Goal: Transaction & Acquisition: Purchase product/service

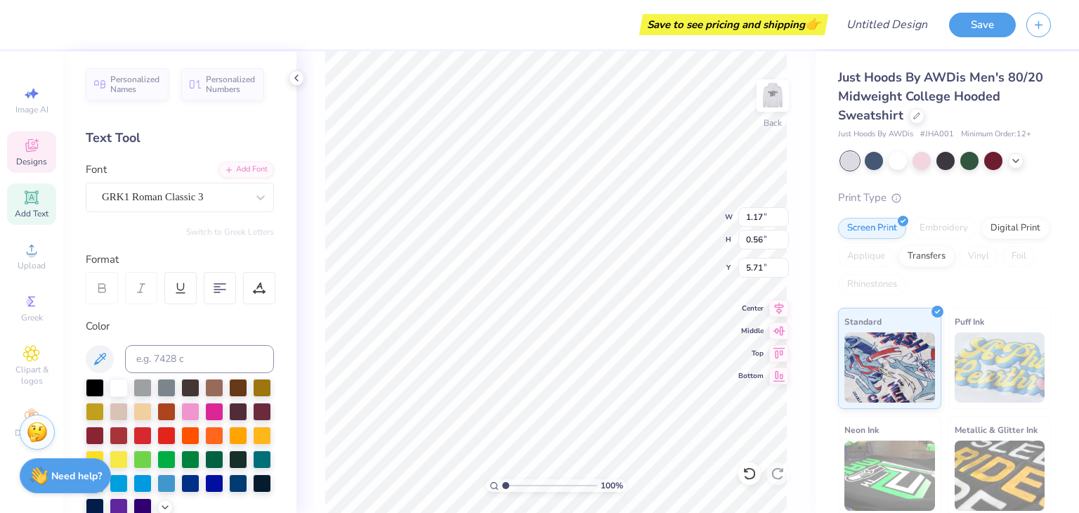
scroll to position [11, 1]
type textarea "A"
type textarea "g"
click at [222, 237] on div "Personalized Names Personalized Numbers Text Tool Add Font Font GRK1 Roman Clas…" at bounding box center [179, 282] width 233 height 462
paste textarea
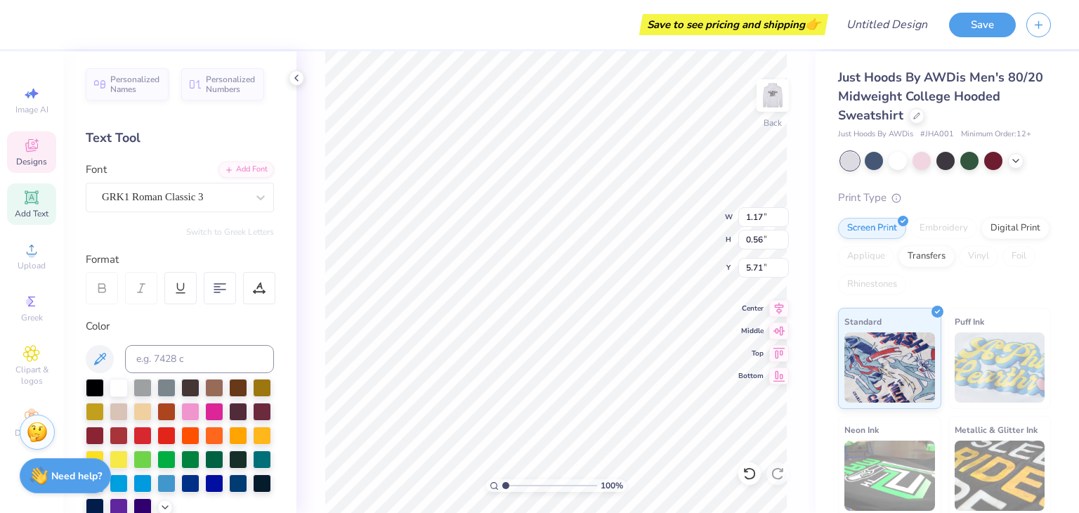
paste textarea
type textarea "s"
paste textarea
type textarea "e"
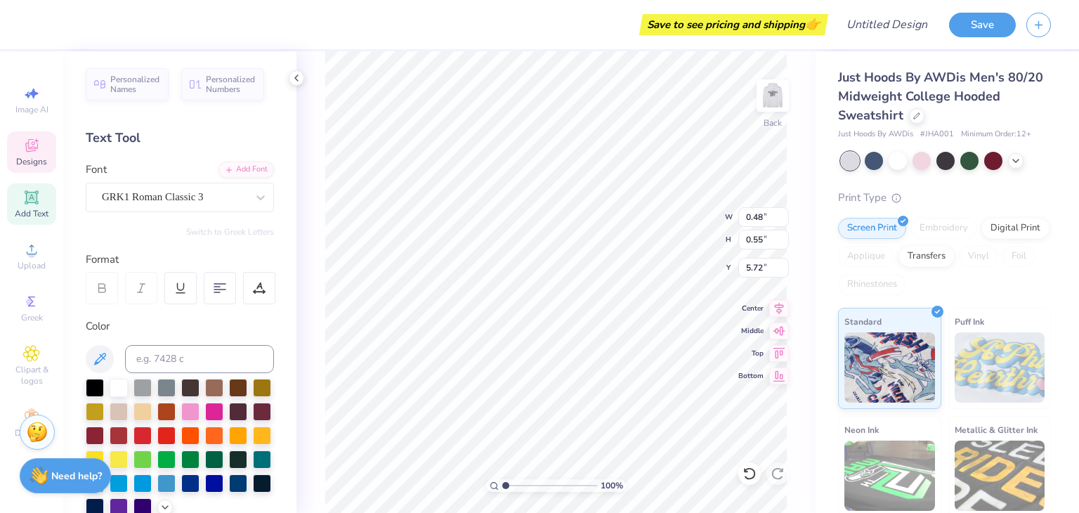
type input "0.48"
type input "0.55"
type input "5.72"
paste textarea
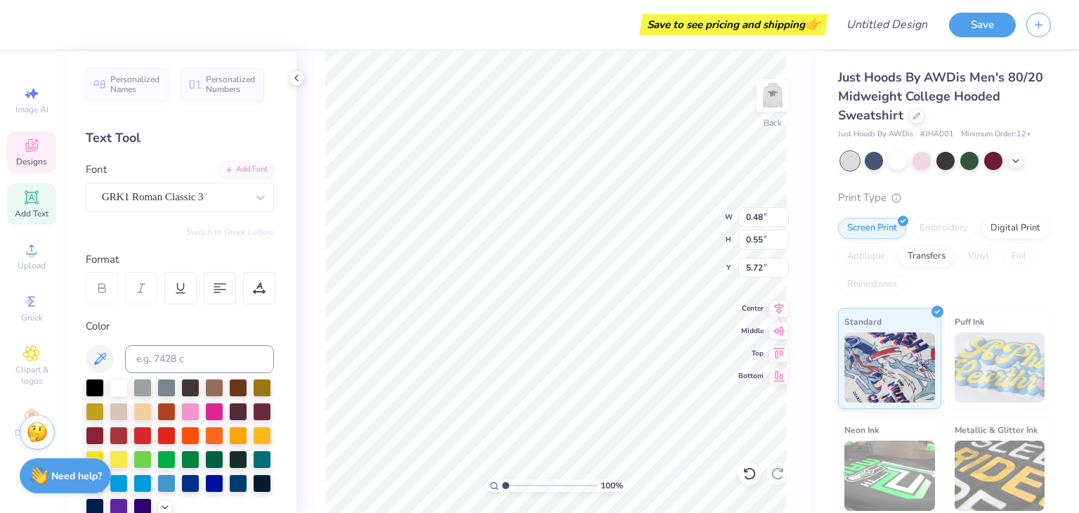
paste textarea
type textarea "P"
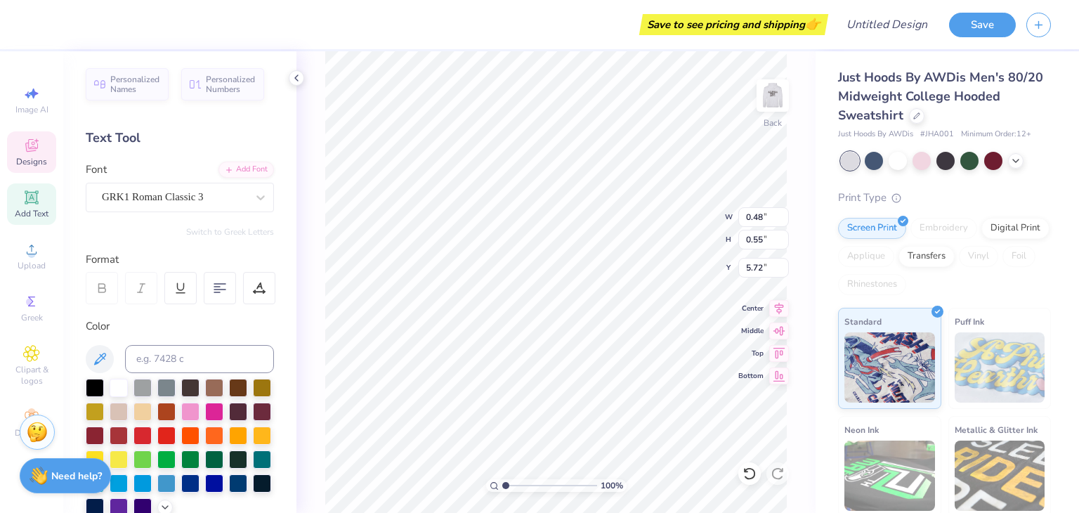
type textarea "FGN"
type input "5.81"
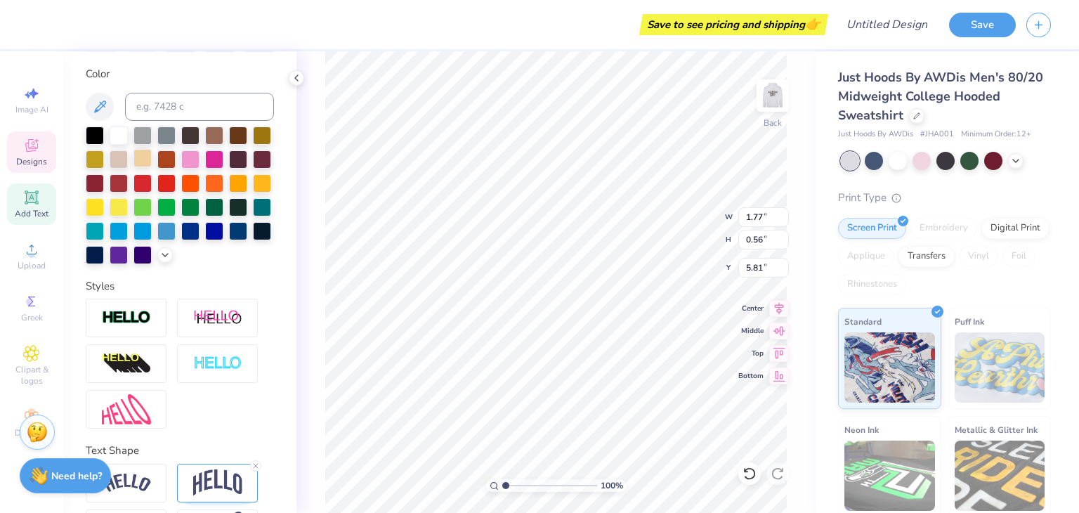
scroll to position [327, 0]
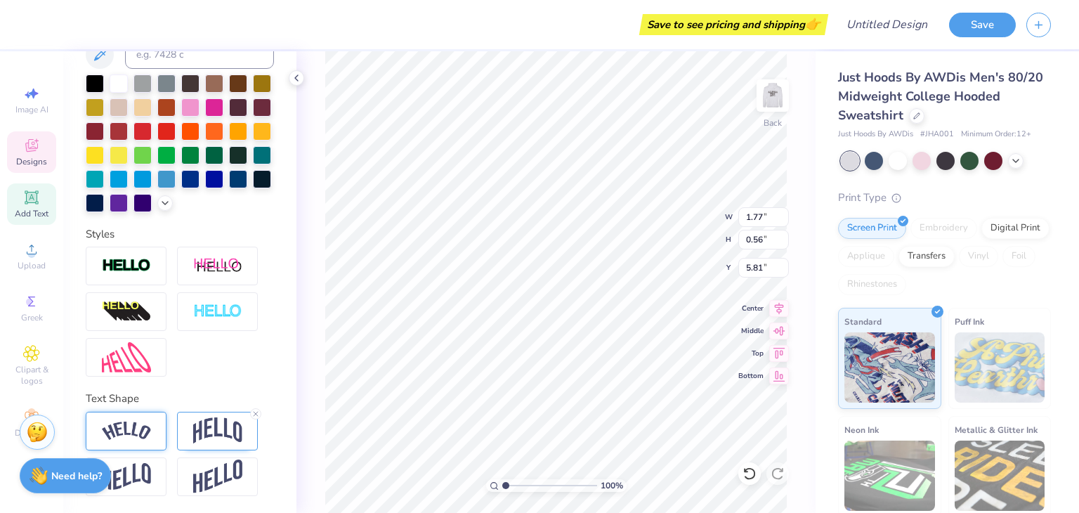
click at [136, 436] on img at bounding box center [126, 431] width 49 height 19
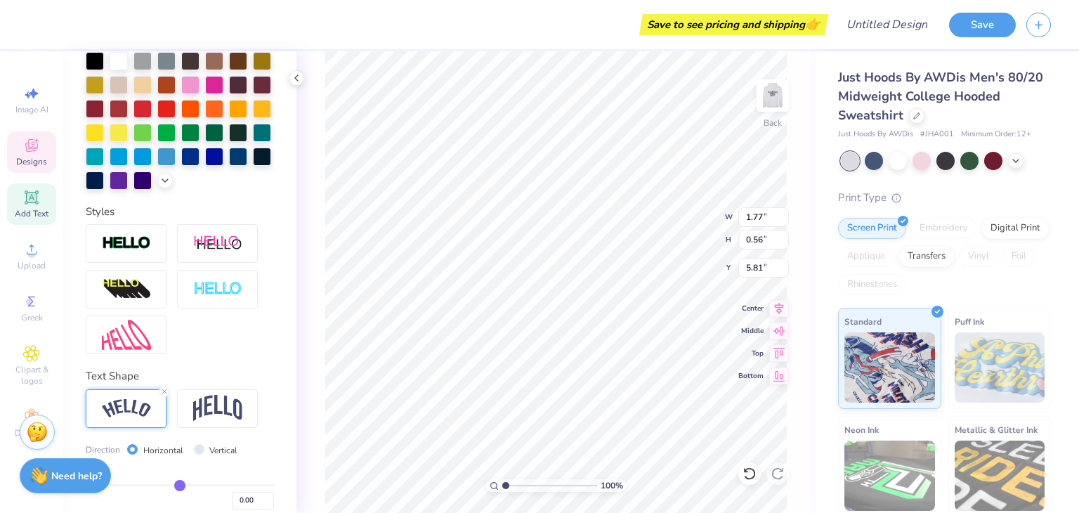
scroll to position [408, 0]
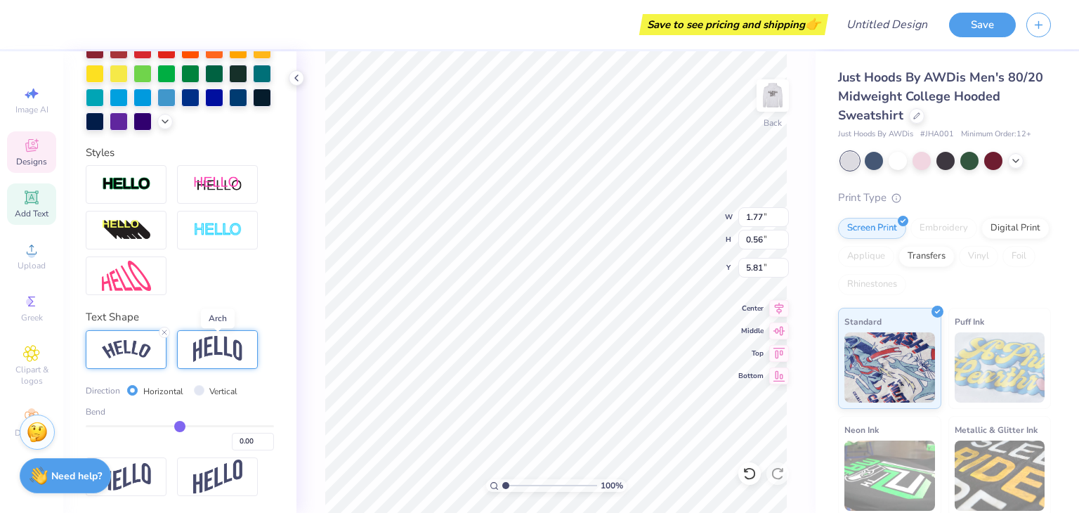
click at [207, 346] on img at bounding box center [217, 349] width 49 height 27
click at [197, 389] on input "Vertical" at bounding box center [199, 390] width 11 height 11
radio input "true"
type input "0.06"
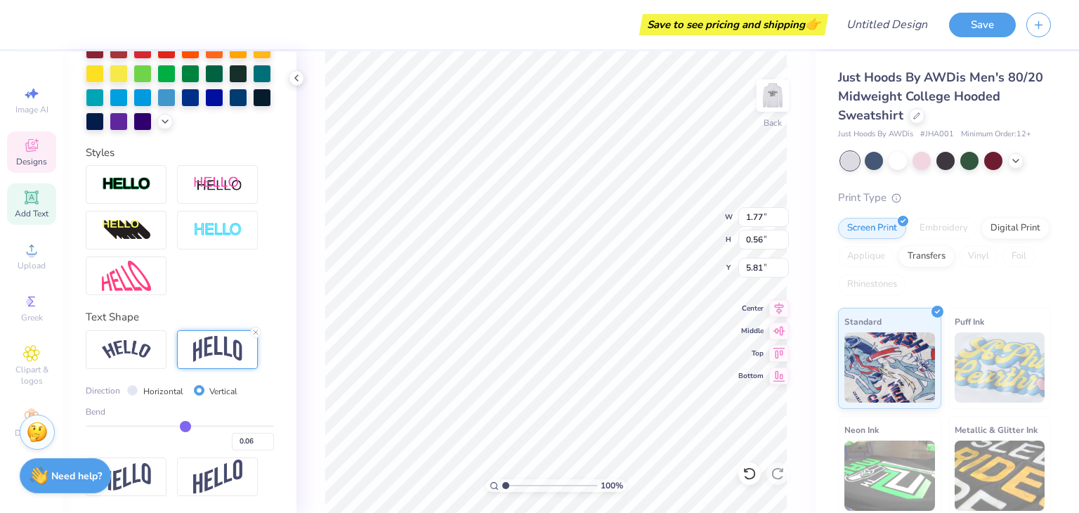
type input "0.08"
type input "0.1"
type input "0.10"
type input "0.11"
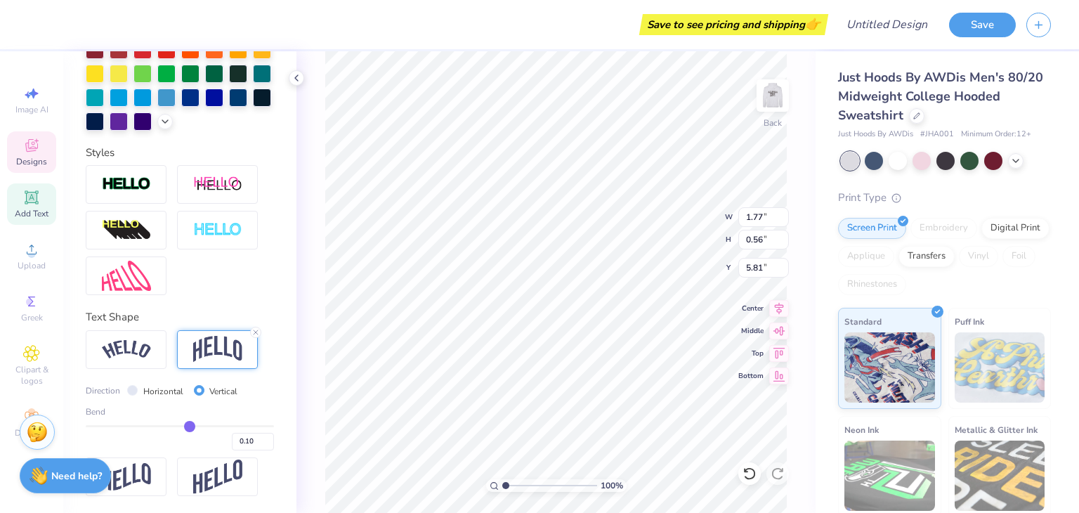
type input "0.11"
type input "0.12"
type input "0.13"
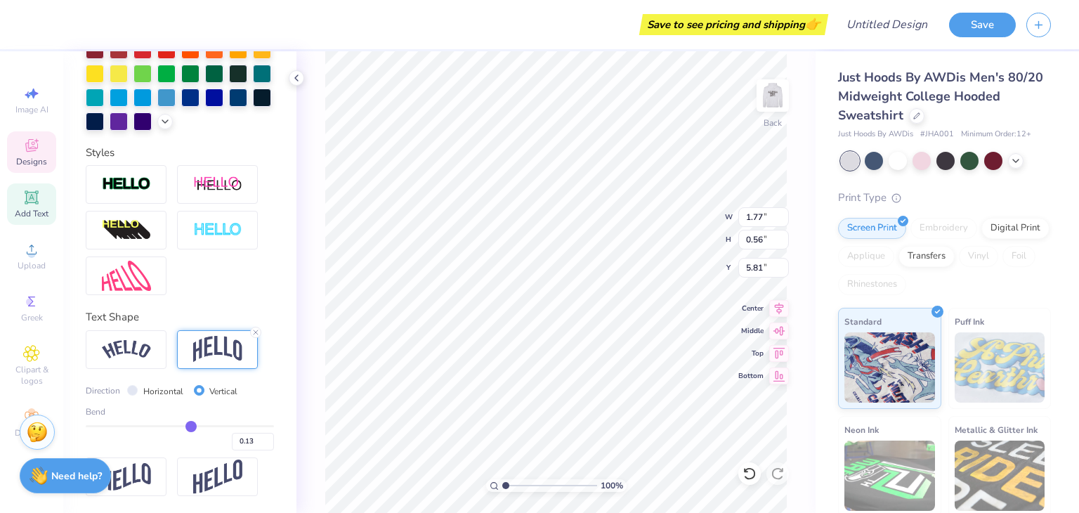
type input "0.14"
type input "0.15"
type input "0.16"
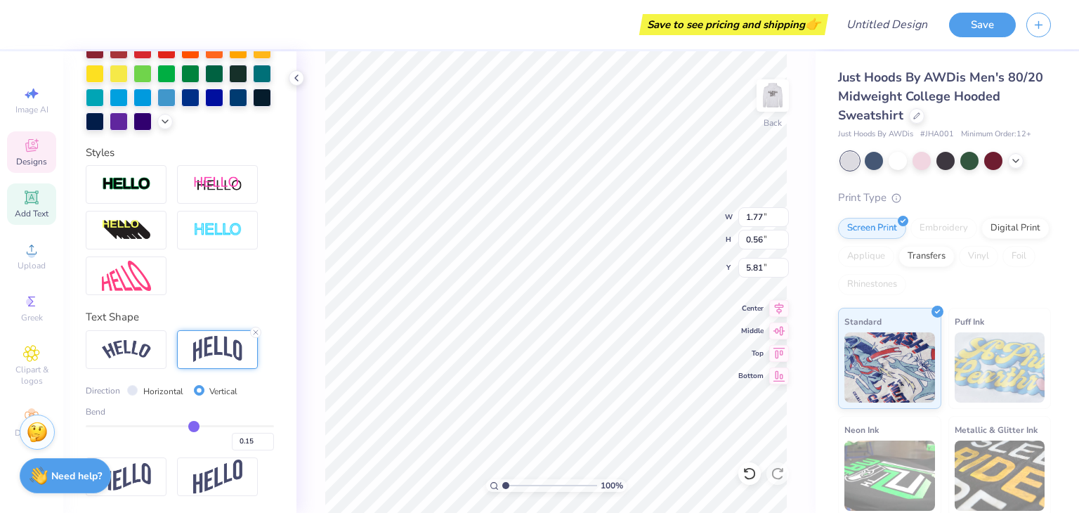
type input "0.16"
type input "0.17"
type input "0.18"
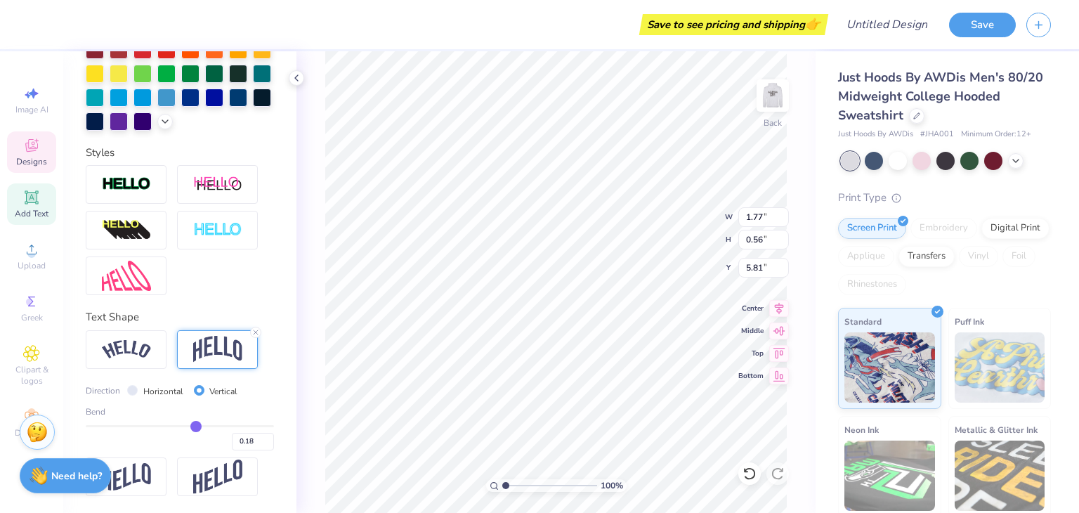
type input "0.19"
type input "0.2"
type input "0.20"
type input "0.21"
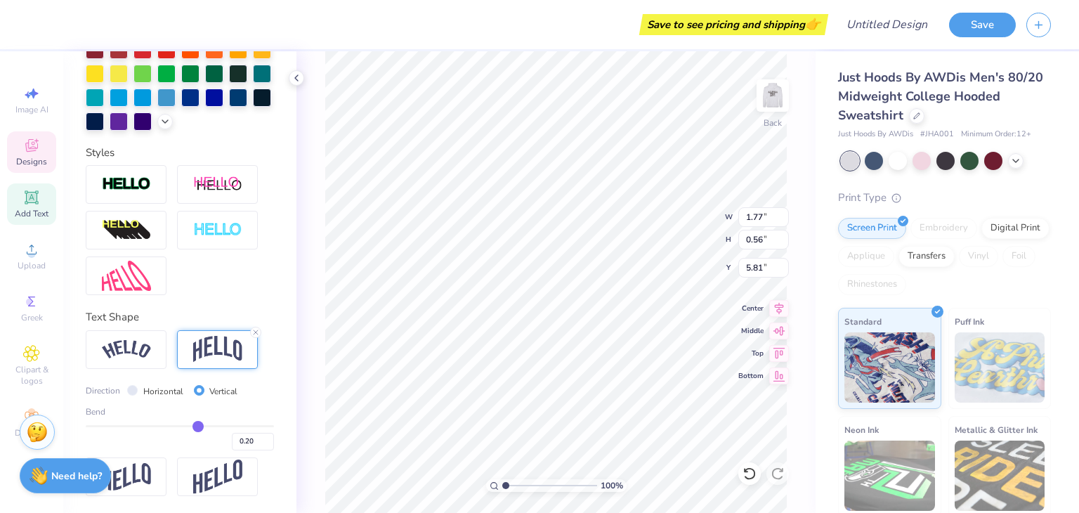
type input "0.21"
type input "0.23"
type input "0.25"
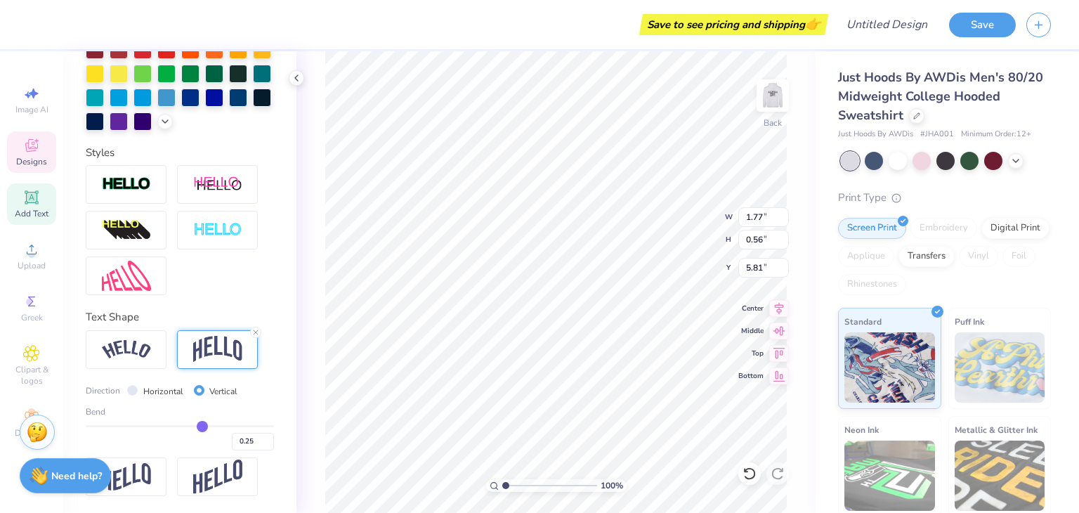
type input "0.26"
type input "0.27"
type input "0.29"
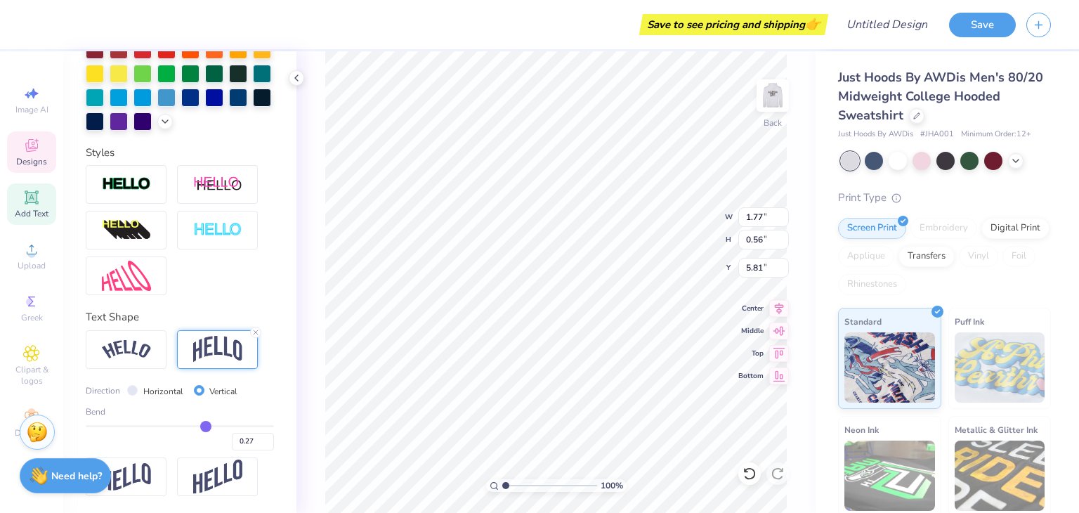
type input "0.29"
type input "0.31"
type input "0.32"
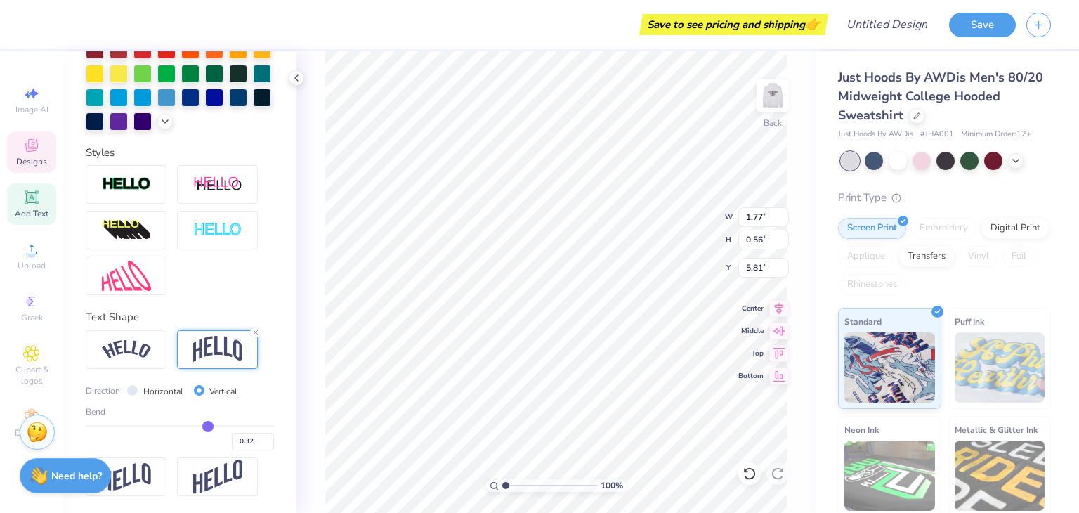
type input "0.34"
type input "0.35"
type input "0.36"
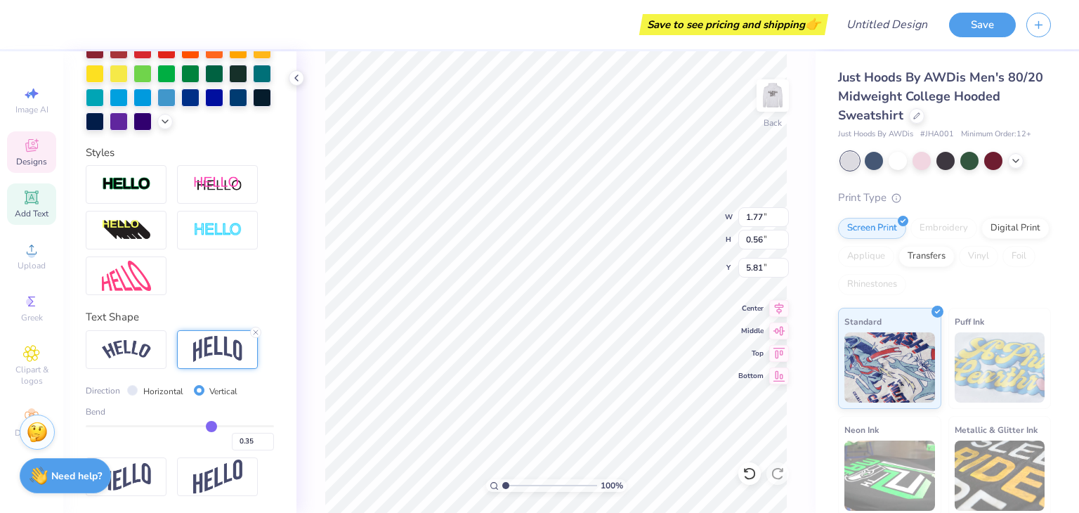
type input "0.36"
drag, startPoint x: 177, startPoint y: 426, endPoint x: 204, endPoint y: 424, distance: 27.5
type input "0.36"
click at [204, 425] on input "range" at bounding box center [180, 426] width 188 height 2
type input "1.81"
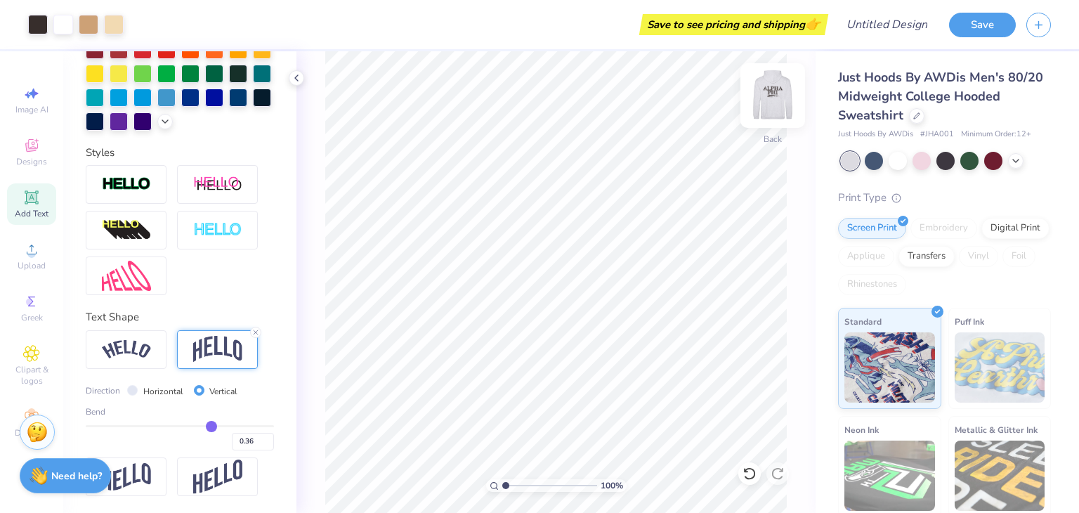
click at [773, 108] on img at bounding box center [773, 95] width 56 height 56
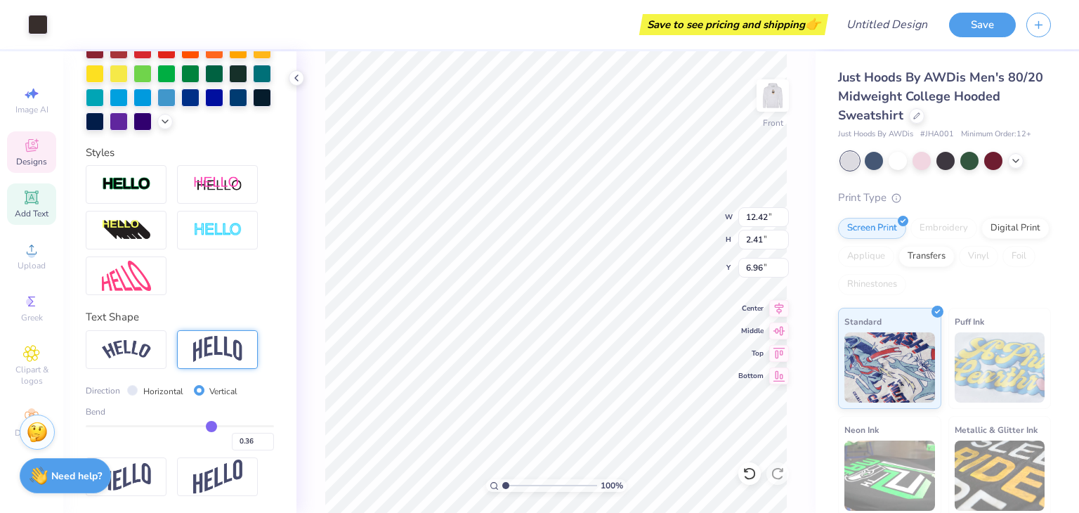
type input "2.41"
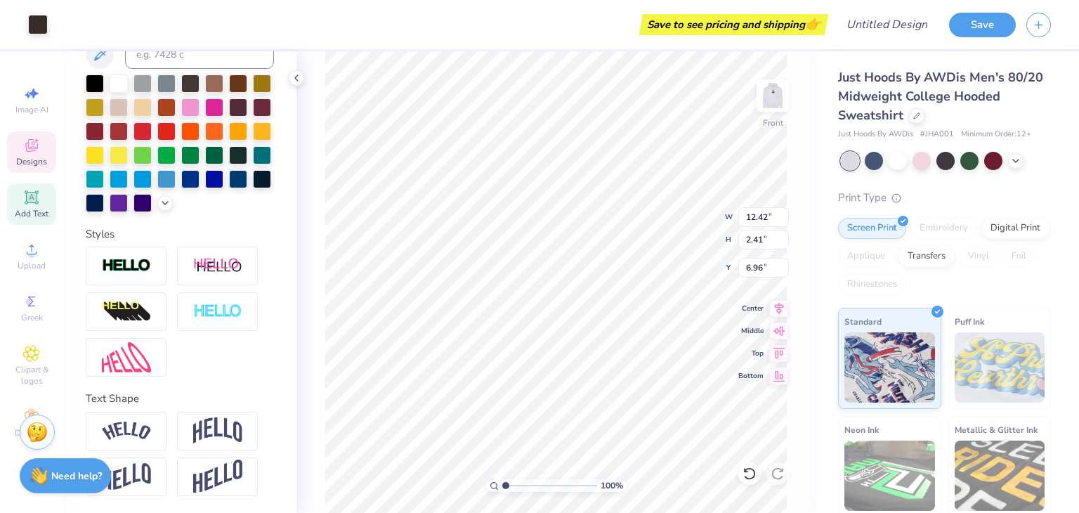
scroll to position [11, 1]
type textarea "PHI"
type textarea "GAMMA NU"
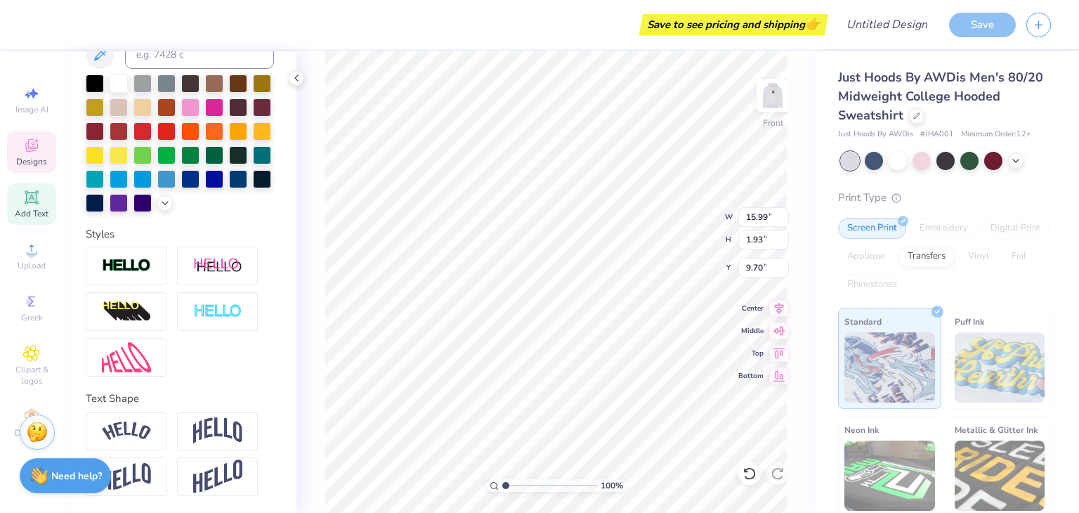
type input "9.70"
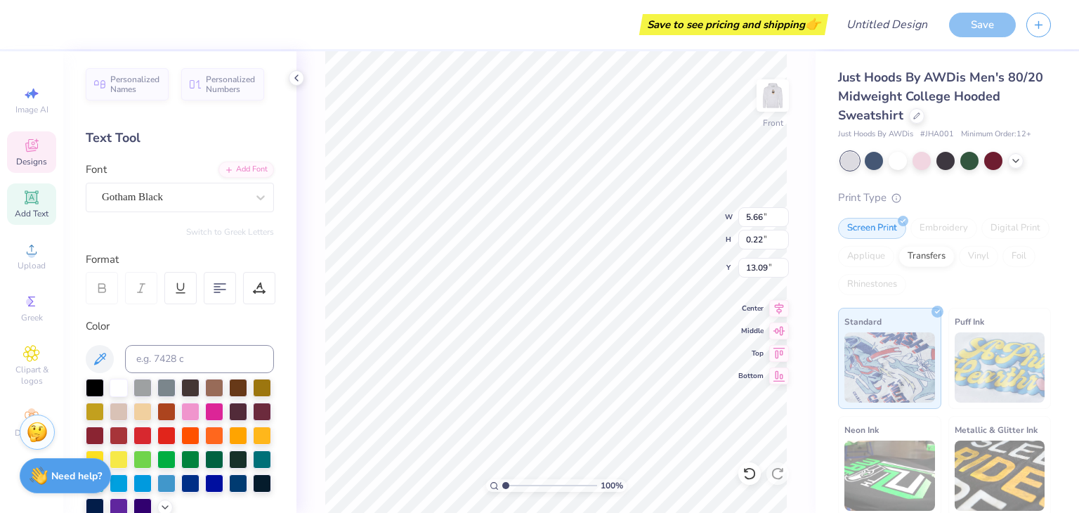
scroll to position [8, 3]
type textarea "MIAMI UNIVERSITY OF OHIO"
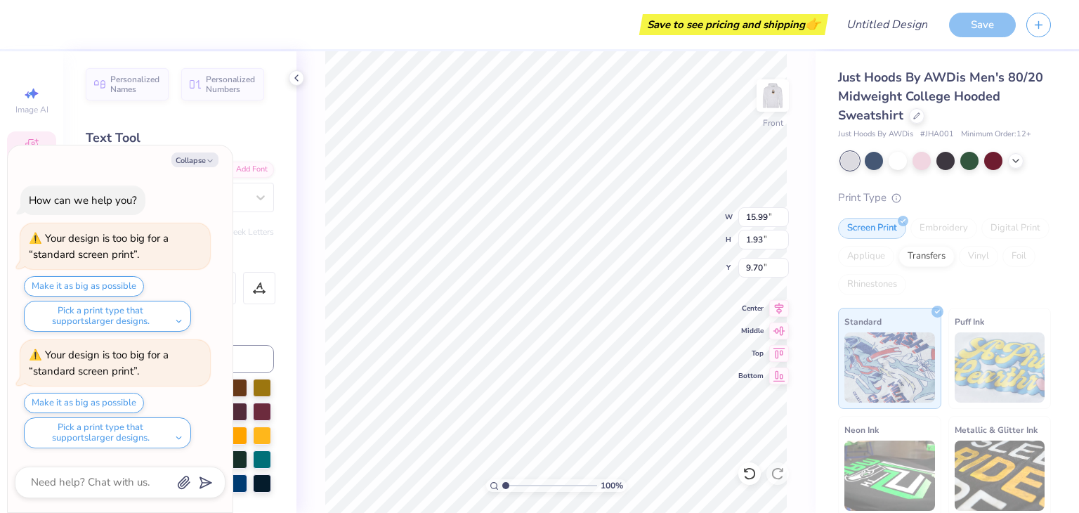
type textarea "x"
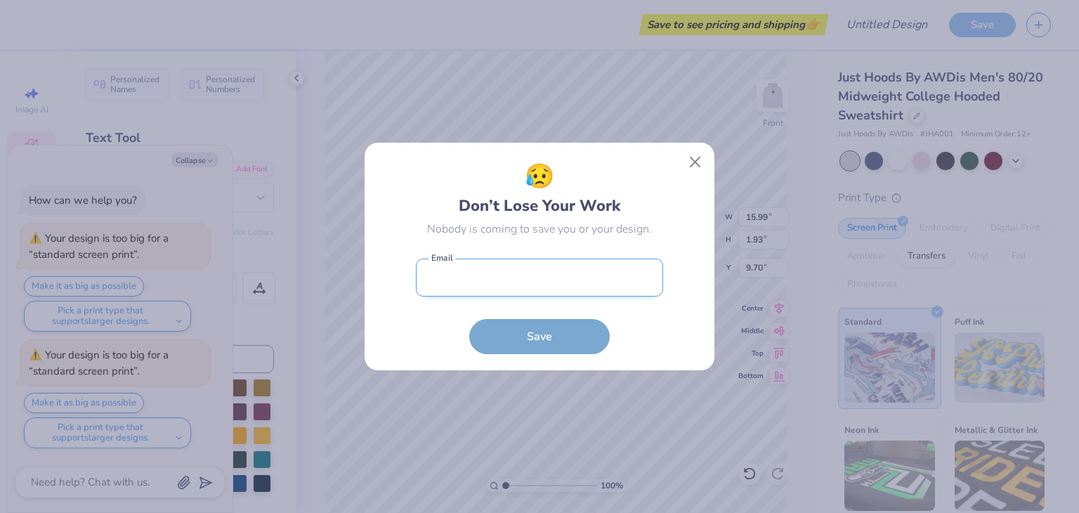
click at [506, 288] on input "email" at bounding box center [539, 278] width 247 height 39
type input "ncsteffas518@gmail.com"
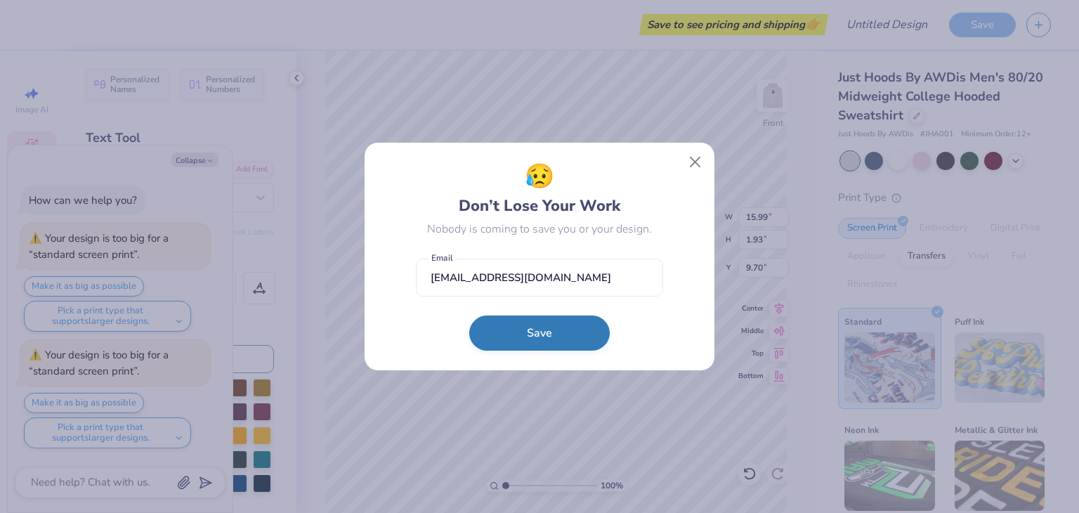
click at [541, 337] on button "Save" at bounding box center [539, 332] width 141 height 35
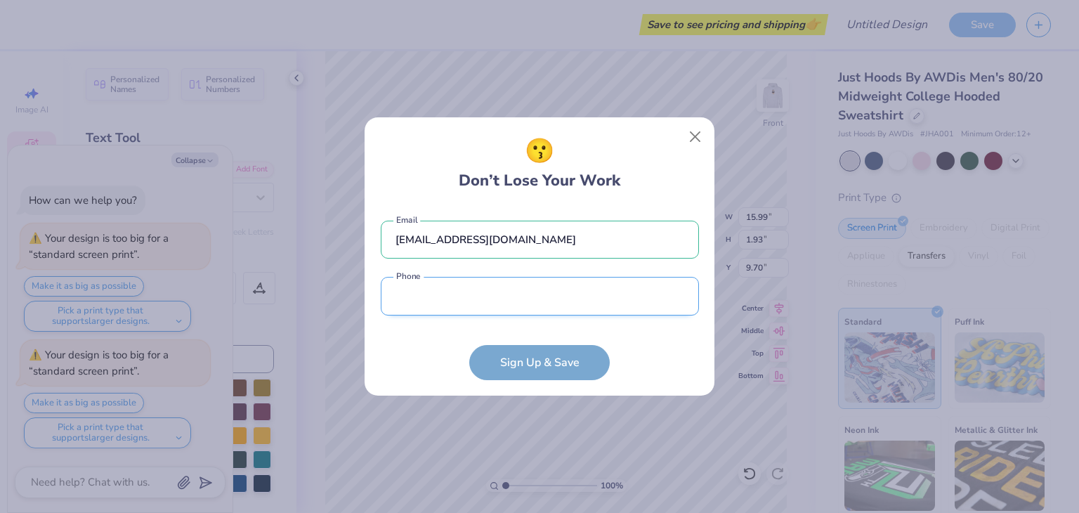
click at [469, 304] on input "tel" at bounding box center [540, 296] width 318 height 39
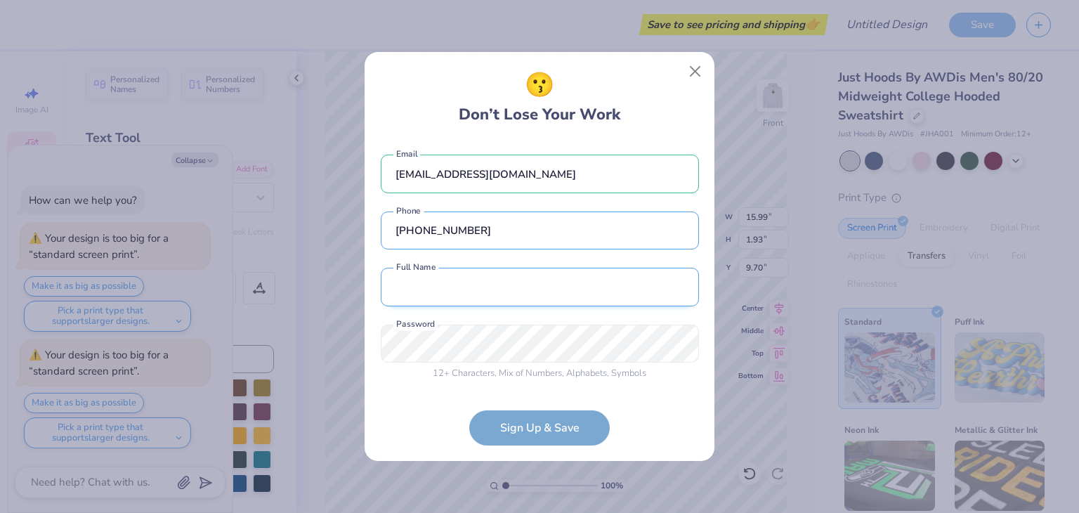
type input "(216) 346-5672"
click at [467, 301] on input "text" at bounding box center [540, 287] width 318 height 39
type input ","
type input "Nick Steffas"
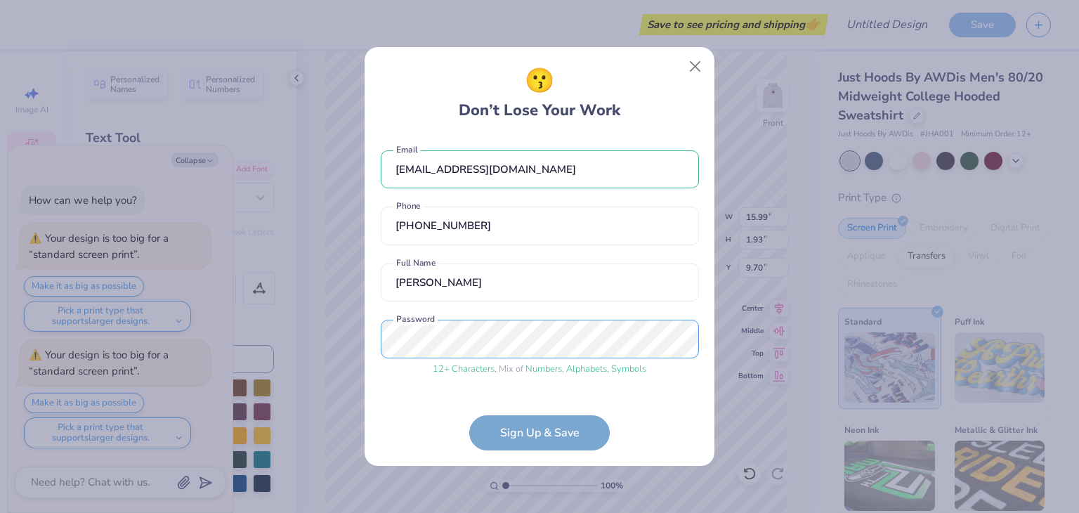
scroll to position [44, 0]
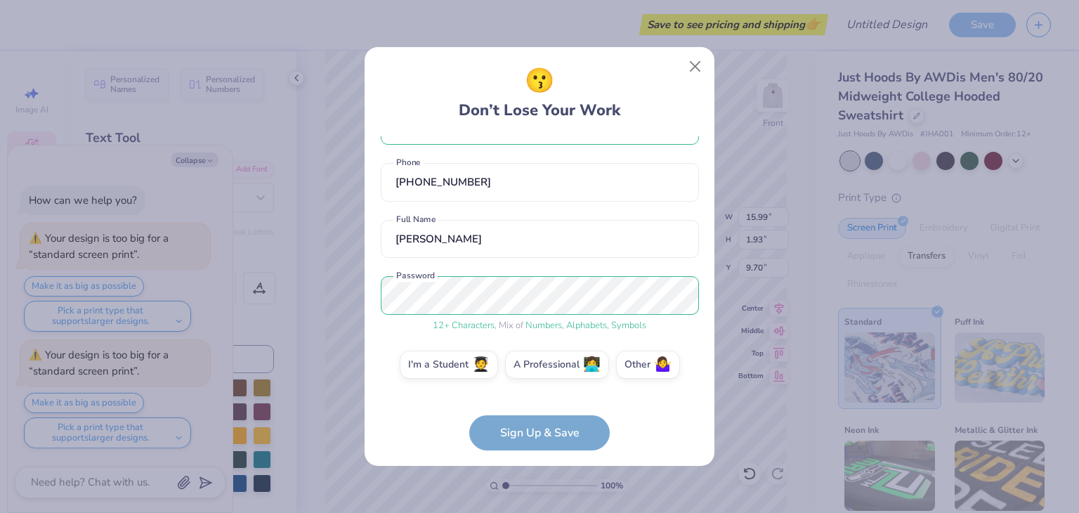
click at [514, 432] on form "ncsteffas518@gmail.com Email (216) 346-5672 Phone Nick Steffas Full Name 12 + C…" at bounding box center [540, 293] width 318 height 314
click at [454, 374] on label "I'm a Student 🧑‍🎓" at bounding box center [449, 362] width 98 height 28
click at [535, 408] on input "I'm a Student 🧑‍🎓" at bounding box center [539, 412] width 9 height 9
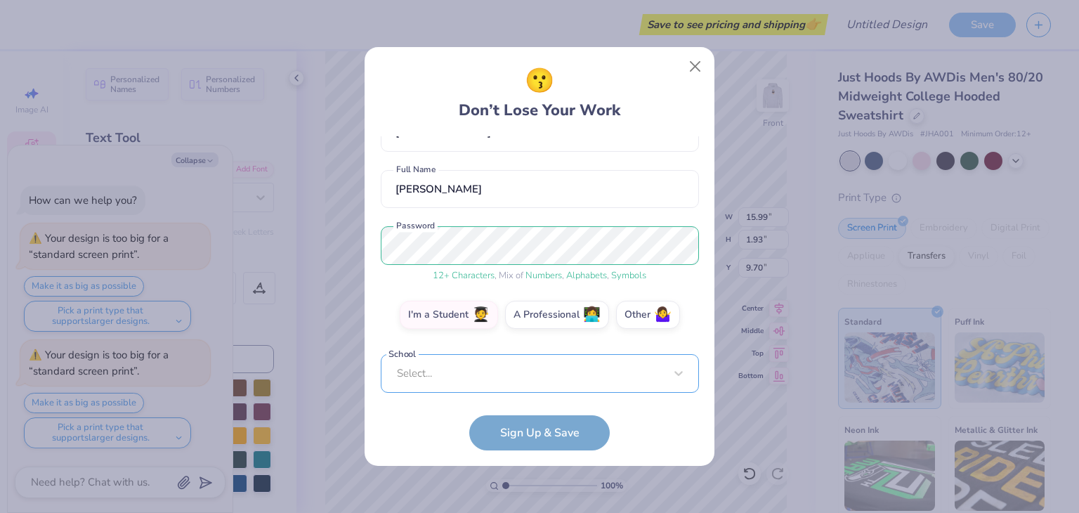
click at [452, 375] on div "Select..." at bounding box center [540, 373] width 318 height 39
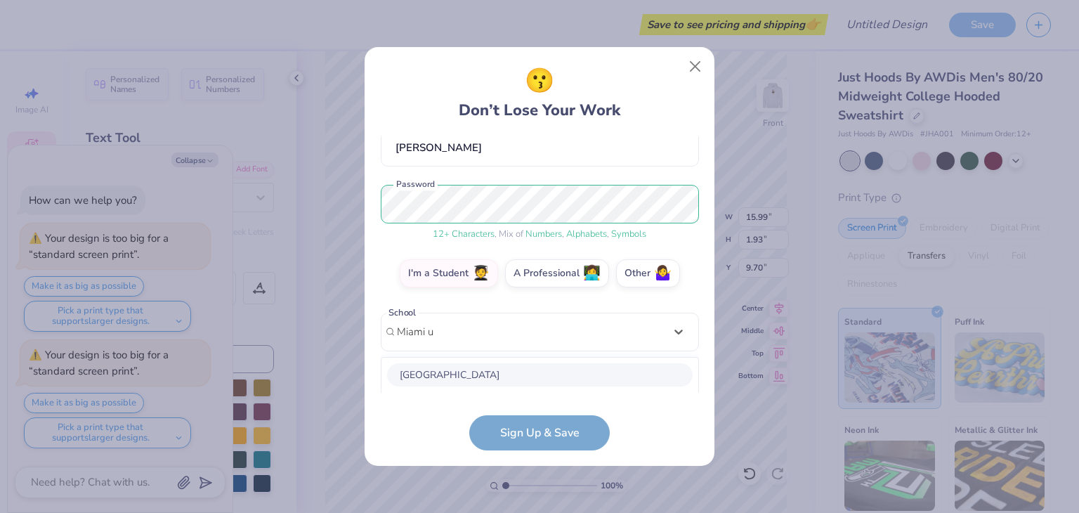
scroll to position [311, 0]
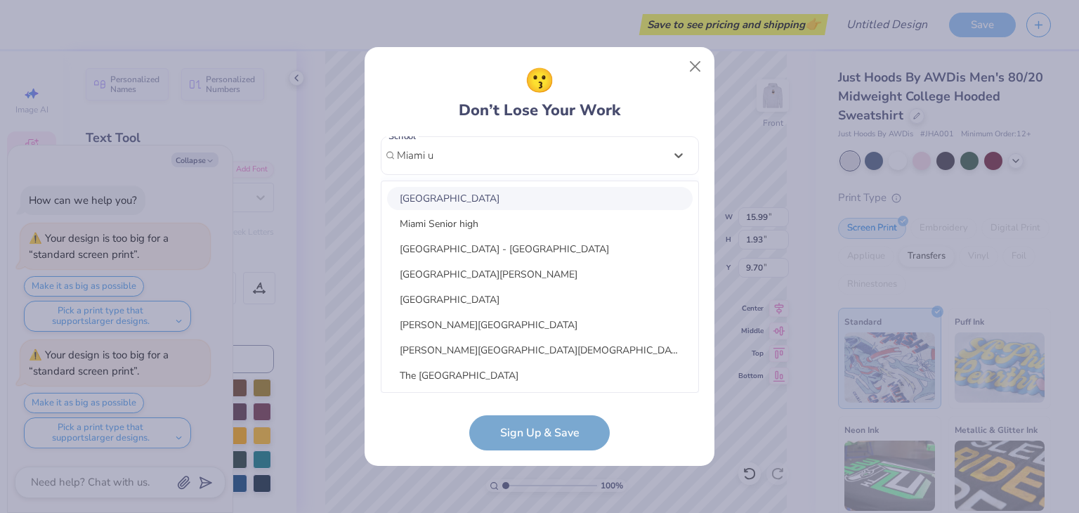
click at [450, 202] on div "Miami University" at bounding box center [540, 198] width 306 height 23
type input "Miami u"
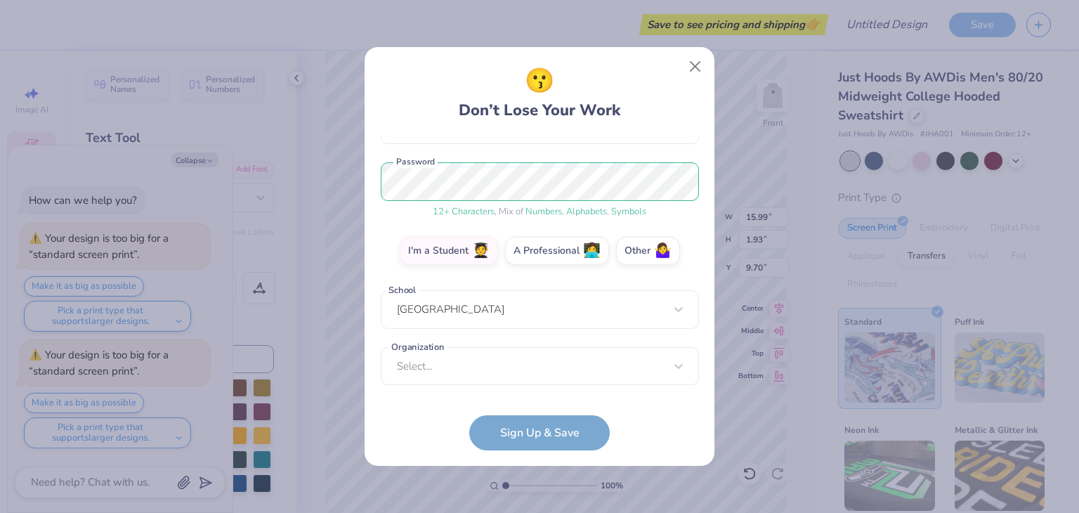
scroll to position [157, 0]
click at [475, 380] on div "ncsteffas518@gmail.com Email (216) 346-5672 Phone Nick Steffas Full Name 12 + C…" at bounding box center [540, 264] width 318 height 256
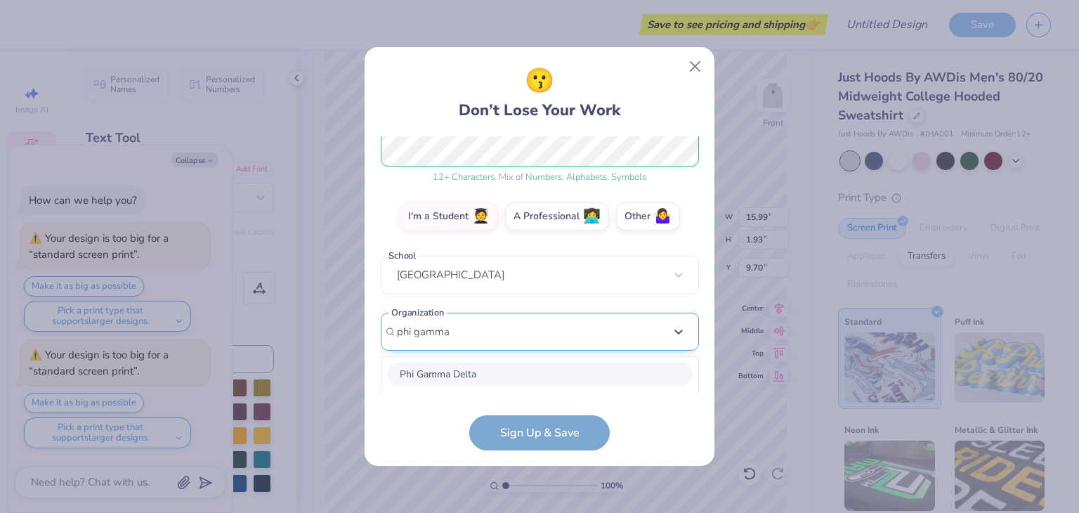
scroll to position [367, 0]
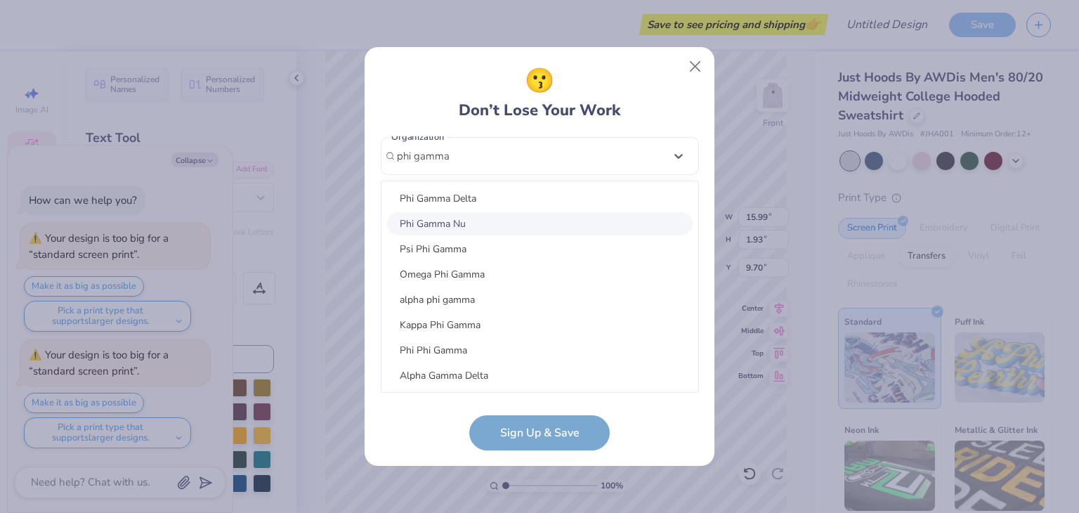
click at [460, 233] on div "Phi Gamma Nu" at bounding box center [540, 223] width 306 height 23
type input "phi gamma"
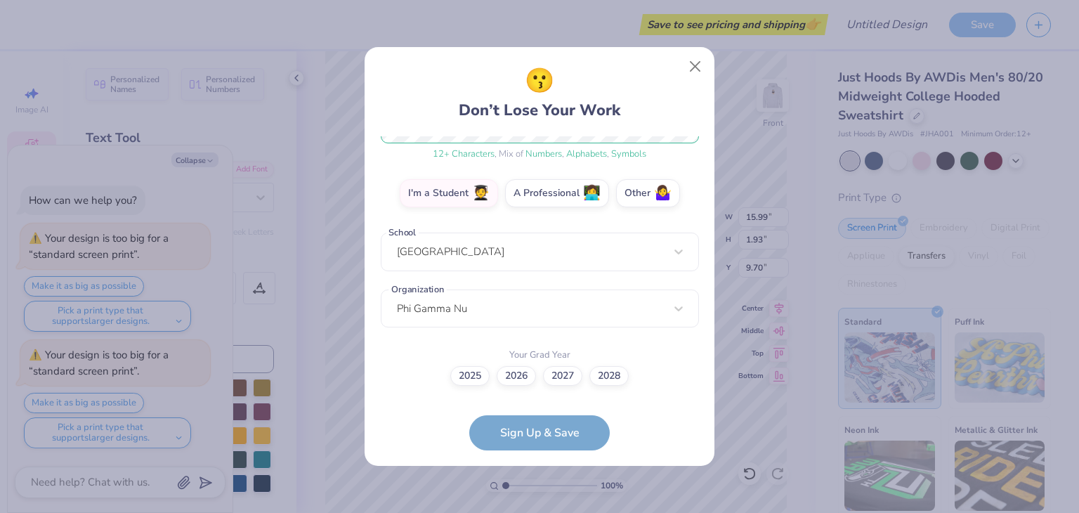
scroll to position [214, 0]
click at [602, 370] on label "2028" at bounding box center [608, 375] width 39 height 20
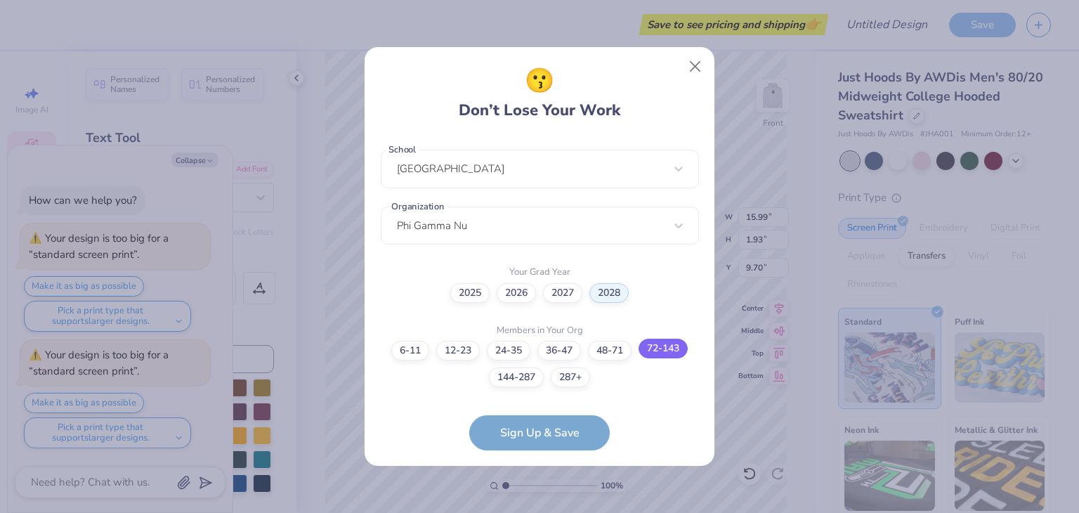
click at [658, 350] on label "72-143" at bounding box center [663, 349] width 49 height 20
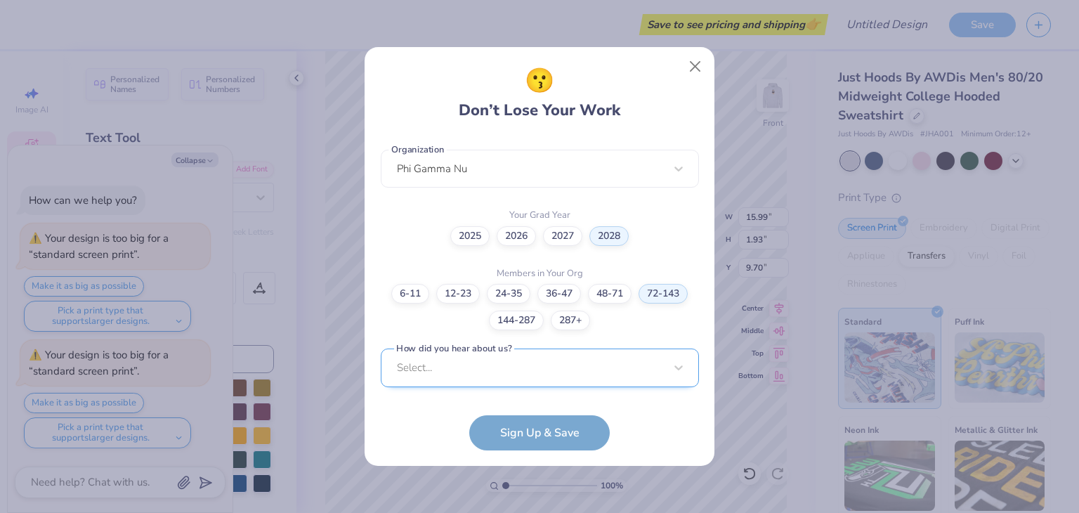
click at [613, 360] on div "Select..." at bounding box center [540, 367] width 318 height 39
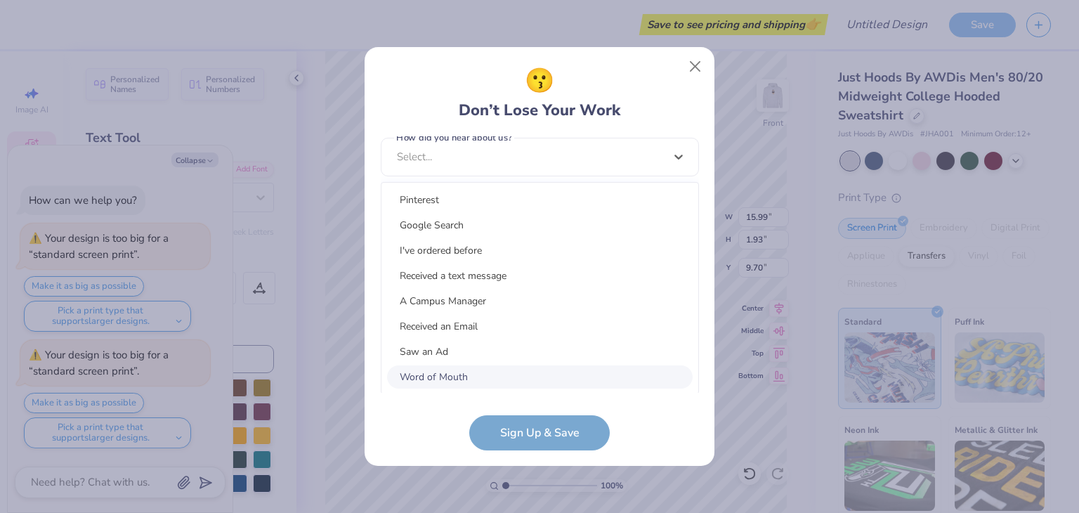
click at [545, 373] on div "Word of Mouth" at bounding box center [540, 376] width 306 height 23
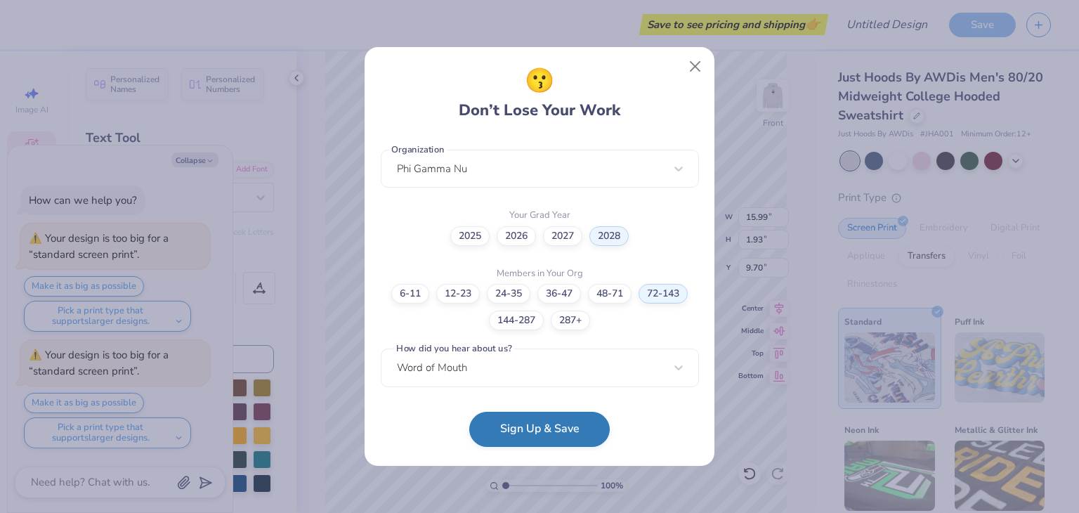
click at [521, 425] on button "Sign Up & Save" at bounding box center [539, 429] width 141 height 35
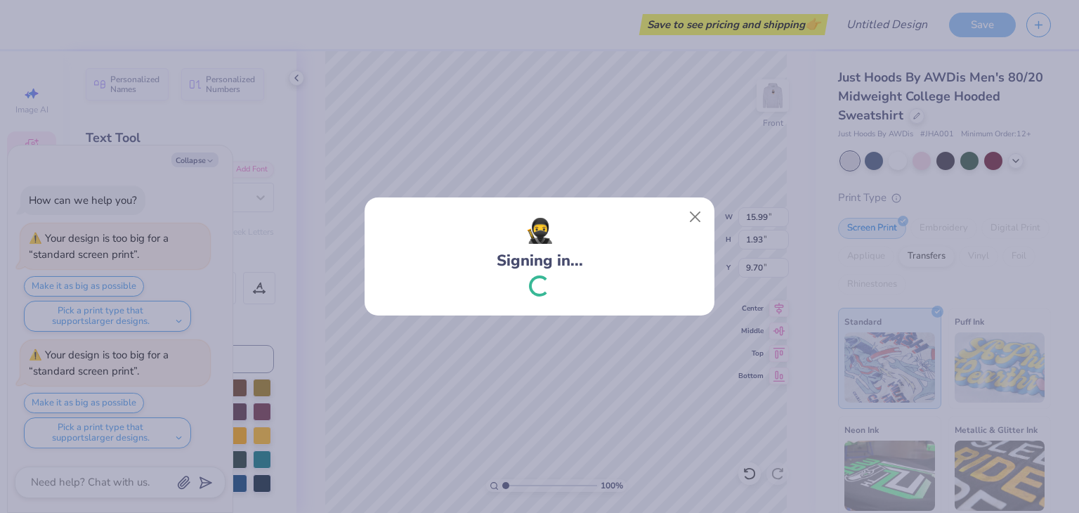
scroll to position [30, 0]
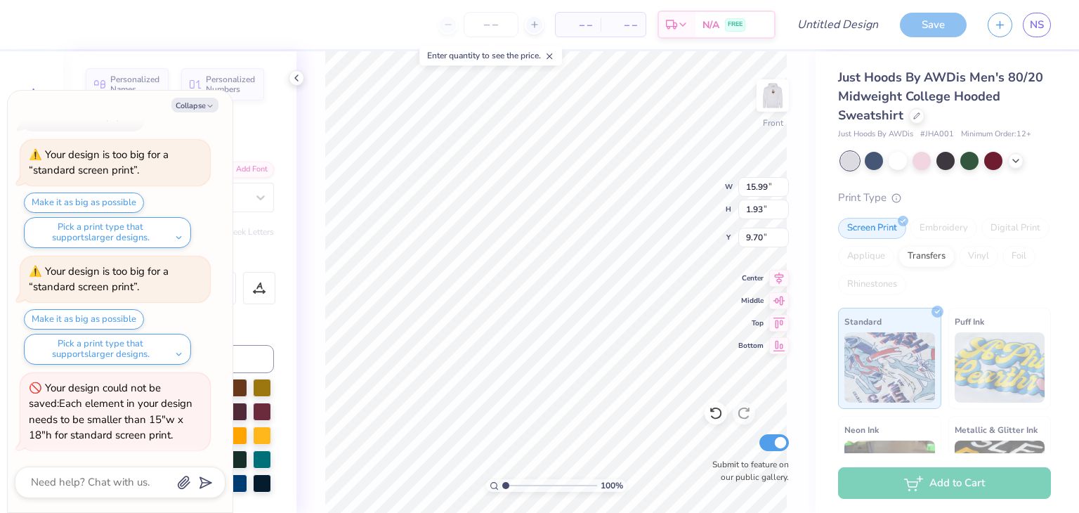
type textarea "x"
click at [850, 28] on input "Design Title" at bounding box center [855, 25] width 69 height 28
type input "I"
type textarea "x"
type input "Id"
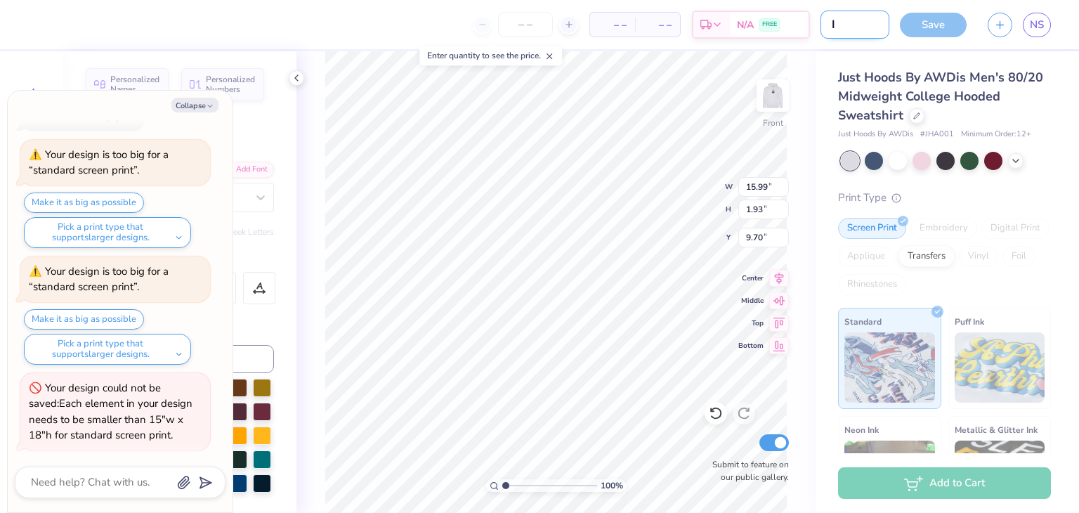
type textarea "x"
type input "Ide"
type textarea "x"
type input "Idea"
type textarea "x"
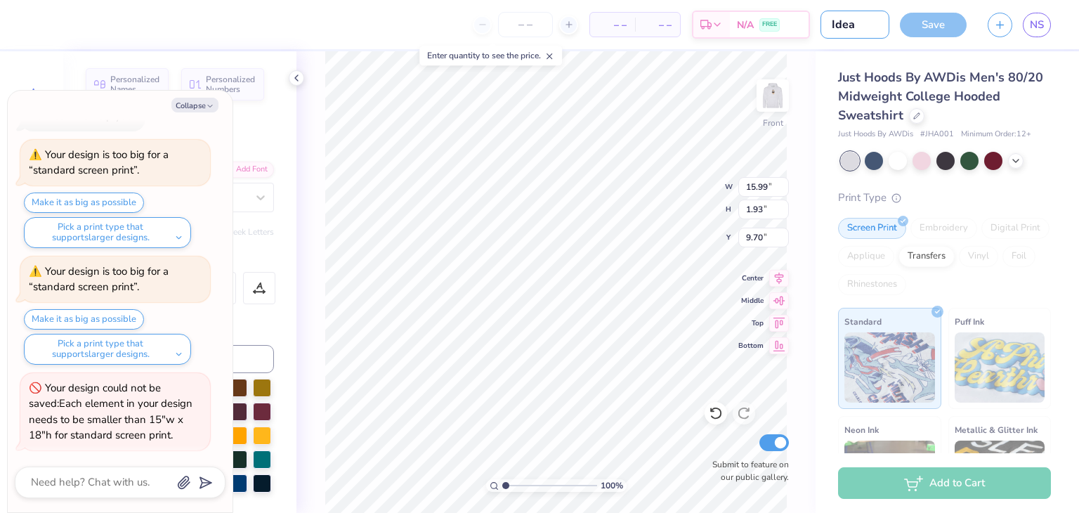
type input "Idea"
click at [200, 96] on div "Collapse How can we help you? Your design is too big for a “standard screen pri…" at bounding box center [120, 302] width 225 height 422
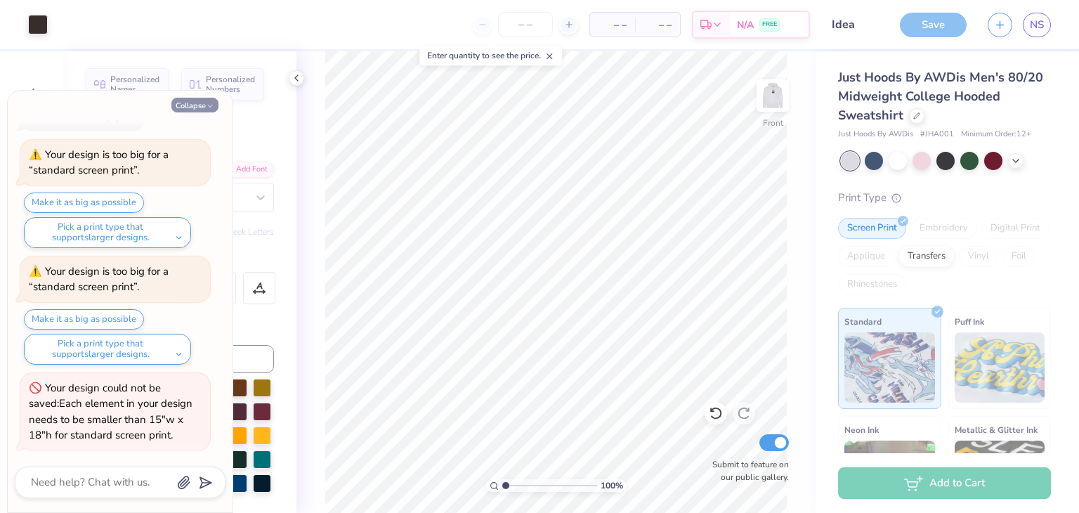
click at [195, 100] on button "Collapse" at bounding box center [194, 105] width 47 height 15
type textarea "x"
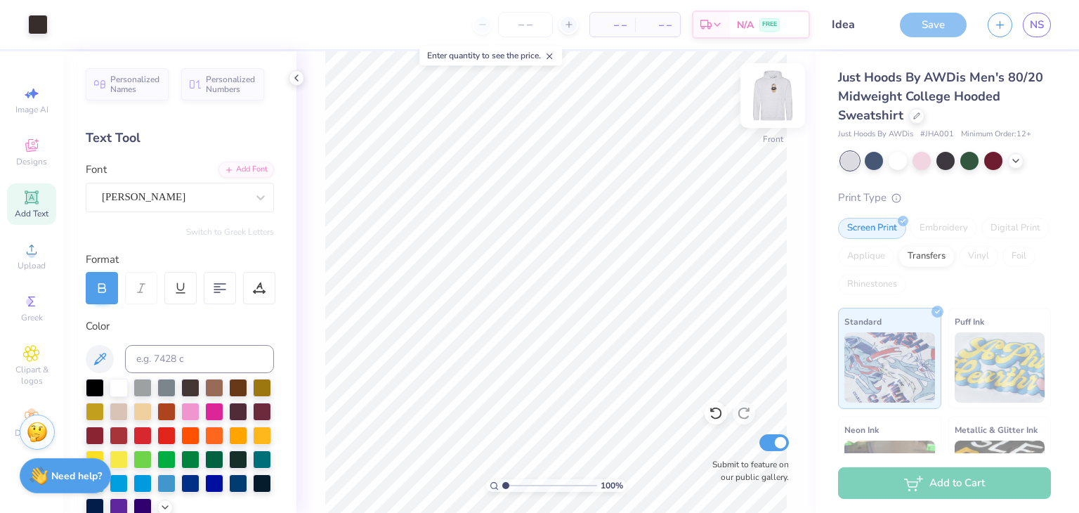
click at [771, 100] on img at bounding box center [773, 95] width 56 height 56
click at [861, 27] on input "Idea" at bounding box center [855, 25] width 69 height 28
type input "Idea 1"
click at [928, 32] on div "Save" at bounding box center [933, 25] width 67 height 25
click at [769, 104] on img at bounding box center [773, 95] width 56 height 56
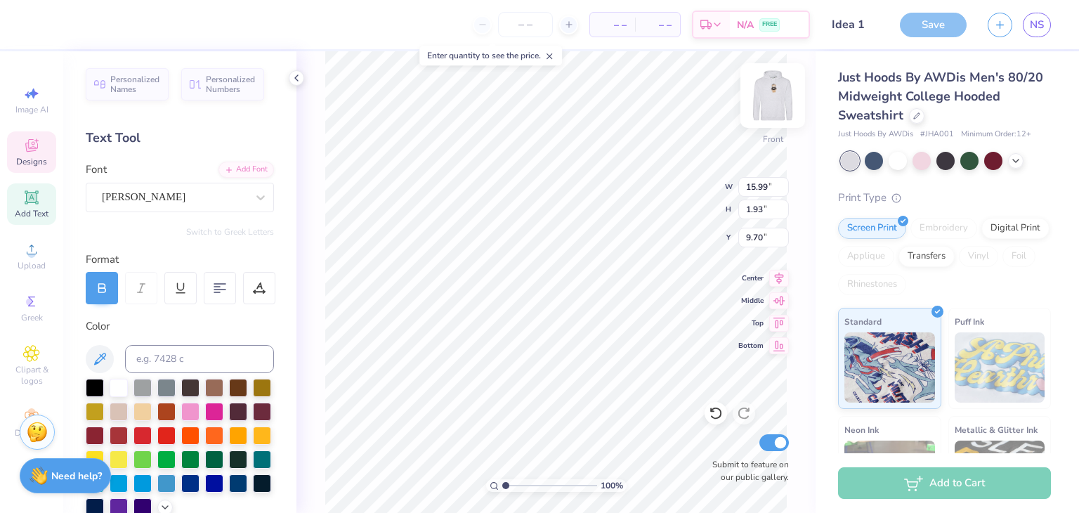
type input "13.00"
type input "1.57"
type input "10.06"
type input "6.38"
type input "2.38"
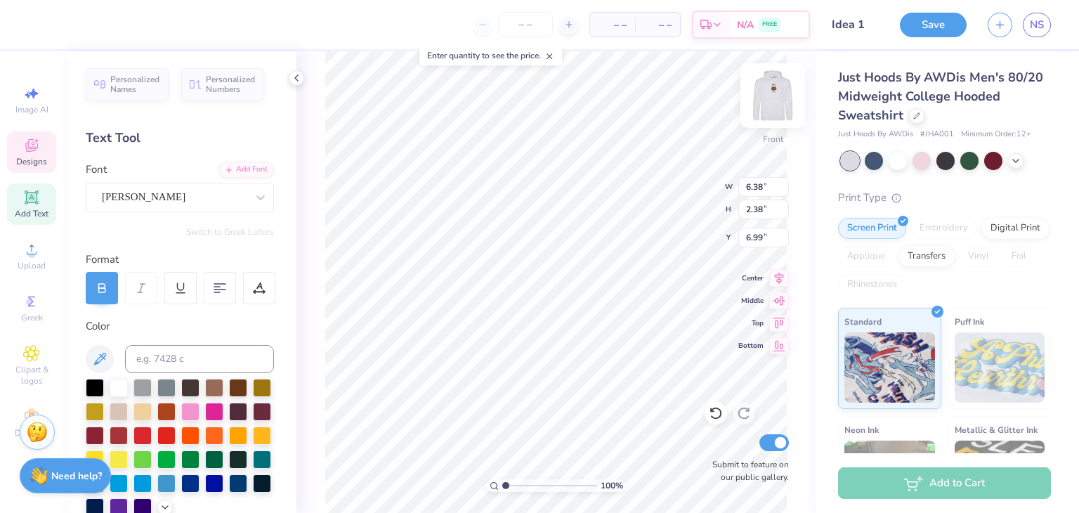
type input "7.56"
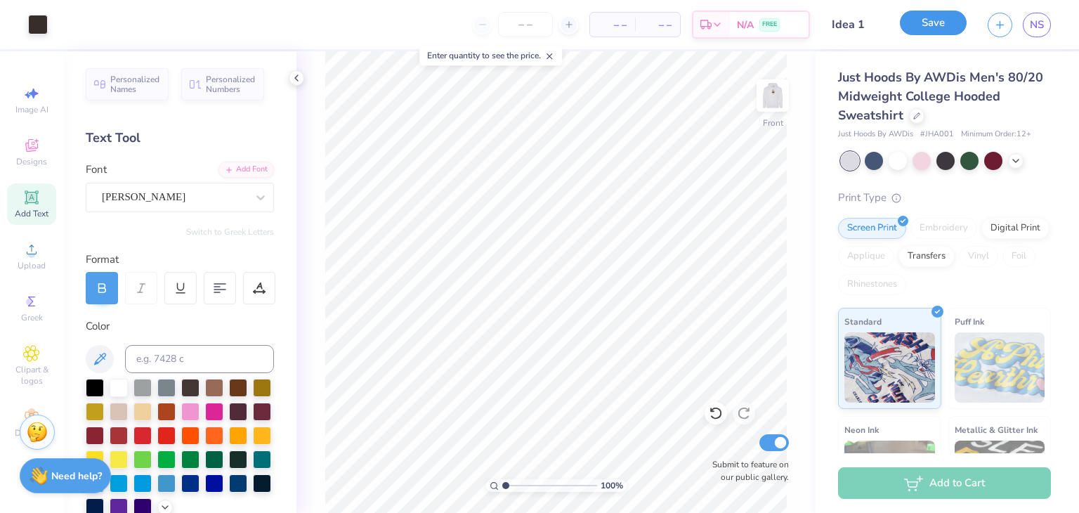
click at [928, 27] on button "Save" at bounding box center [933, 23] width 67 height 25
click at [930, 30] on div "Save" at bounding box center [933, 25] width 67 height 25
click at [921, 22] on div "Save" at bounding box center [933, 25] width 67 height 25
click at [171, 32] on div "– – Per Item – – Total Est. Delivery N/A FREE" at bounding box center [434, 24] width 752 height 49
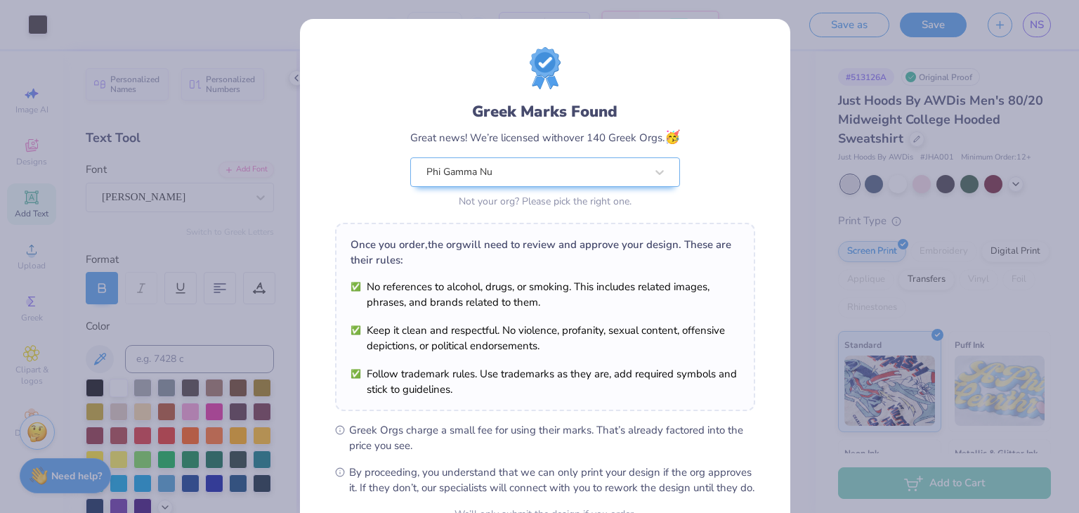
click at [44, 21] on div "Greek Marks Found Great news! We’re licensed with over 140 Greek Orgs. 🥳 Phi Ga…" at bounding box center [539, 256] width 1079 height 513
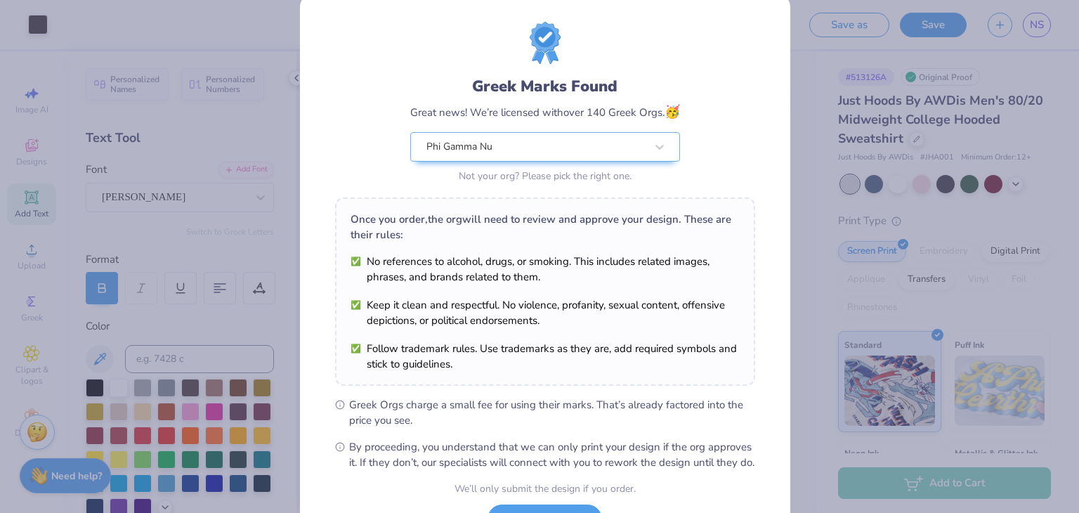
scroll to position [143, 0]
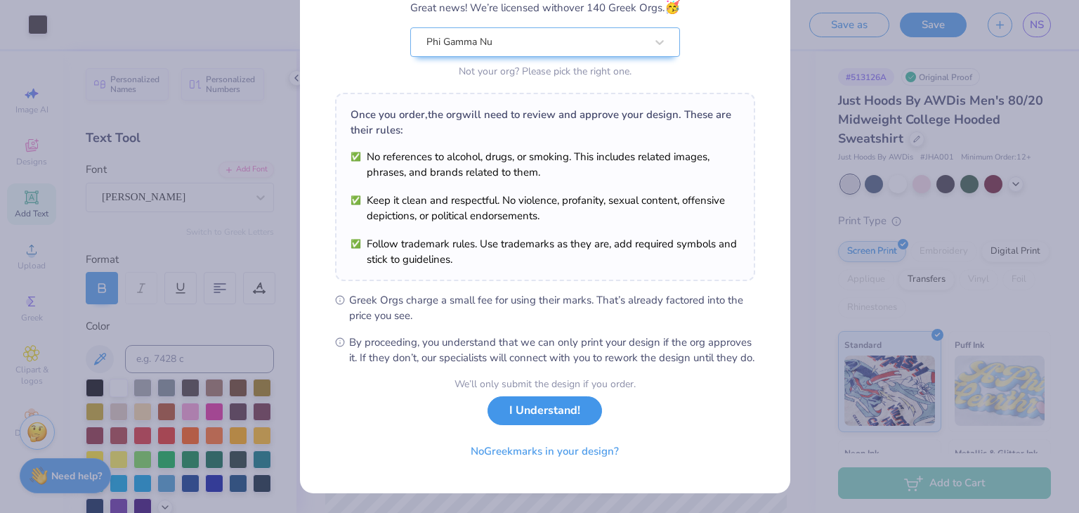
click at [563, 415] on button "I Understand!" at bounding box center [545, 410] width 115 height 29
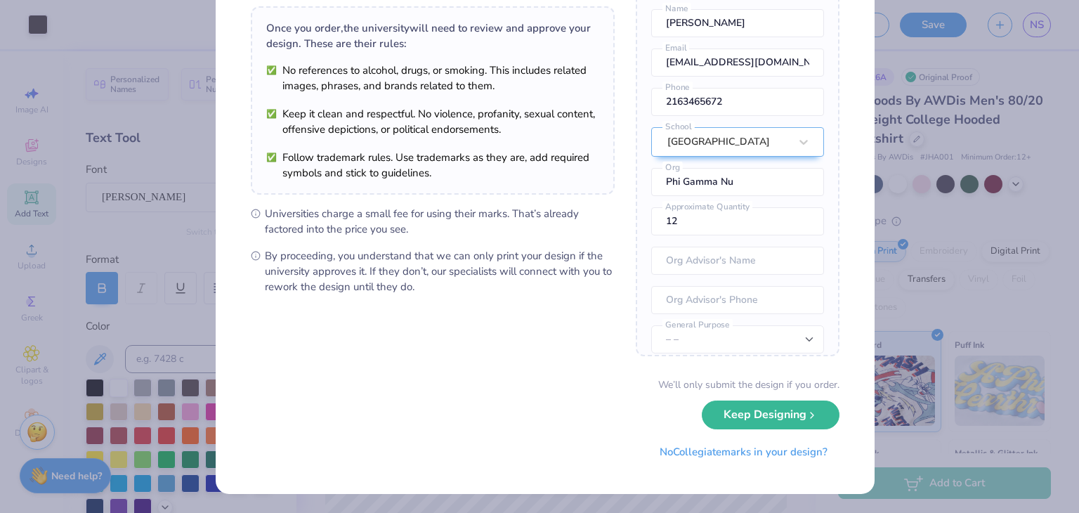
scroll to position [0, 0]
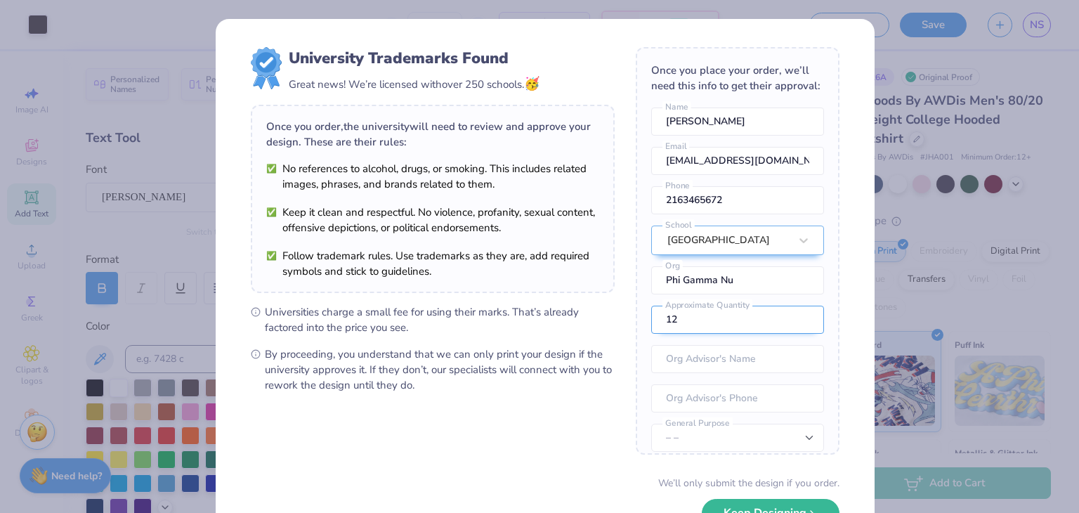
click at [701, 334] on input "12" at bounding box center [737, 320] width 173 height 28
type input "1"
type input "50"
click at [701, 368] on input "text" at bounding box center [737, 359] width 173 height 28
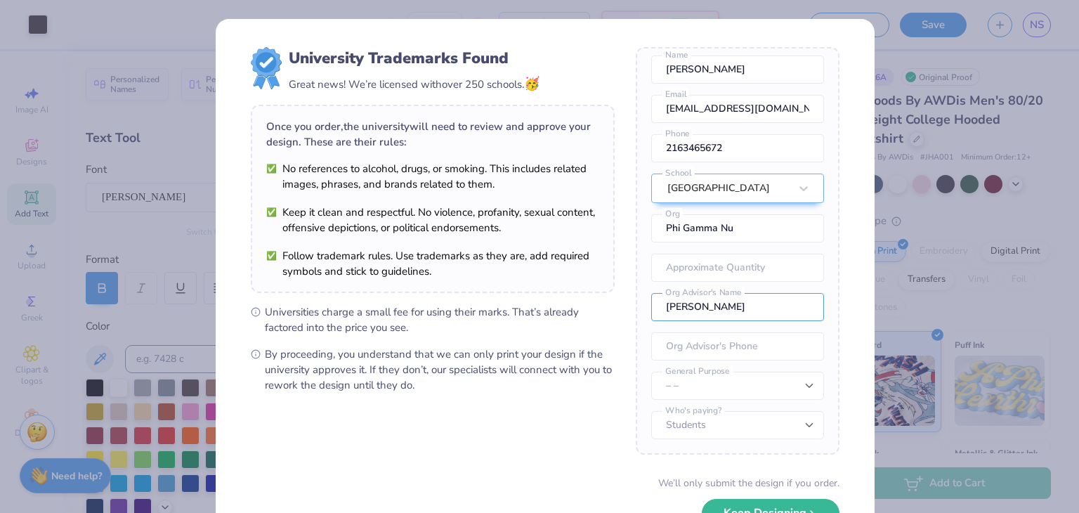
type input "Luke Eakin"
click at [707, 383] on select "– – Member apparel for registered Student Organization / Department / School Fu…" at bounding box center [737, 386] width 173 height 28
select select "Member apparel for registered Student Organization / Department / School"
click at [651, 372] on select "– – Member apparel for registered Student Organization / Department / School Fu…" at bounding box center [737, 386] width 173 height 28
click at [719, 427] on select "Students University" at bounding box center [737, 425] width 173 height 28
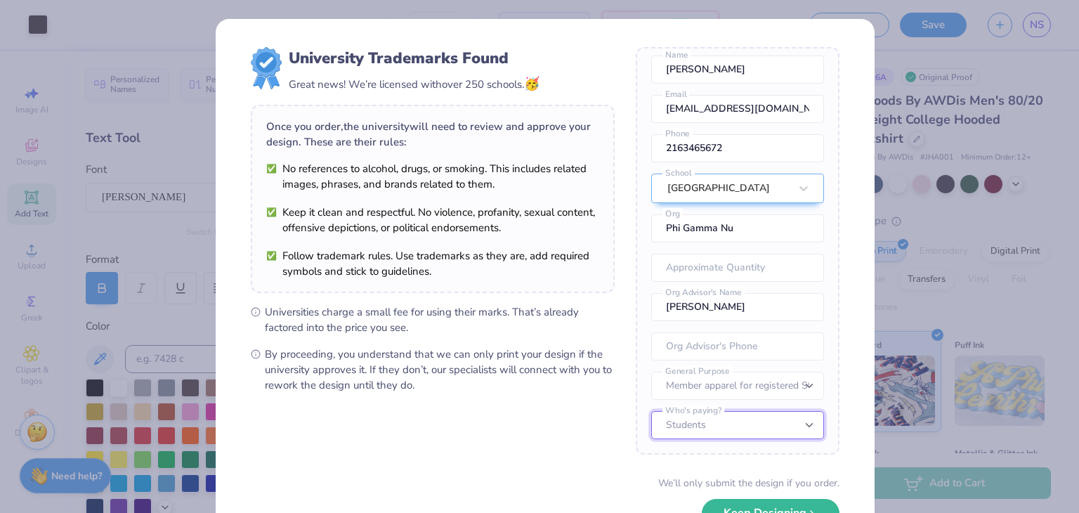
click at [719, 427] on select "Students University" at bounding box center [737, 425] width 173 height 28
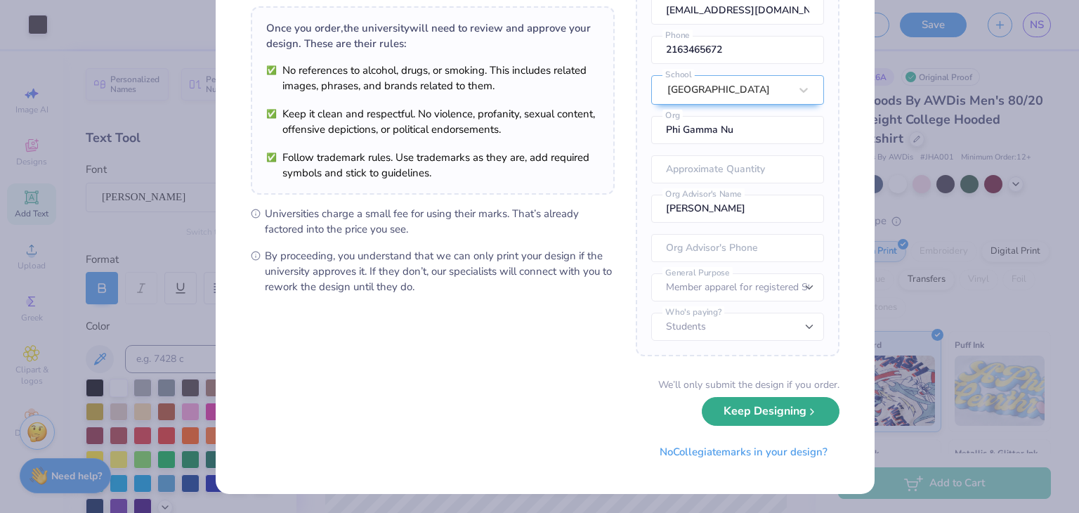
click at [734, 415] on button "Keep Designing" at bounding box center [771, 411] width 138 height 29
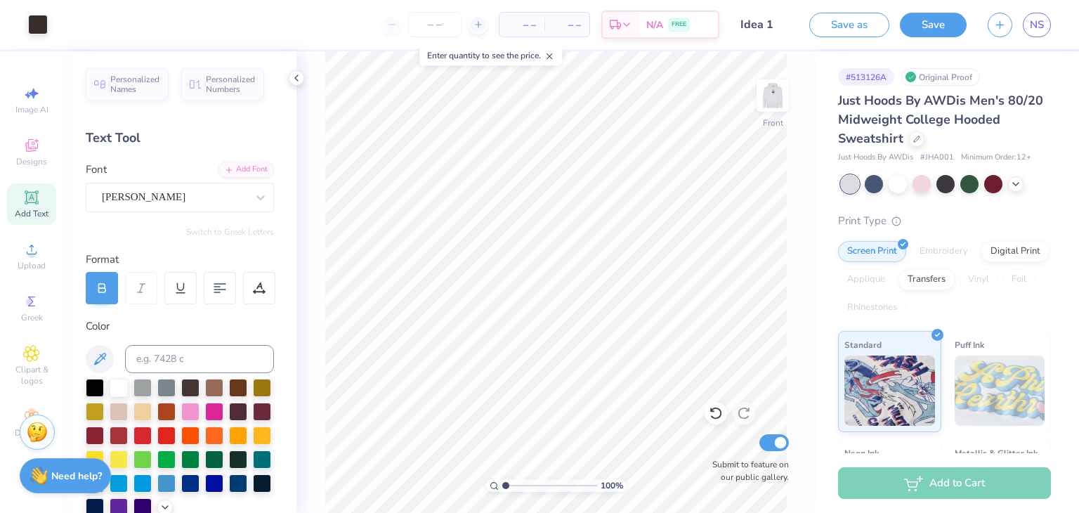
scroll to position [0, 0]
click at [770, 102] on img at bounding box center [773, 95] width 56 height 56
click at [777, 94] on img at bounding box center [773, 95] width 56 height 56
click at [41, 21] on div at bounding box center [38, 23] width 20 height 20
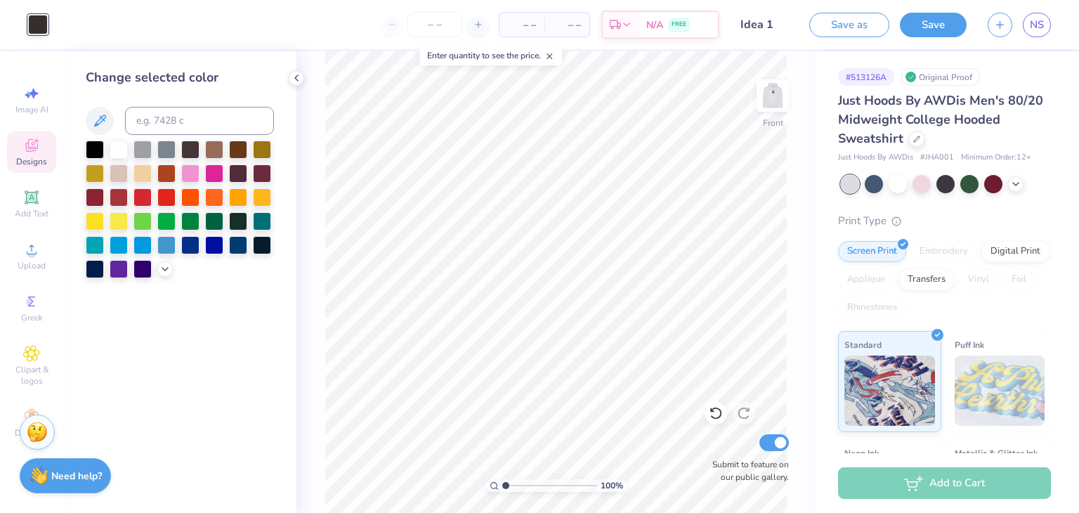
click at [35, 162] on span "Designs" at bounding box center [31, 161] width 31 height 11
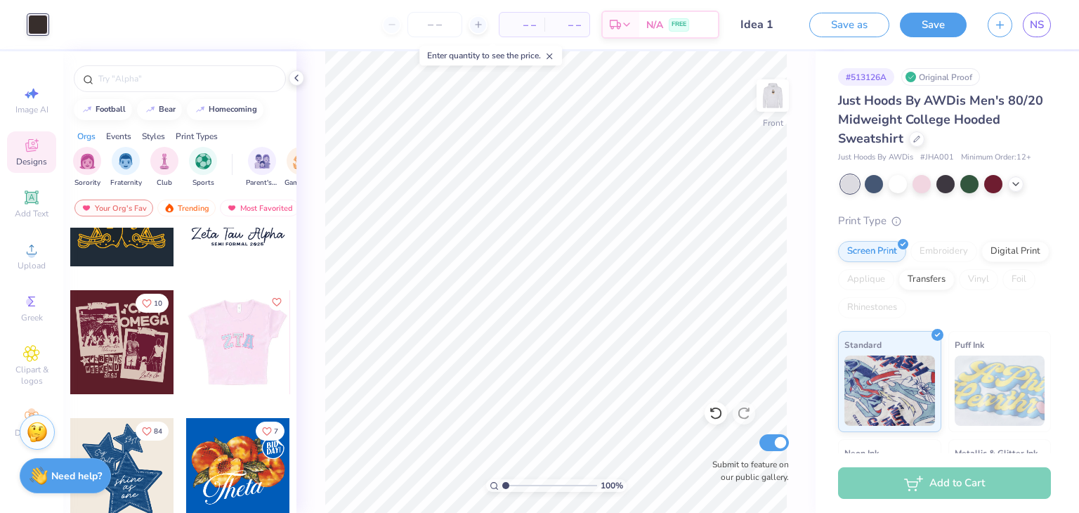
scroll to position [295, 0]
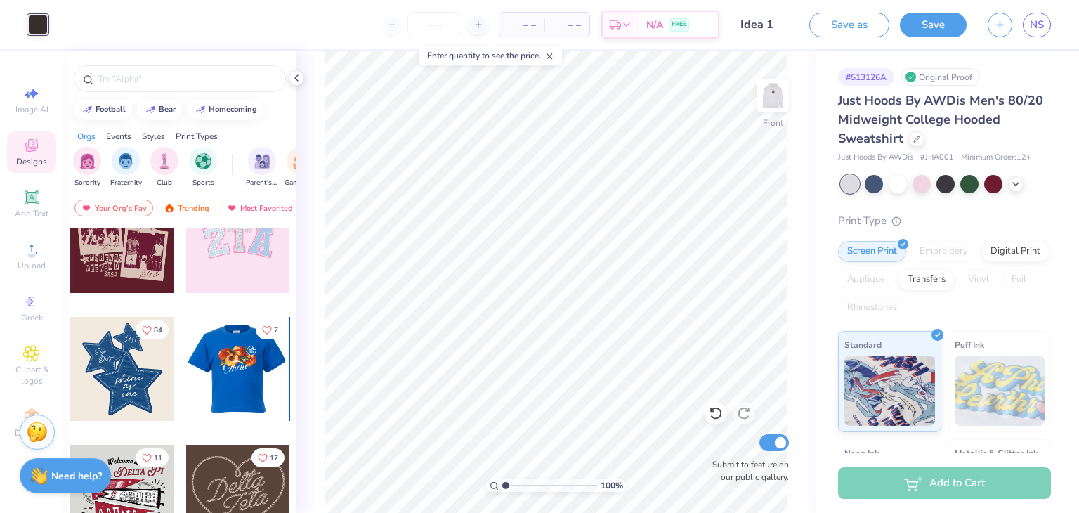
click at [252, 391] on div at bounding box center [238, 369] width 312 height 104
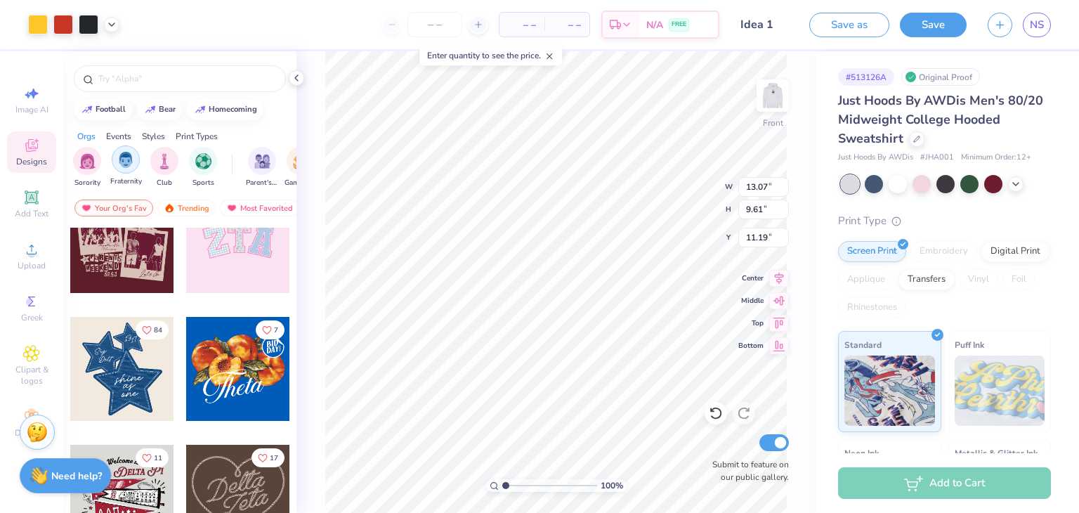
click at [125, 162] on img "filter for Fraternity" at bounding box center [125, 160] width 15 height 16
click at [96, 162] on img "filter for Sorority" at bounding box center [87, 161] width 16 height 16
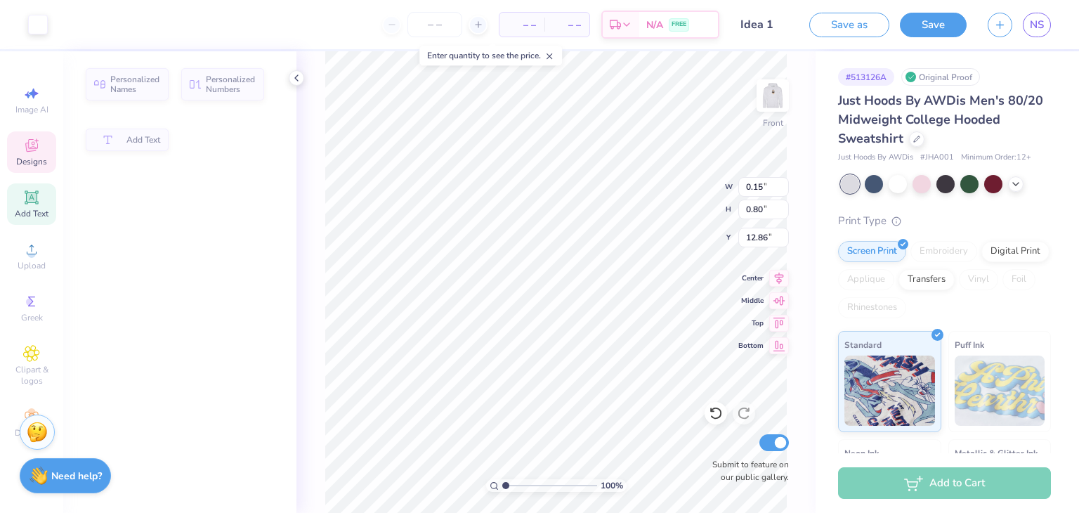
type input "0.15"
type input "0.80"
type input "12.86"
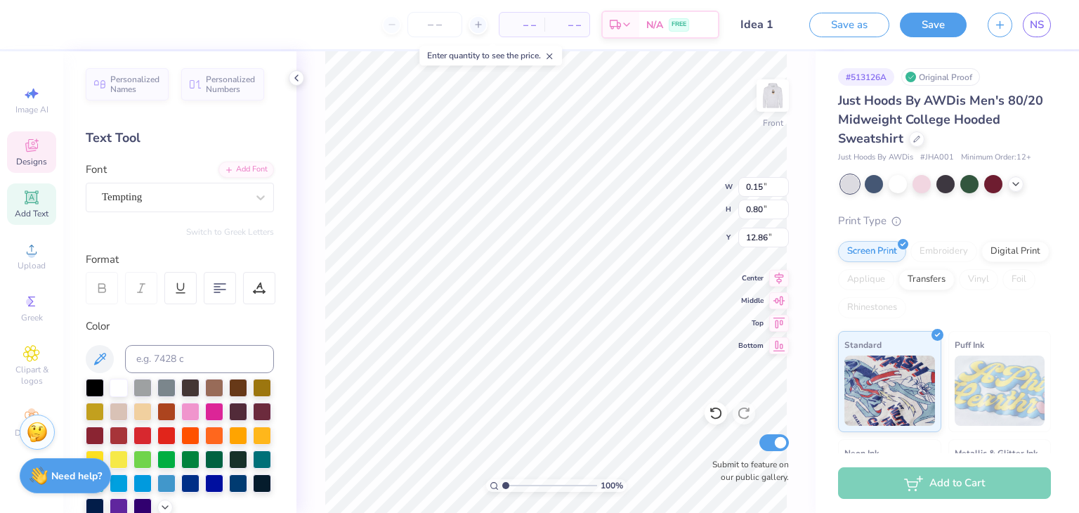
type input "8.56"
type input "4.78"
type input "16.03"
click at [714, 412] on icon at bounding box center [716, 413] width 14 height 14
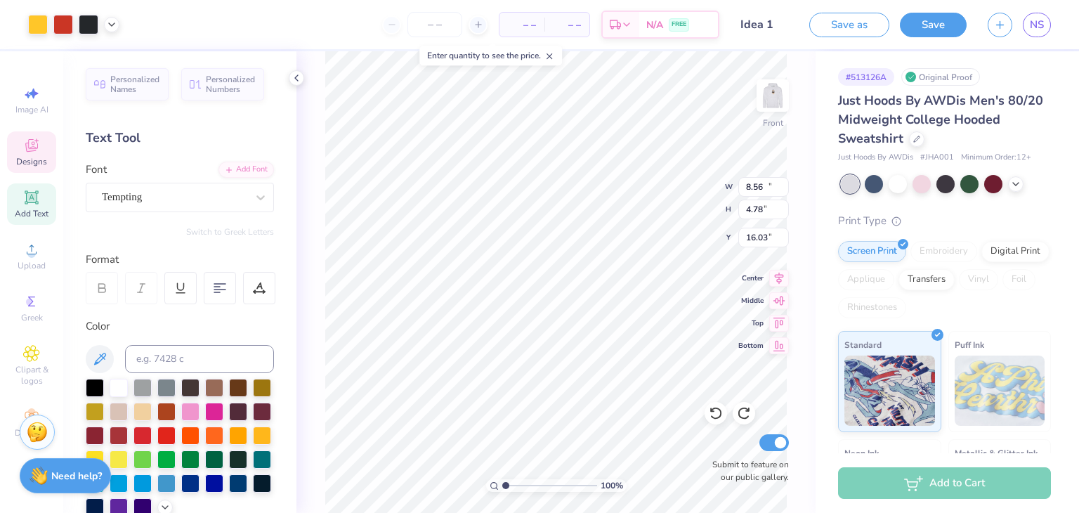
type input "13.07"
type input "9.61"
type input "11.19"
click at [717, 416] on icon at bounding box center [716, 413] width 14 height 14
click at [31, 153] on icon at bounding box center [31, 145] width 17 height 17
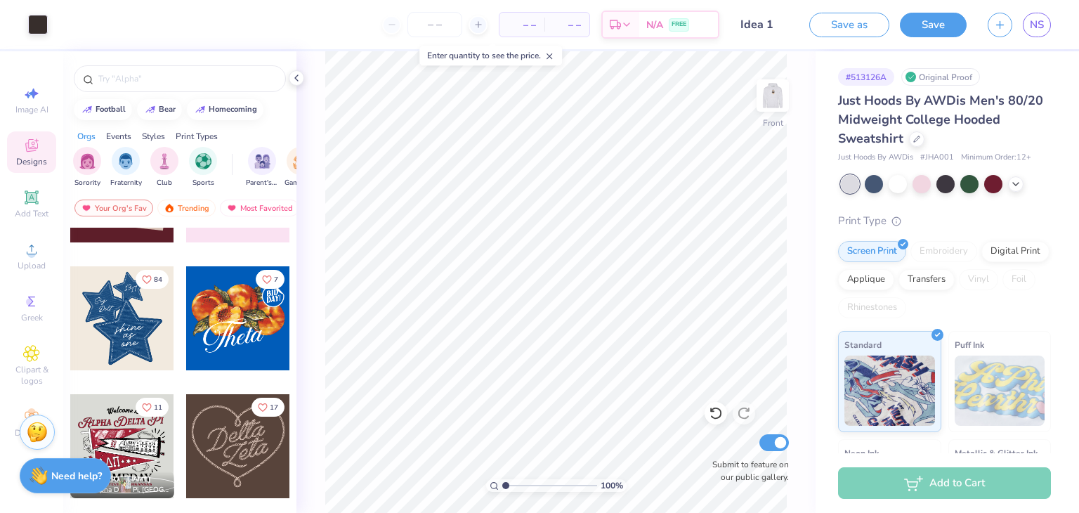
scroll to position [347, 0]
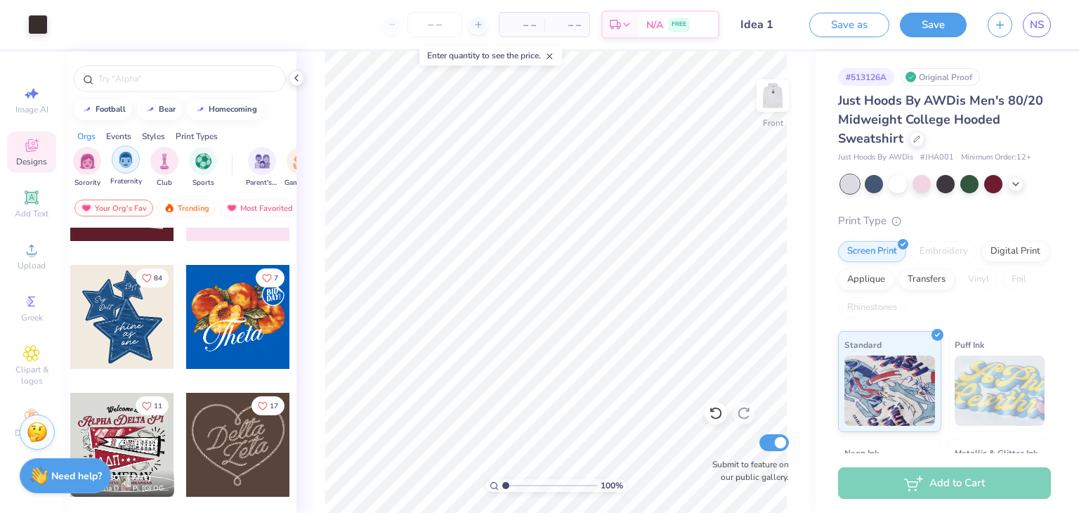
click at [119, 159] on img "filter for Fraternity" at bounding box center [125, 160] width 15 height 16
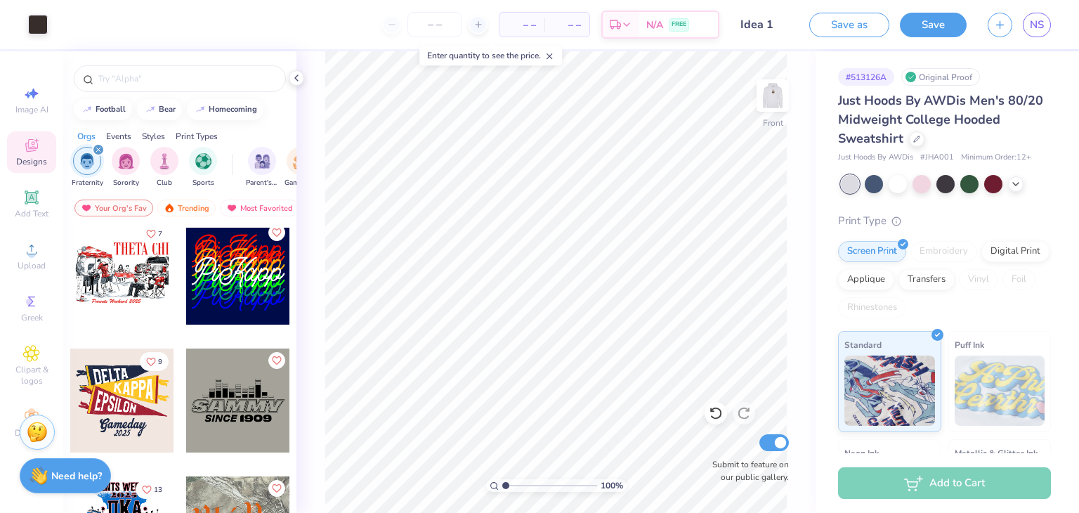
scroll to position [264, 0]
click at [717, 421] on div at bounding box center [716, 413] width 22 height 22
click at [744, 408] on icon at bounding box center [744, 414] width 12 height 13
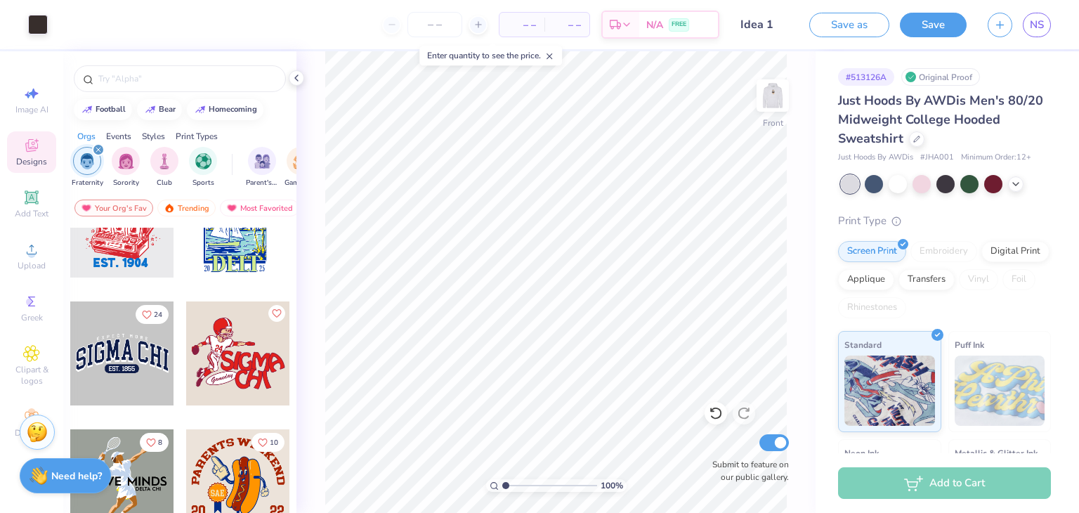
scroll to position [1461, 0]
click at [771, 102] on img at bounding box center [773, 95] width 56 height 56
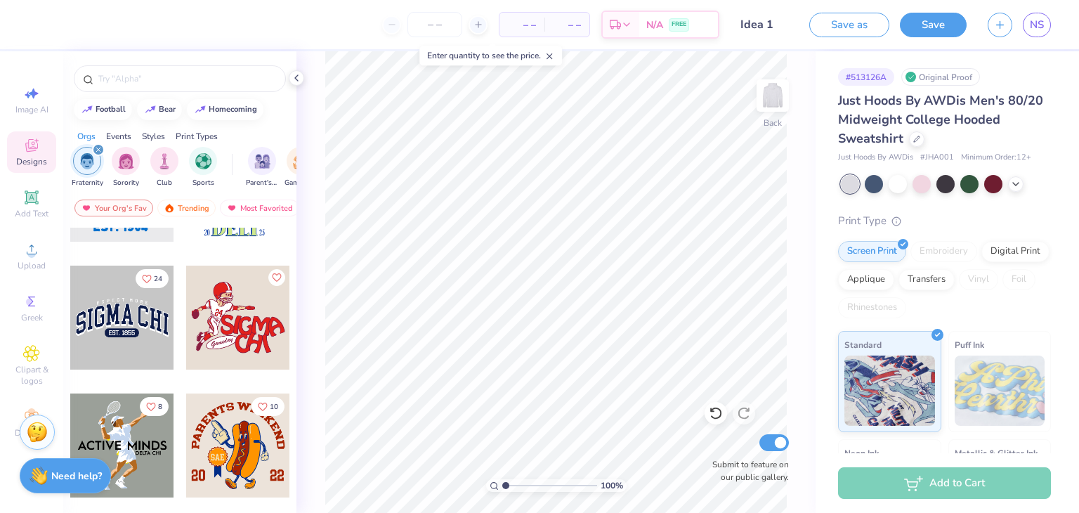
scroll to position [1504, 0]
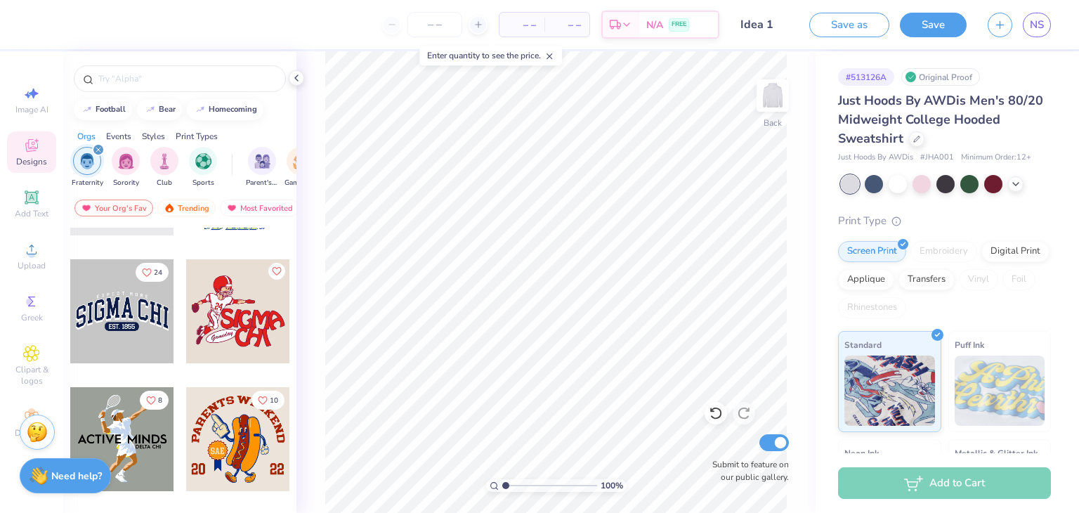
click at [112, 312] on div at bounding box center [122, 311] width 104 height 104
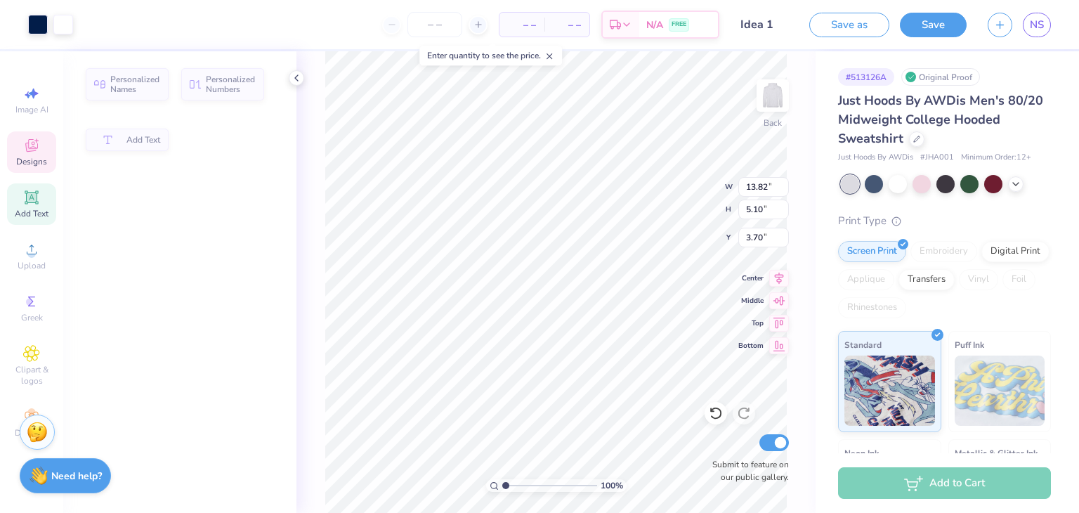
type input "5.10"
type input "3.70"
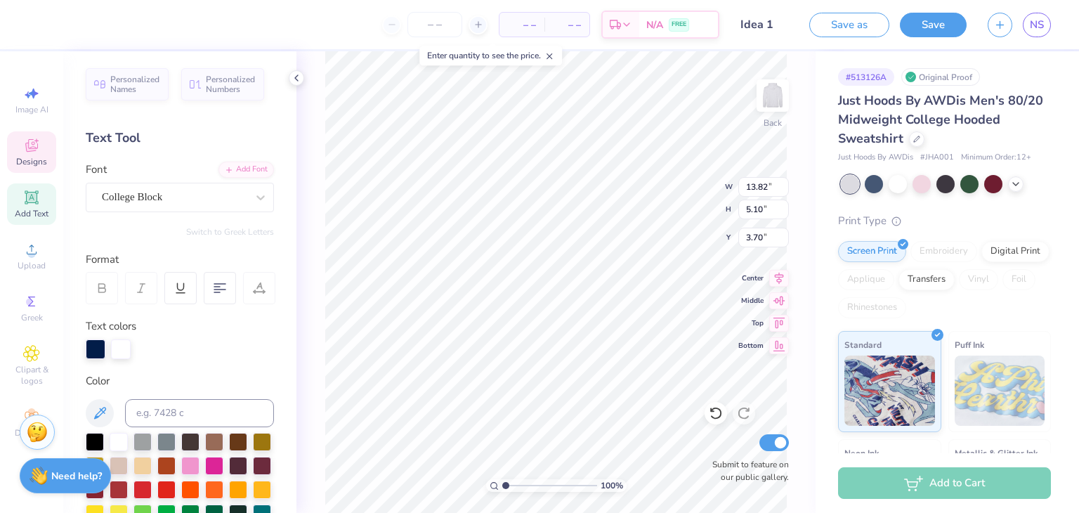
scroll to position [11, 1]
type textarea "PHI GAMMA NU"
click at [715, 419] on icon at bounding box center [716, 413] width 14 height 14
click at [715, 414] on icon at bounding box center [716, 413] width 14 height 14
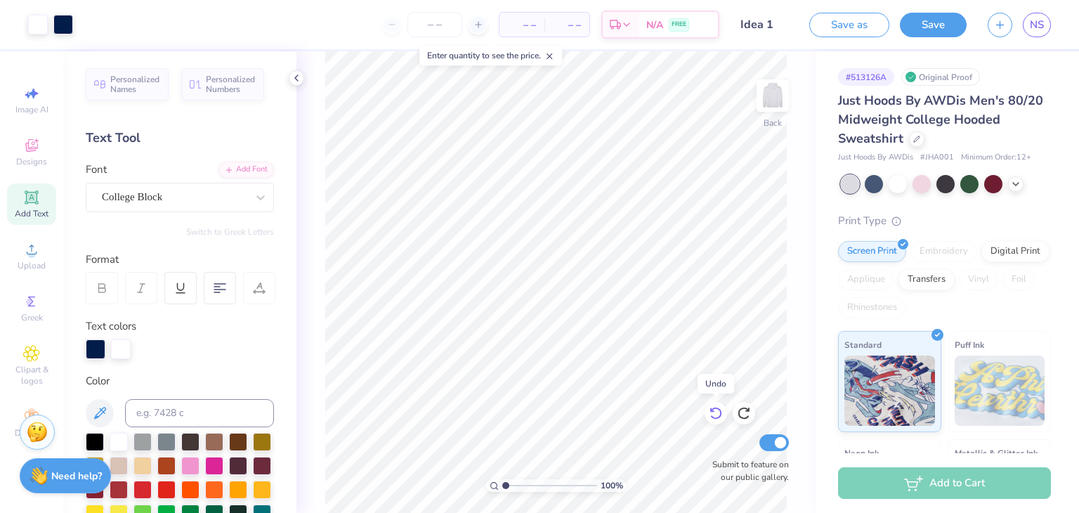
click at [717, 416] on icon at bounding box center [716, 413] width 14 height 14
click at [39, 152] on icon at bounding box center [31, 145] width 17 height 17
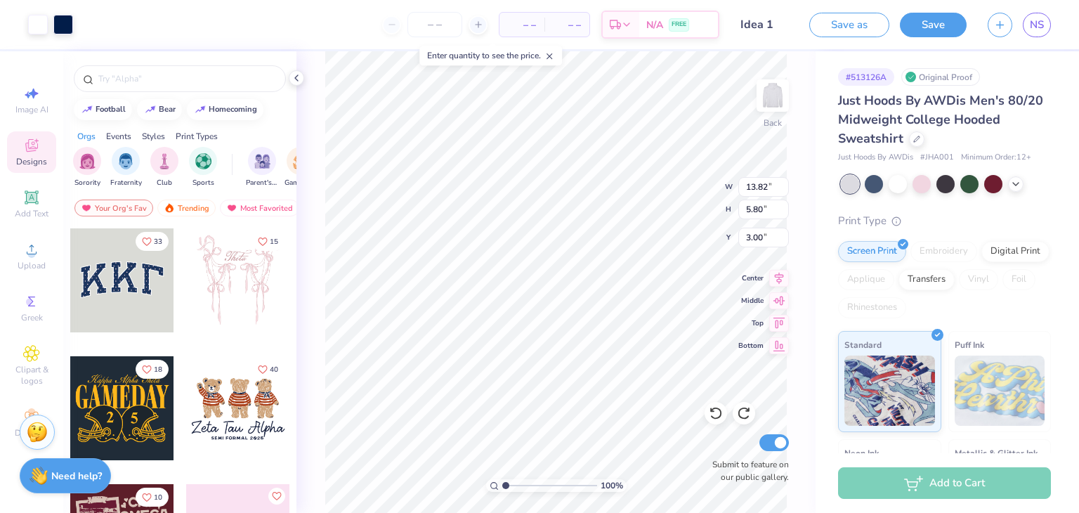
scroll to position [233, 0]
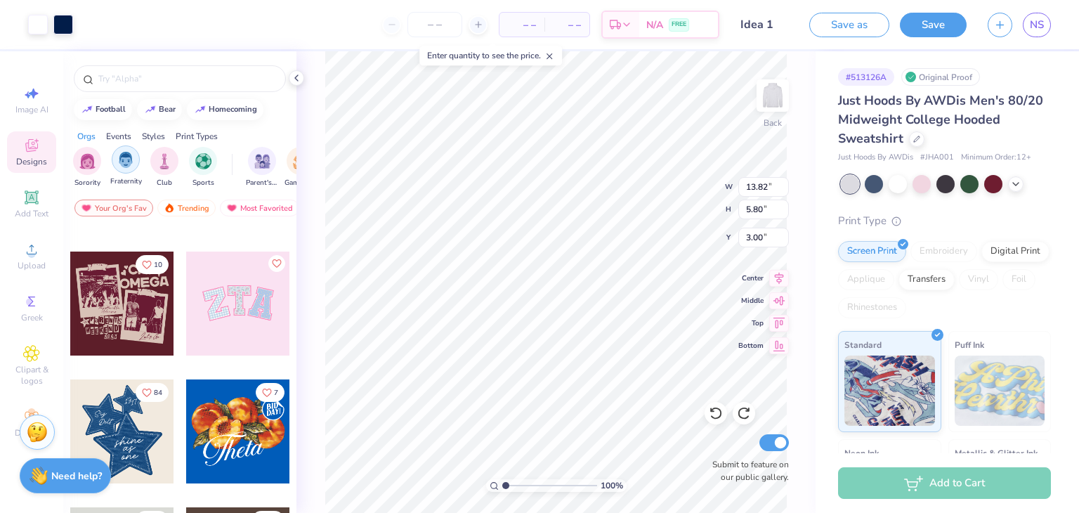
click at [121, 167] on img "filter for Fraternity" at bounding box center [125, 160] width 15 height 16
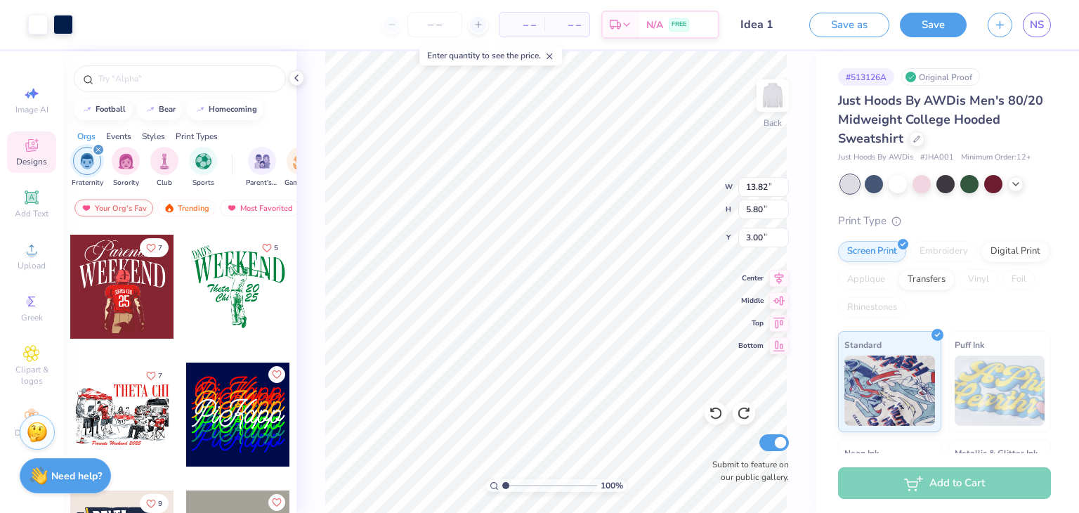
scroll to position [0, 0]
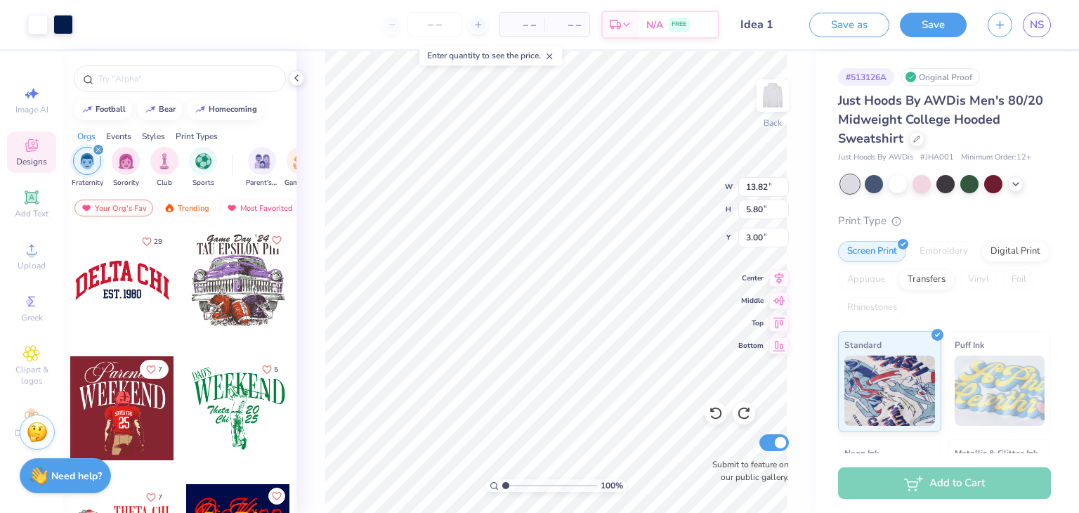
click at [108, 276] on div at bounding box center [122, 280] width 104 height 104
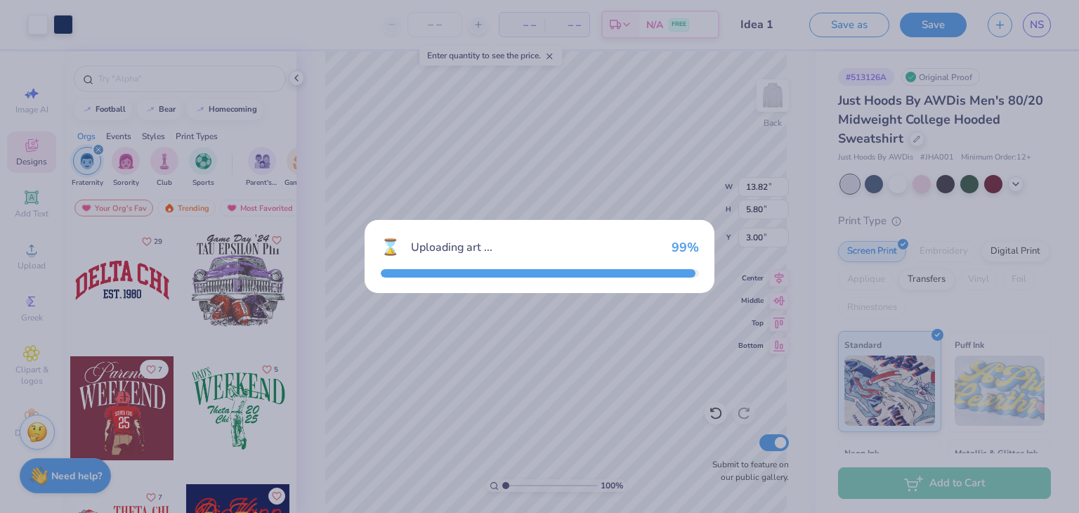
type input "11.63"
type input "4.94"
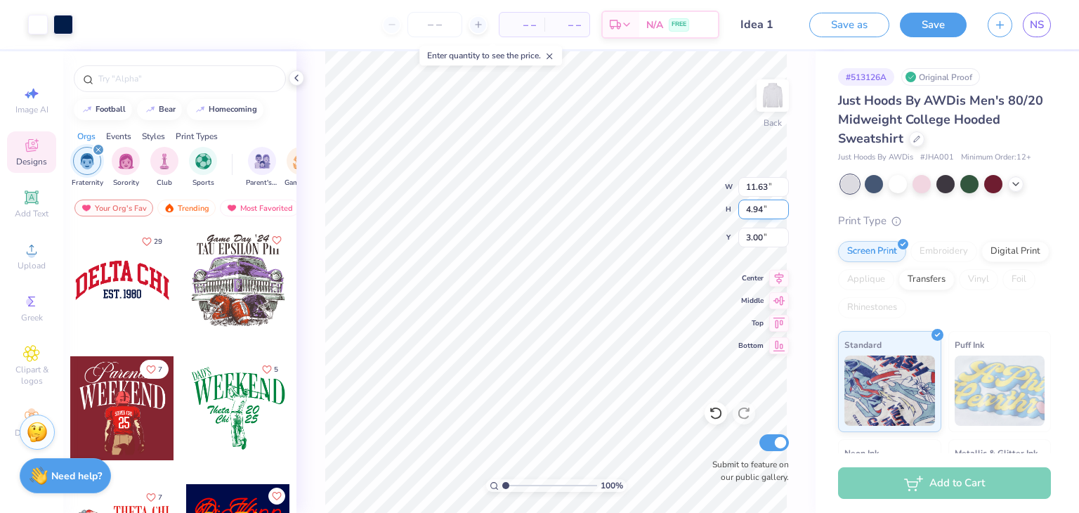
type input "13.82"
type input "5.80"
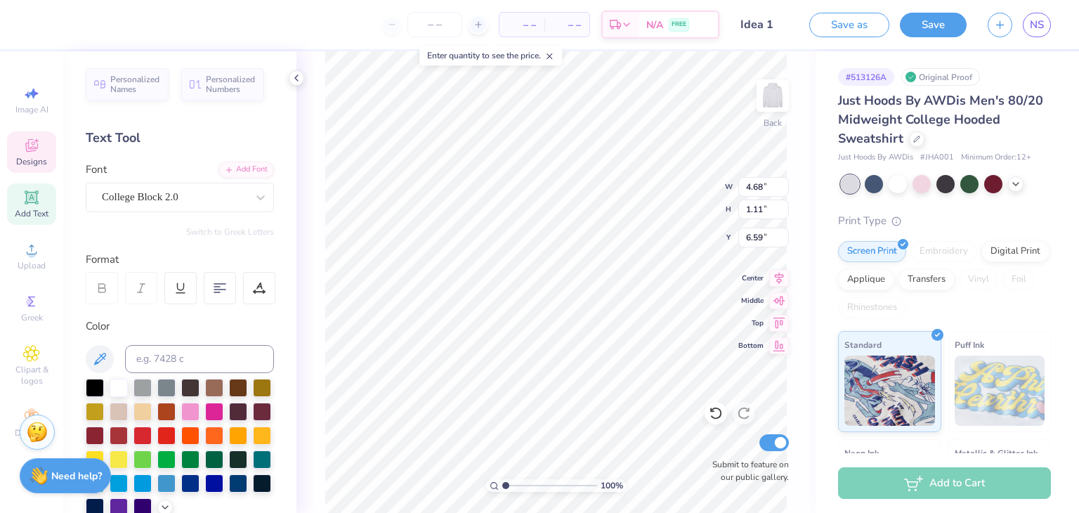
scroll to position [11, 3]
type textarea "est. 2020"
type input "11.63"
type input "4.94"
type input "3.00"
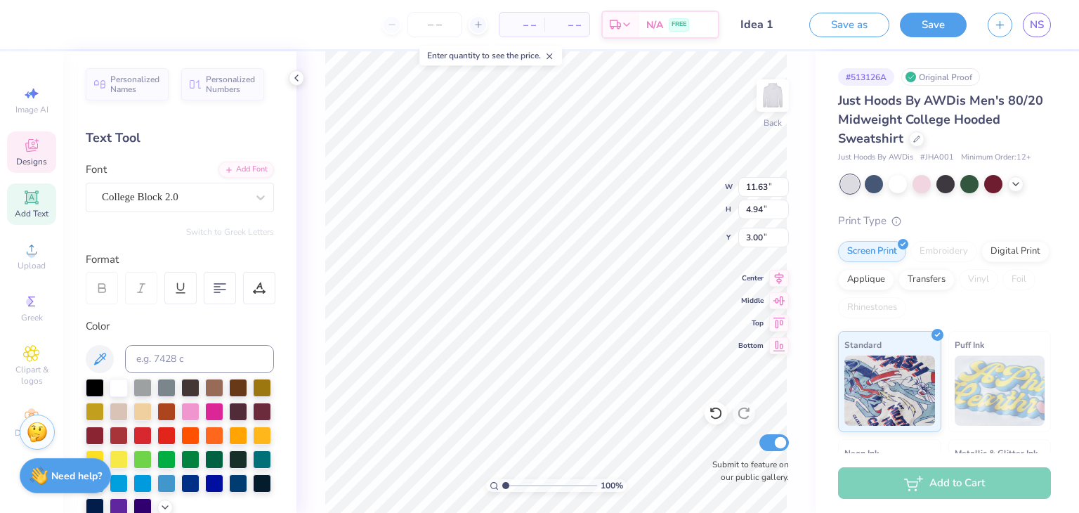
scroll to position [11, 1]
type textarea "D"
type textarea "PHI GAMMA NU"
type input "14.57"
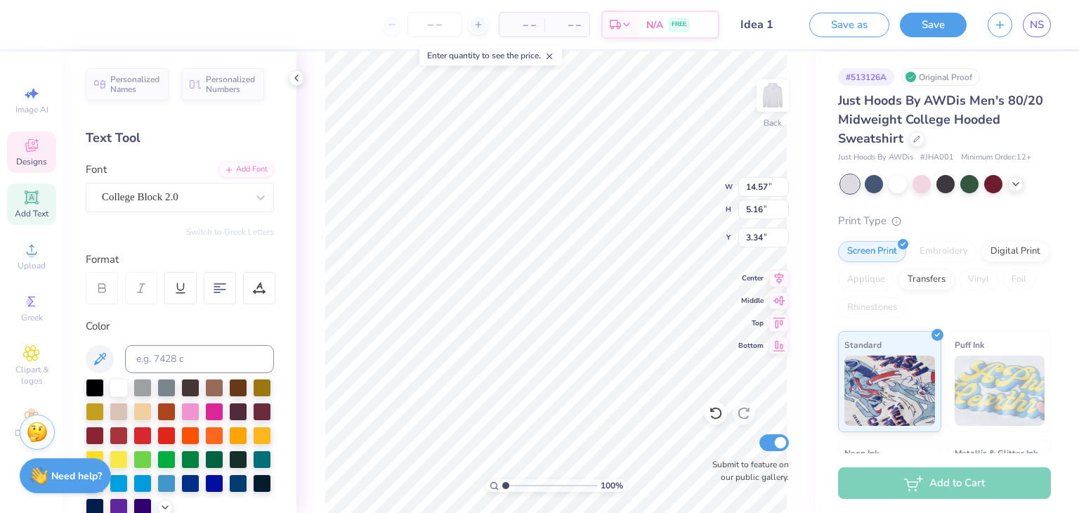
type input "5.16"
type input "3.38"
type input "4.92"
type input "1.11"
type input "6.59"
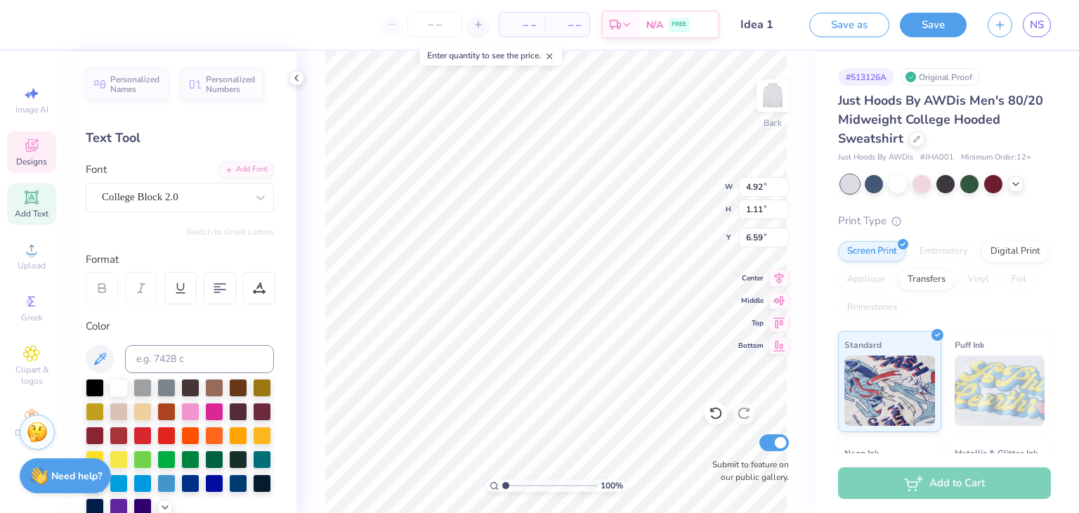
scroll to position [11, 1]
type input "4.92"
type input "1.11"
type input "6.59"
click at [104, 457] on div at bounding box center [95, 458] width 18 height 18
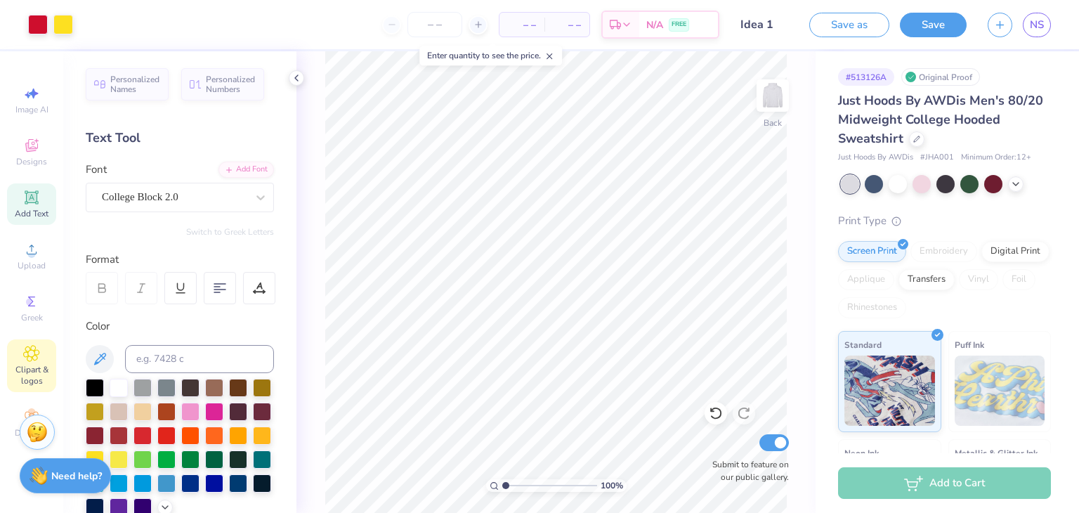
click at [35, 359] on icon at bounding box center [31, 353] width 16 height 17
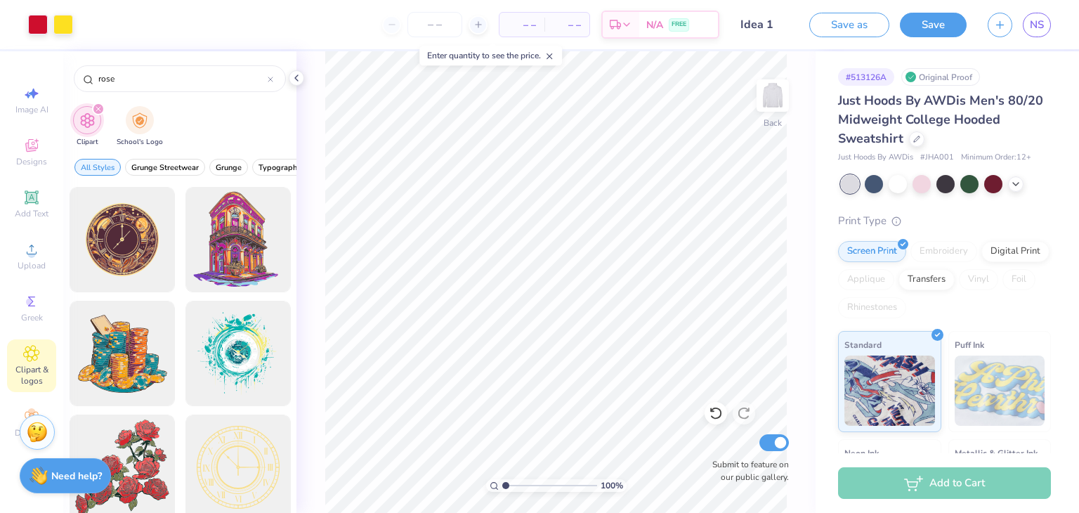
type input "rose"
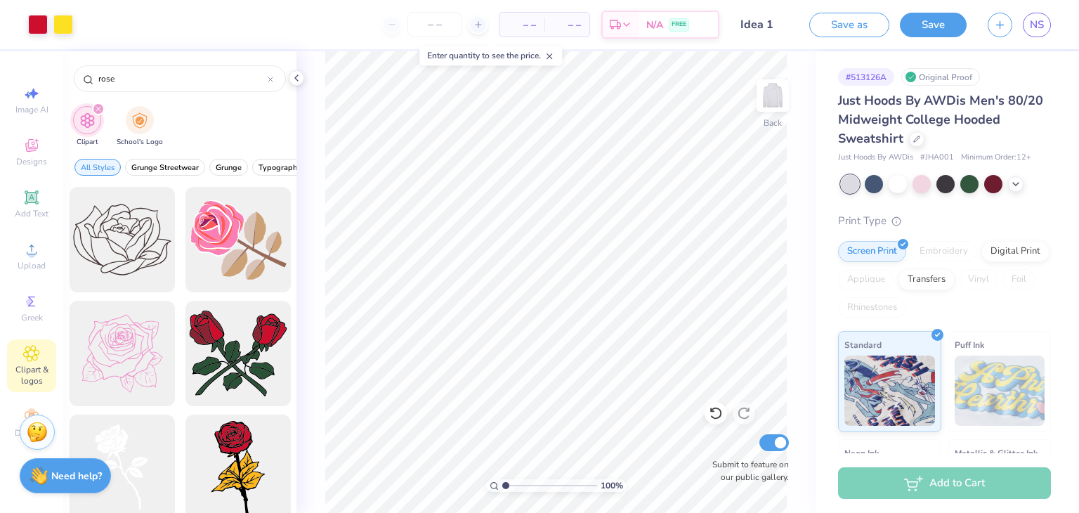
scroll to position [46, 0]
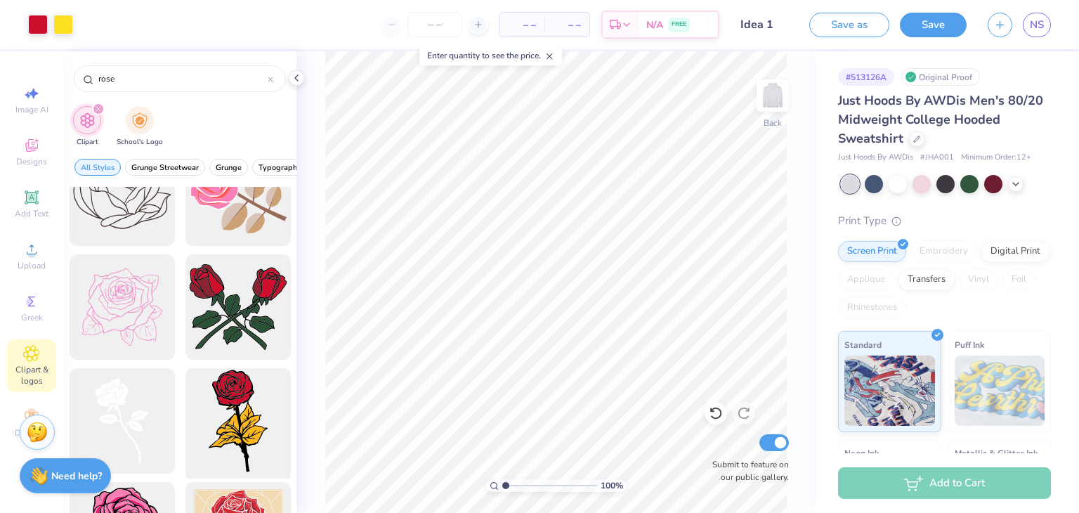
click at [226, 428] on div at bounding box center [238, 421] width 116 height 116
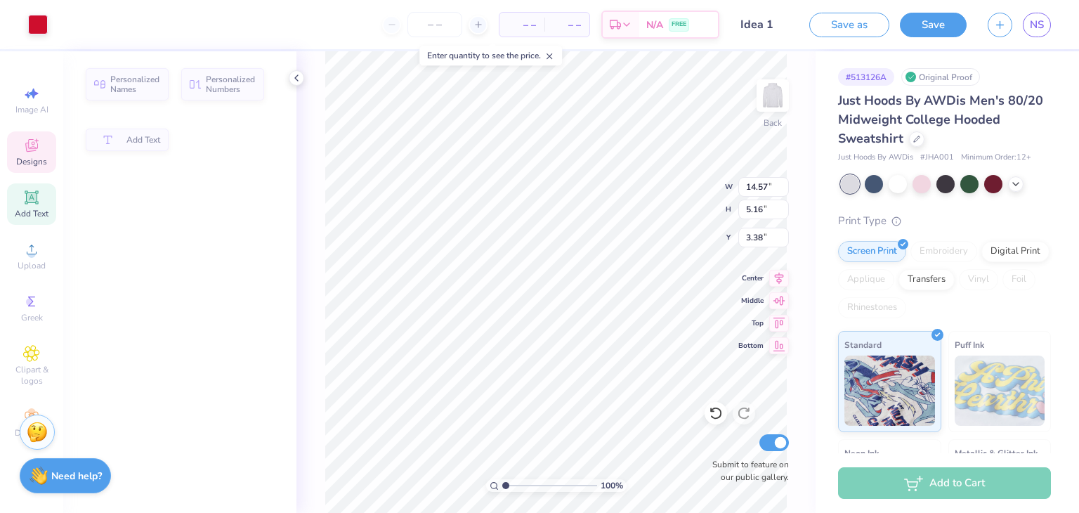
type input "14.57"
type input "5.16"
type input "3.38"
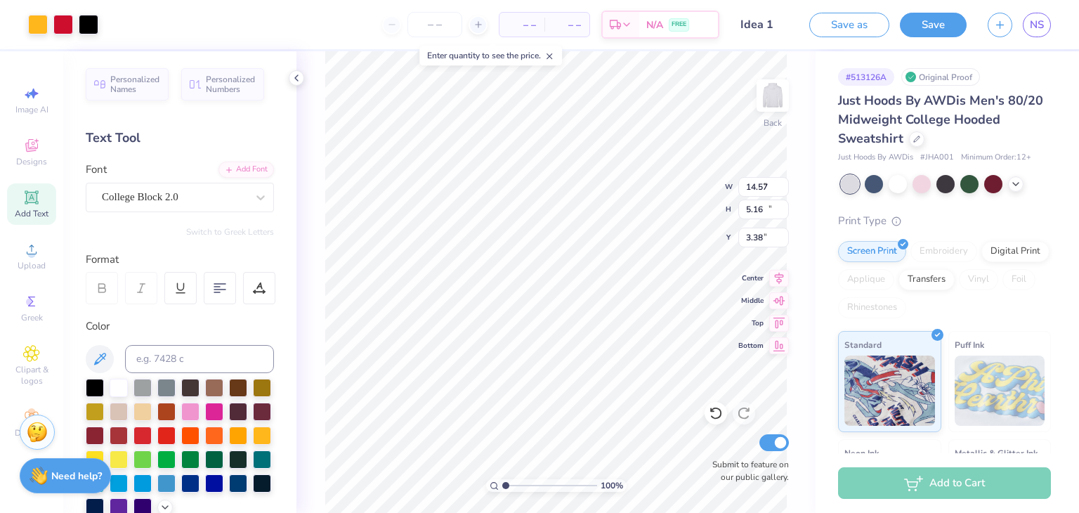
type input "7.10"
type input "11.96"
type input "0.50"
type input "3.24"
type input "5.46"
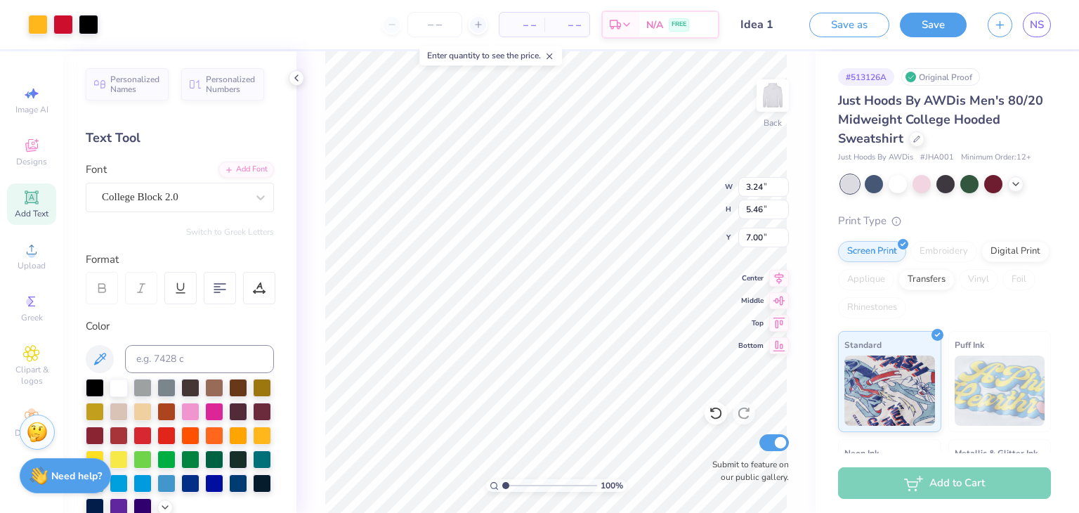
type input "3.00"
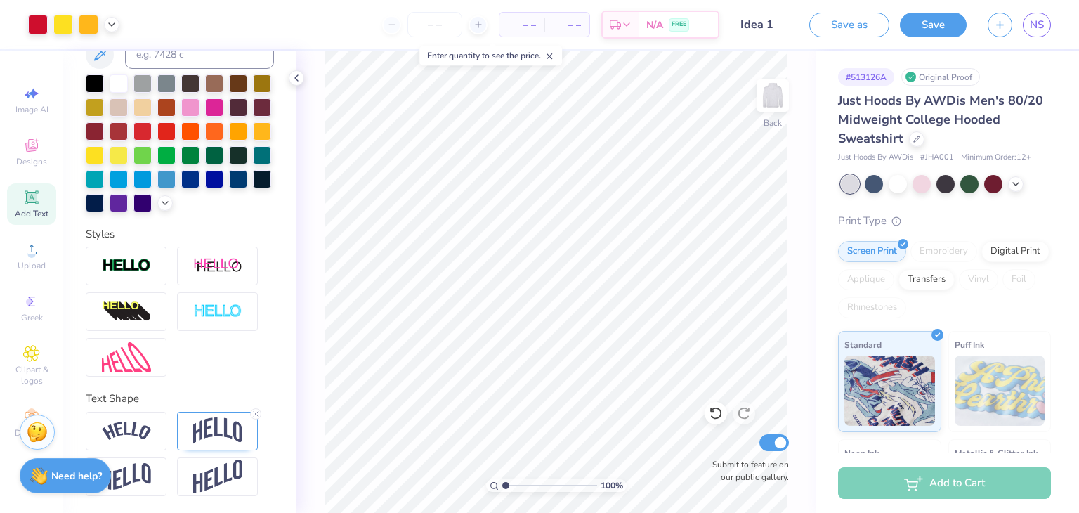
scroll to position [327, 0]
click at [774, 349] on icon at bounding box center [779, 343] width 20 height 17
type input "3.00"
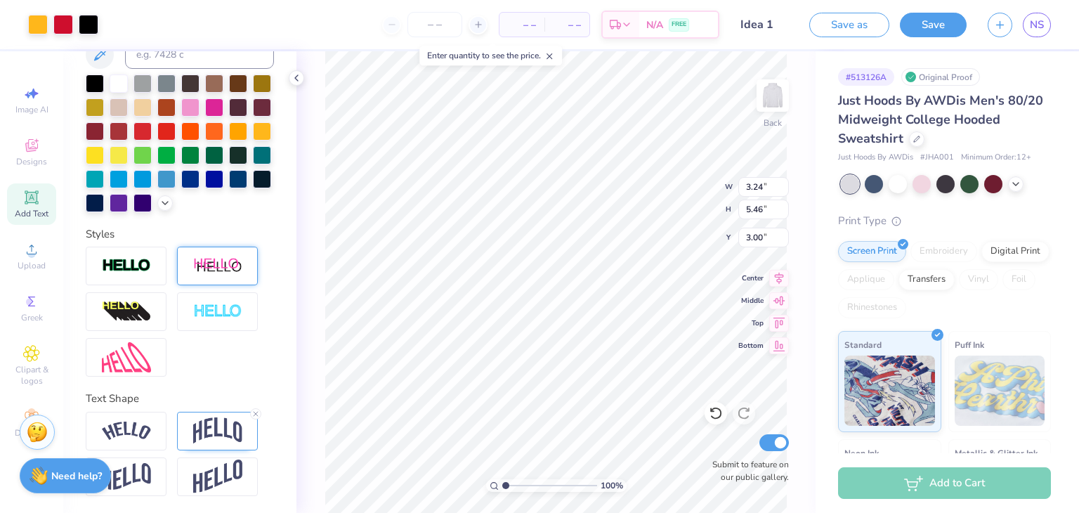
scroll to position [0, 0]
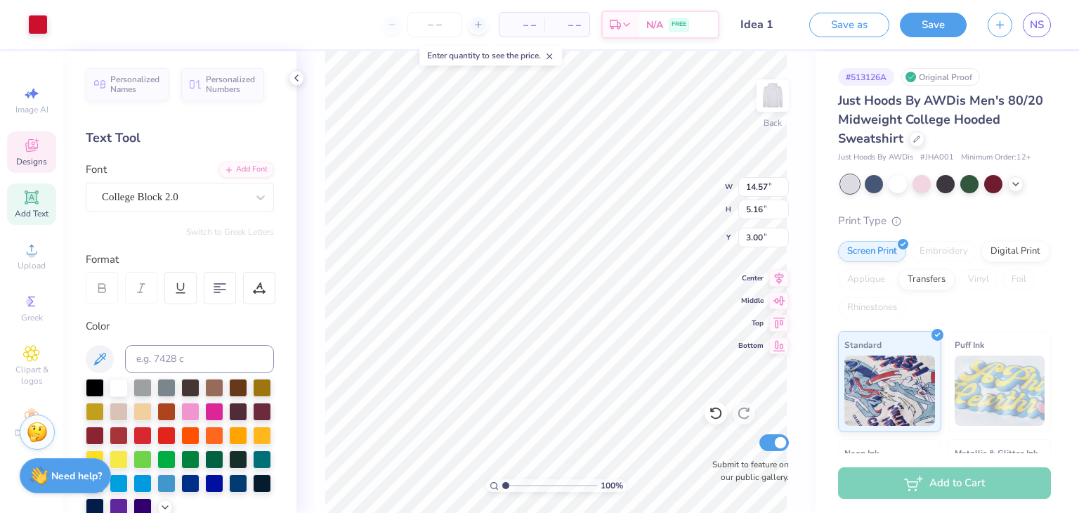
type input "14.57"
type input "5.16"
type input "3.38"
type input "2.29"
type input "4.92"
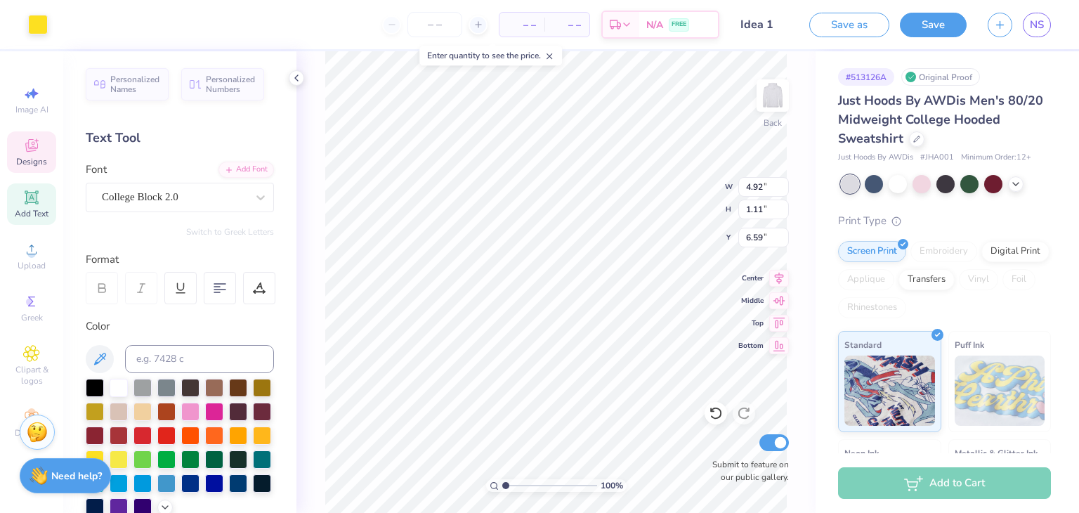
type input "1.11"
type input "6.59"
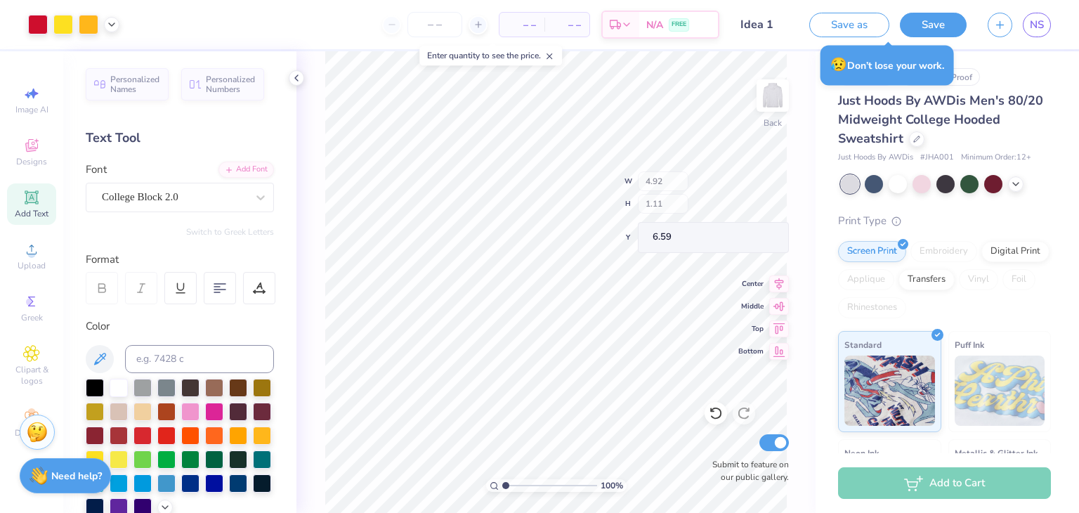
type input "3.24"
type input "5.46"
type input "5.02"
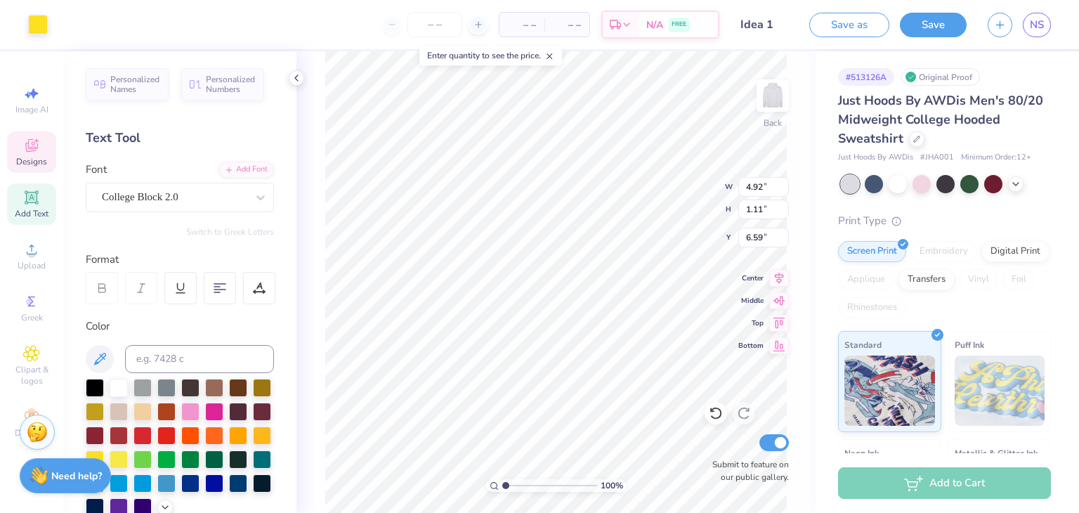
type input "4.92"
type input "1.11"
type input "6.64"
click at [103, 391] on div at bounding box center [95, 386] width 18 height 18
click at [39, 159] on span "Designs" at bounding box center [31, 161] width 31 height 11
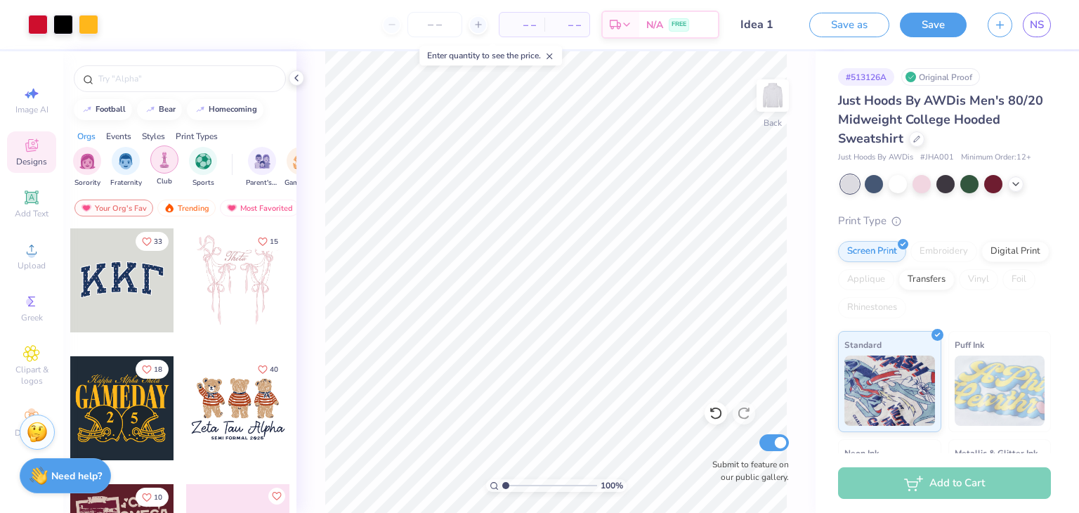
click at [152, 163] on div "filter for Club" at bounding box center [164, 159] width 28 height 28
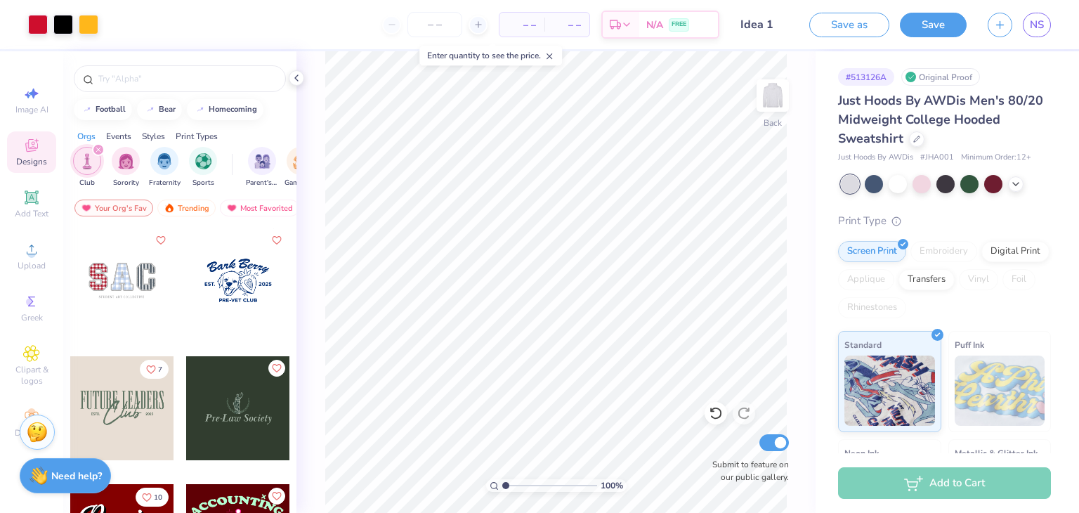
click at [129, 435] on div at bounding box center [122, 408] width 104 height 104
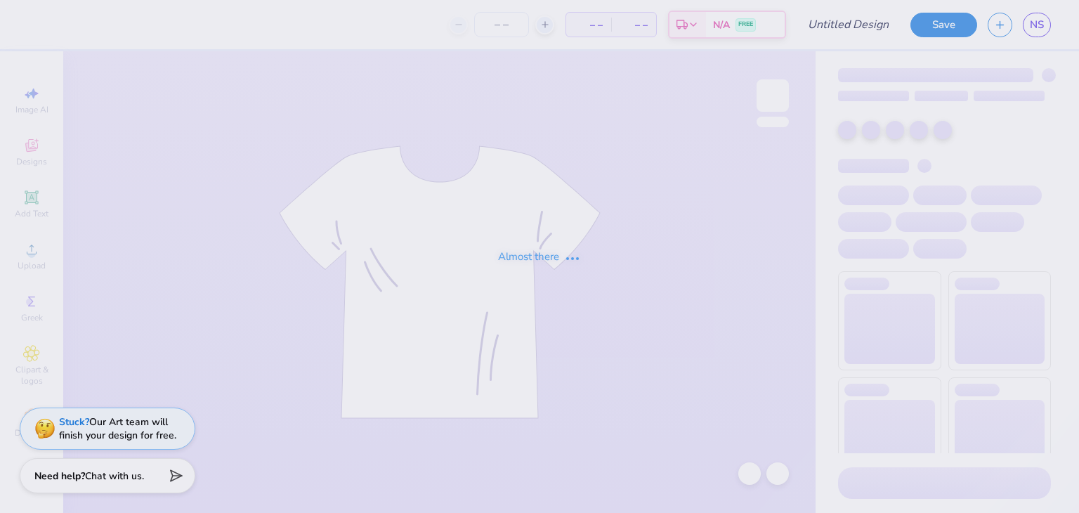
type input "Idea 1"
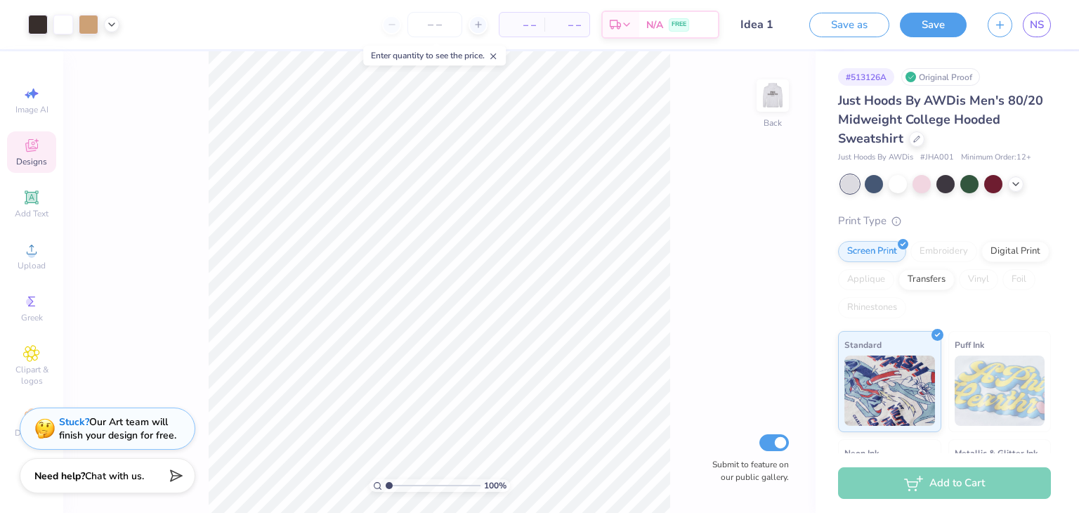
click at [37, 153] on icon at bounding box center [31, 145] width 17 height 17
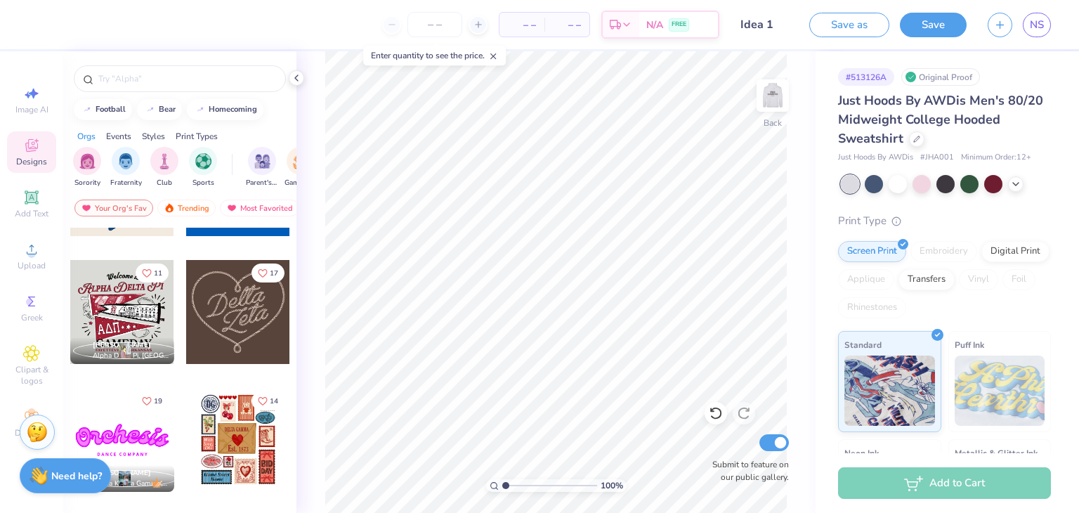
scroll to position [481, 0]
click at [126, 159] on img "filter for Fraternity" at bounding box center [125, 160] width 15 height 16
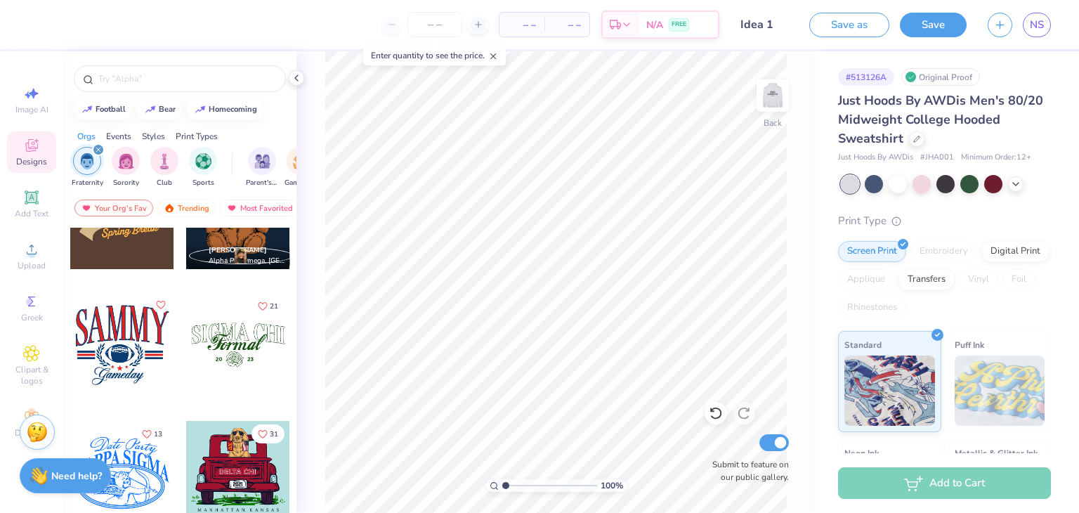
scroll to position [2501, 0]
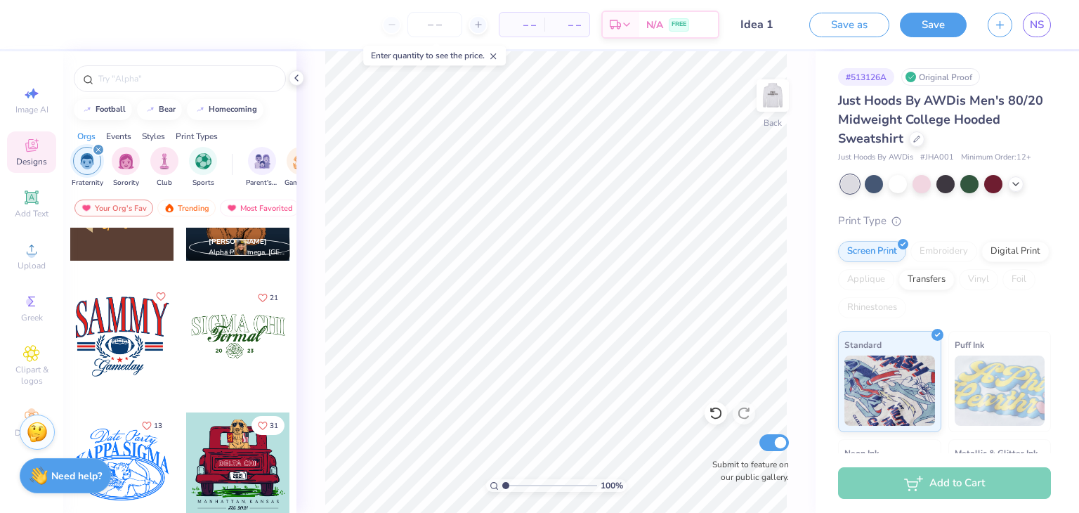
click at [240, 366] on div at bounding box center [238, 337] width 104 height 104
click at [763, 98] on img at bounding box center [773, 95] width 56 height 56
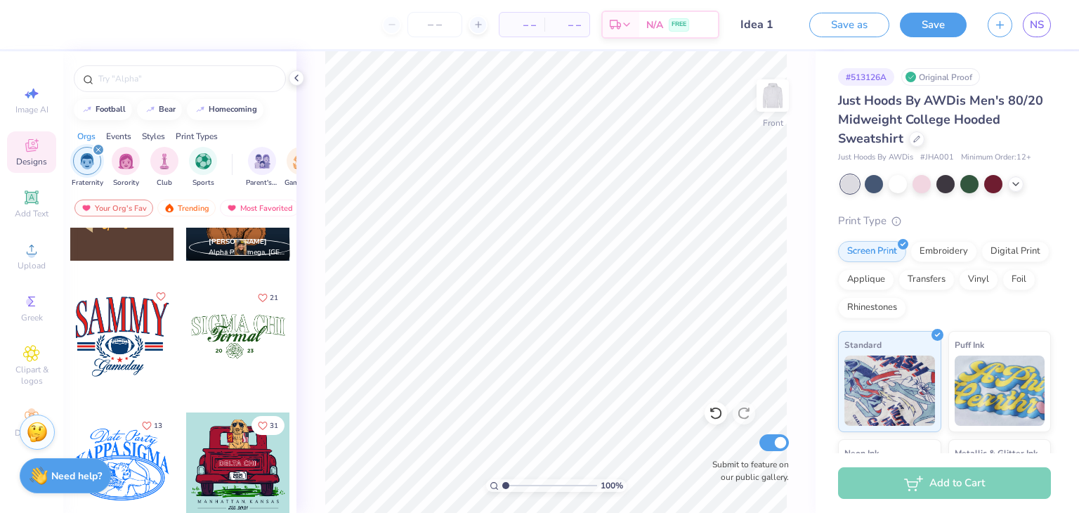
click at [255, 349] on div at bounding box center [238, 337] width 104 height 104
type input "8.46"
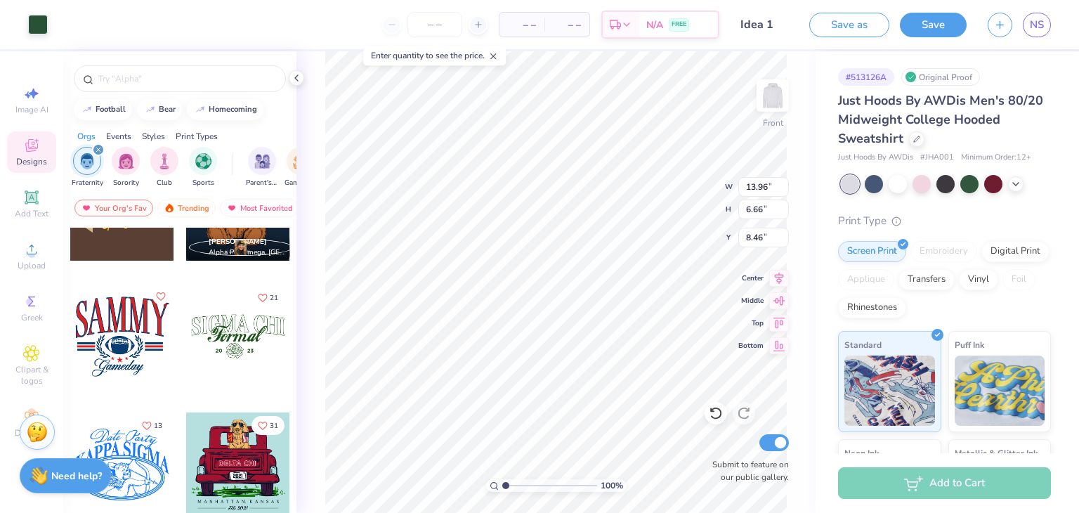
type input "13.96"
type input "6.66"
type input "7.12"
click at [25, 201] on icon at bounding box center [31, 196] width 13 height 13
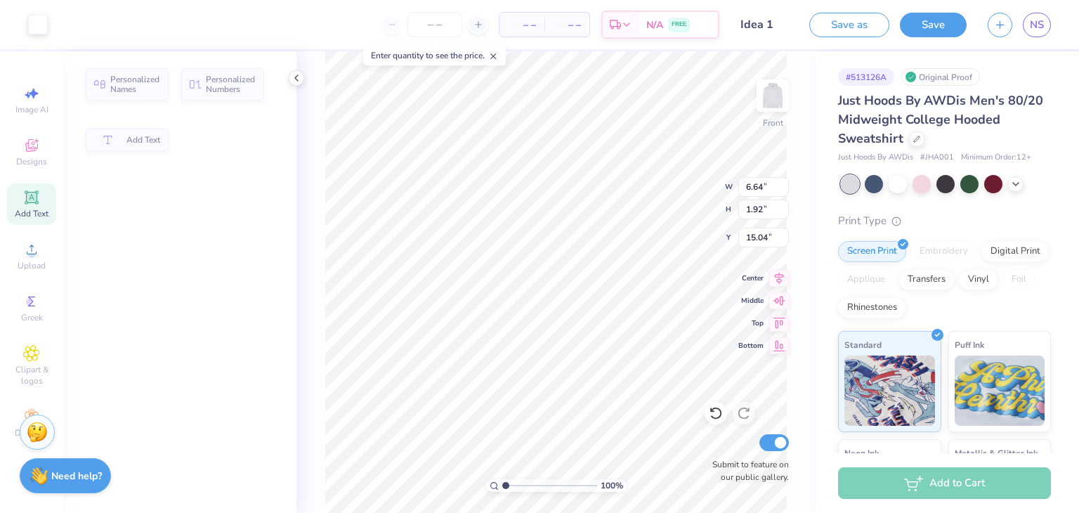
type input "6.64"
type input "1.92"
type input "15.04"
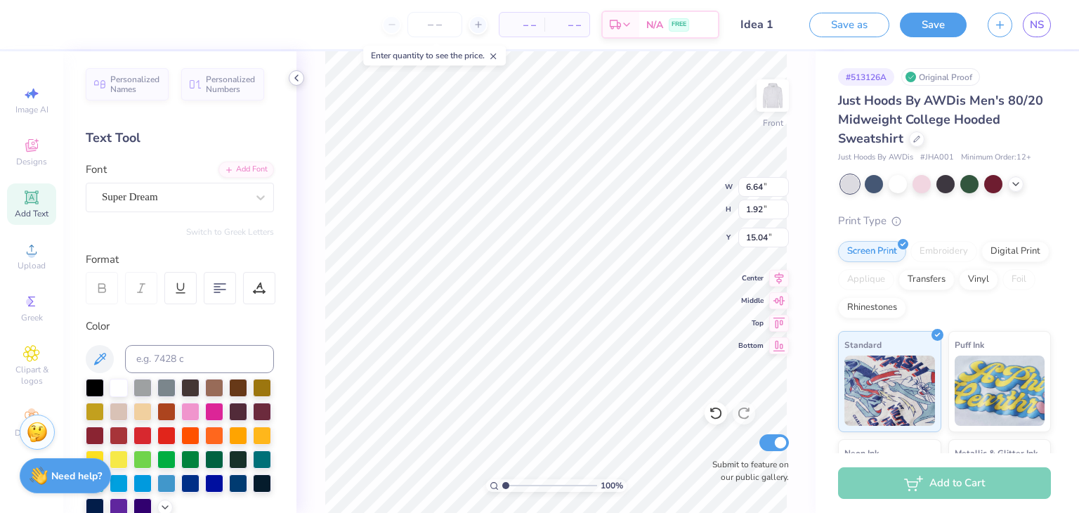
click at [296, 77] on polyline at bounding box center [296, 78] width 3 height 6
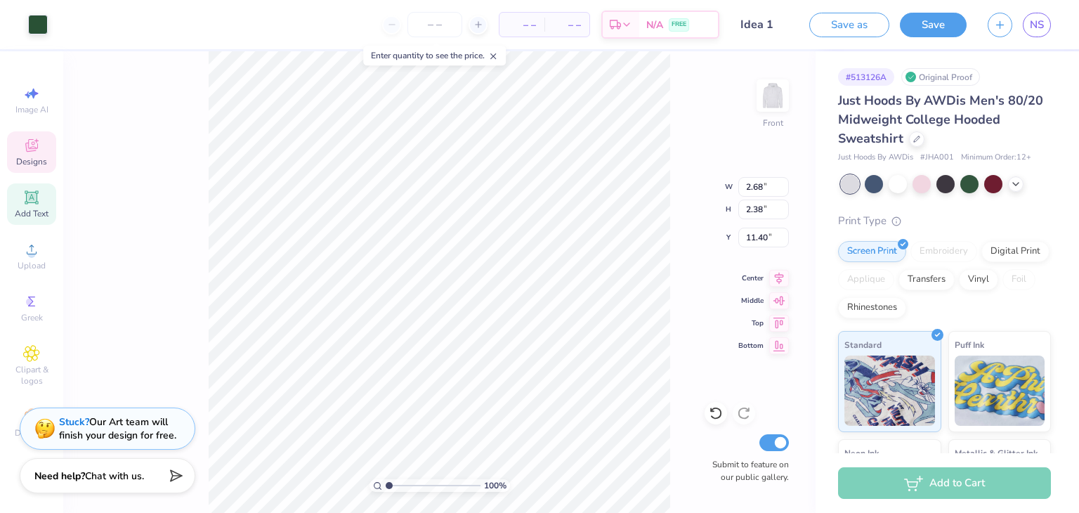
click at [42, 195] on div "Add Text" at bounding box center [31, 203] width 49 height 41
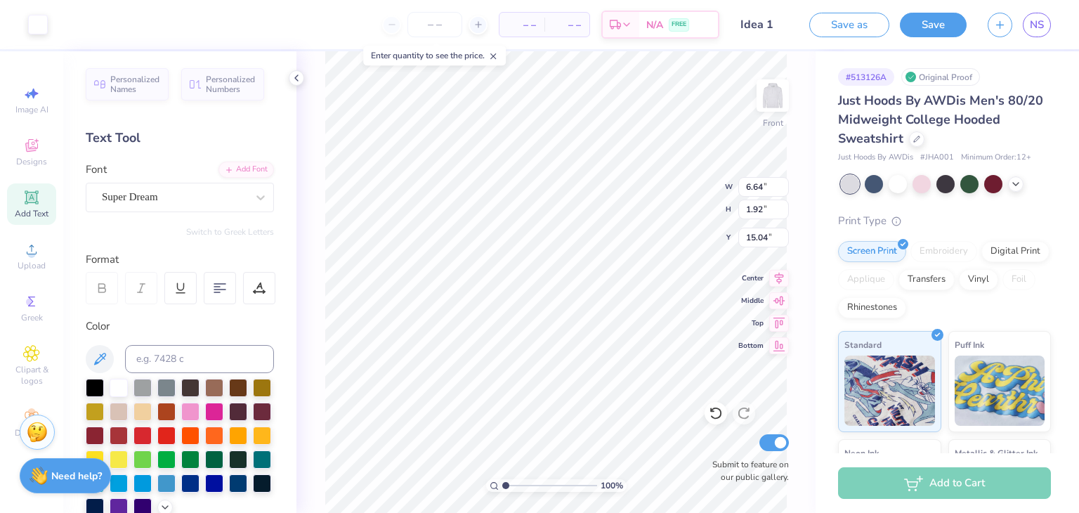
type input "6.64"
type input "1.92"
type input "15.04"
click at [176, 436] on div at bounding box center [166, 434] width 18 height 18
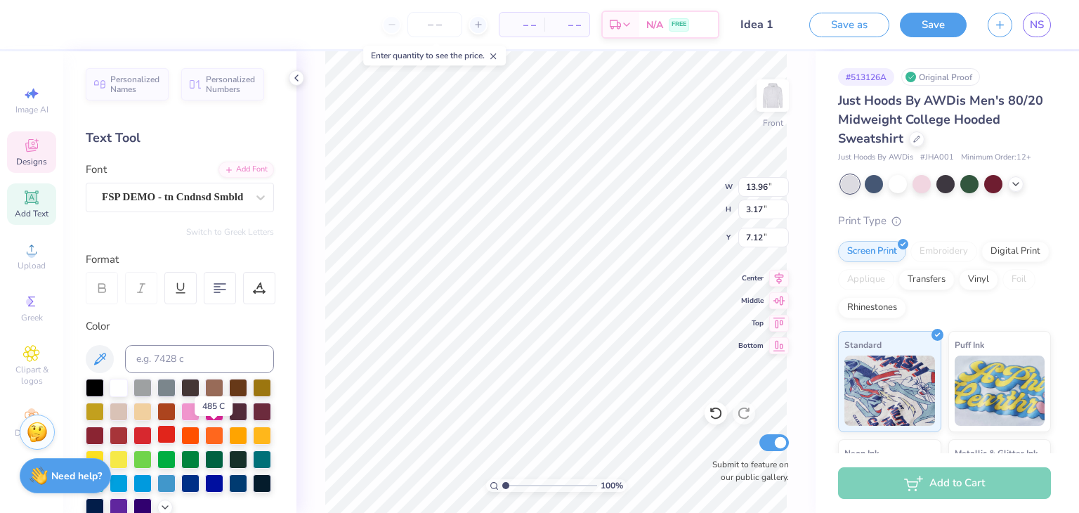
type textarea "S"
type textarea "PHI GAMMA"
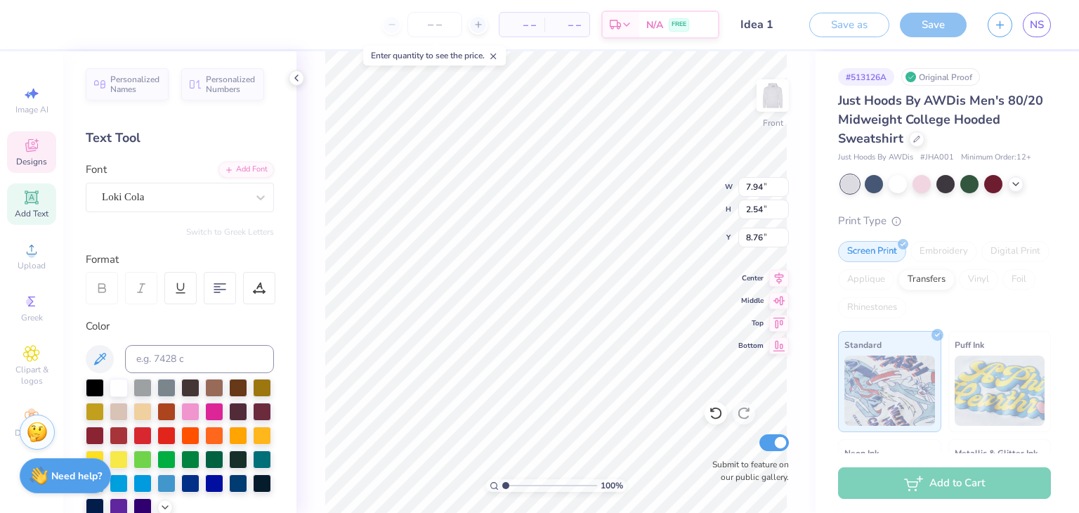
type input "7.94"
type input "2.54"
type input "8.76"
click at [128, 455] on div at bounding box center [119, 458] width 18 height 18
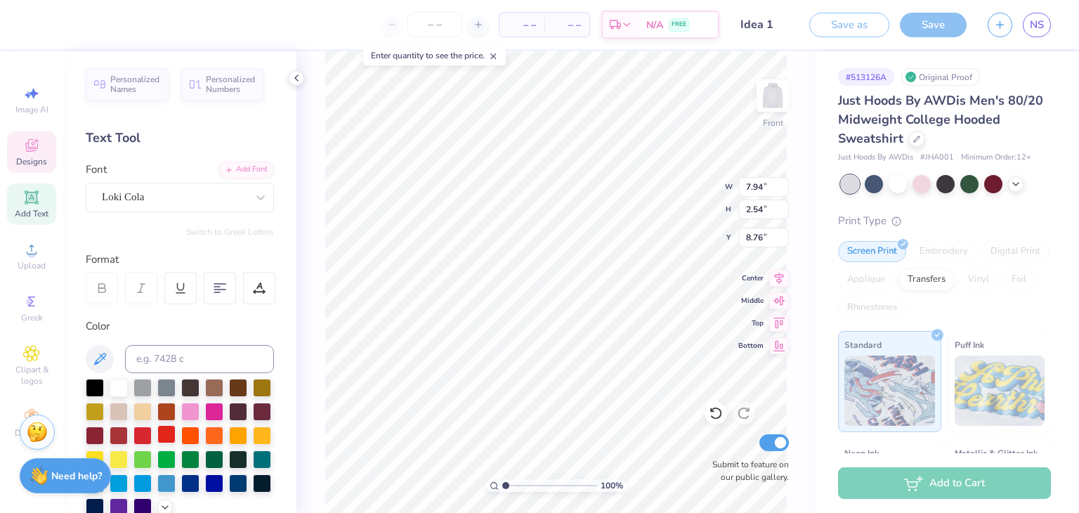
type textarea "Nu"
click at [176, 432] on div at bounding box center [166, 434] width 18 height 18
type input "0.94"
type input "0.56"
type input "12.29"
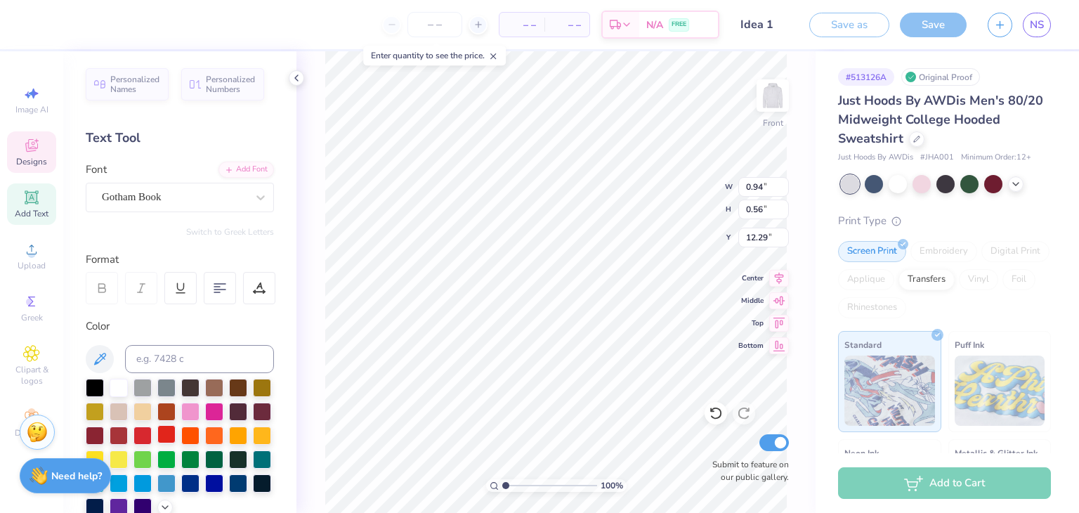
click at [176, 428] on div at bounding box center [166, 434] width 18 height 18
type input "0.92"
type input "0.55"
type input "12.35"
type input "0.85"
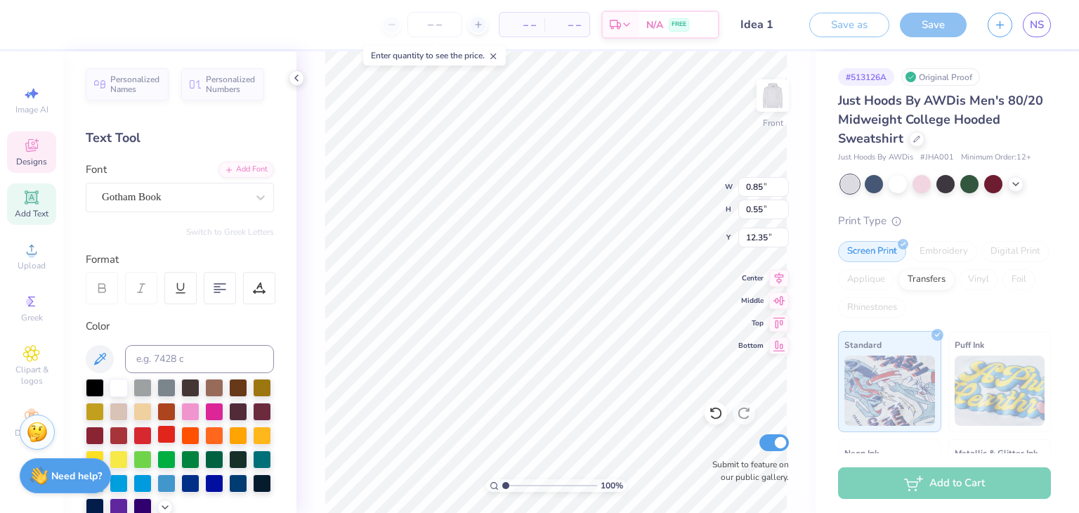
type input "0.56"
type input "12.29"
type textarea "25"
click at [176, 431] on div at bounding box center [166, 434] width 18 height 18
type input "2.68"
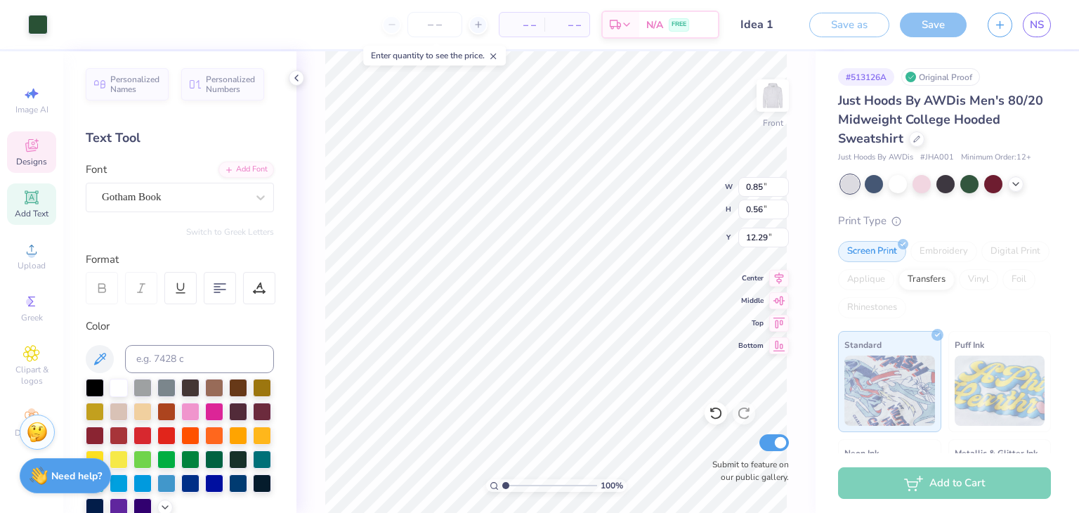
type input "2.38"
type input "11.40"
click at [176, 439] on div at bounding box center [166, 434] width 18 height 18
click at [41, 27] on div at bounding box center [38, 23] width 20 height 20
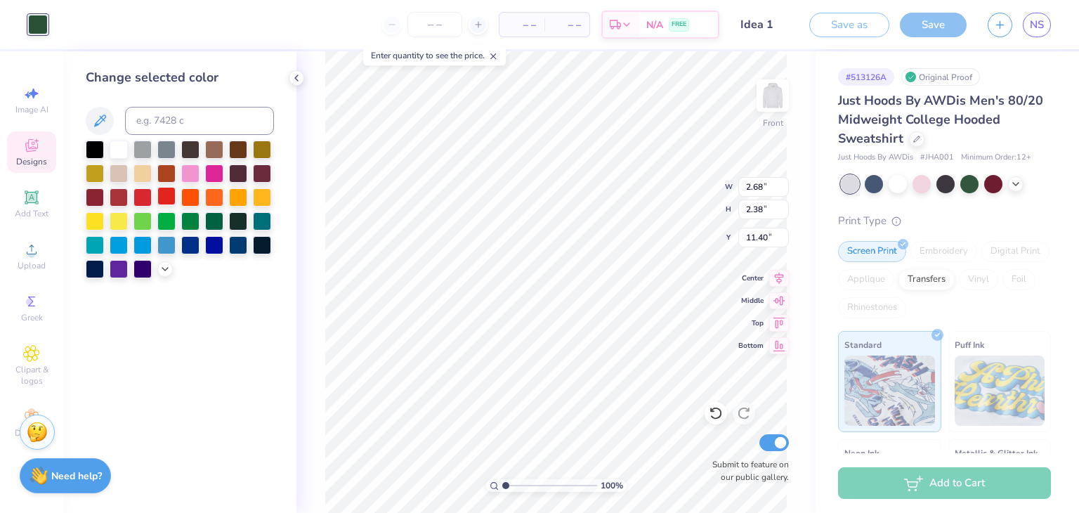
click at [169, 197] on div at bounding box center [166, 196] width 18 height 18
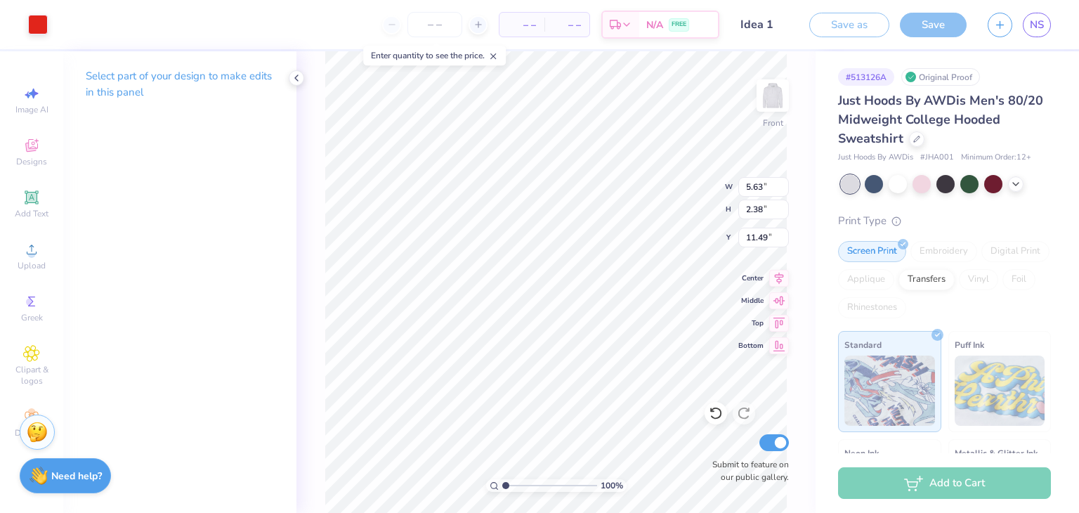
type input "11.49"
click at [776, 105] on img at bounding box center [773, 95] width 56 height 56
click at [20, 144] on div "Designs" at bounding box center [31, 151] width 49 height 41
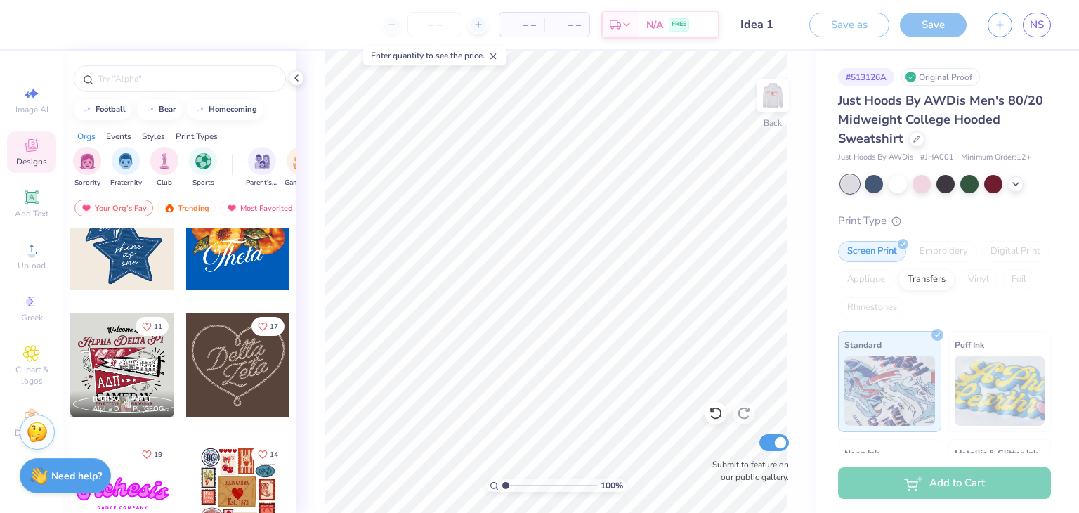
scroll to position [429, 0]
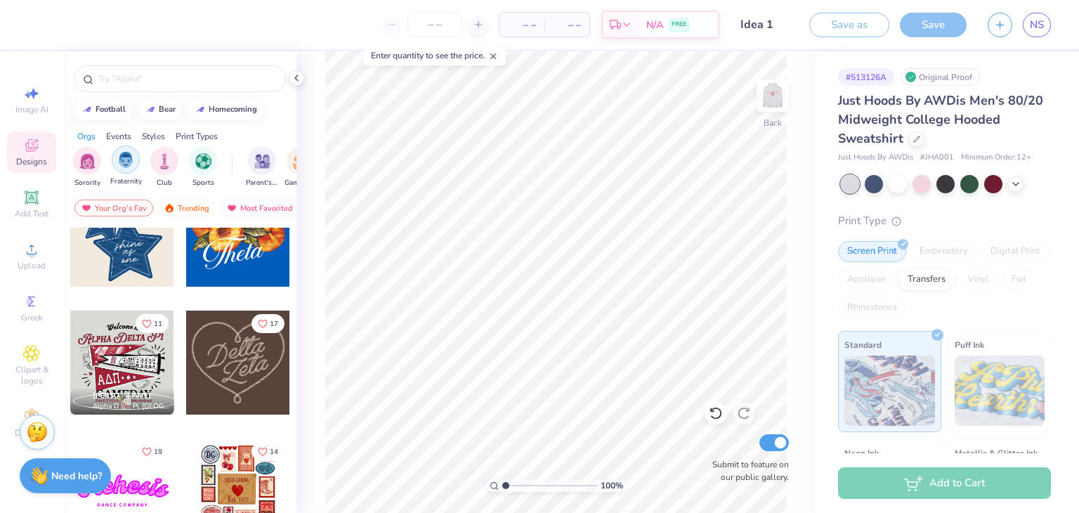
click at [118, 164] on img "filter for Fraternity" at bounding box center [125, 160] width 15 height 16
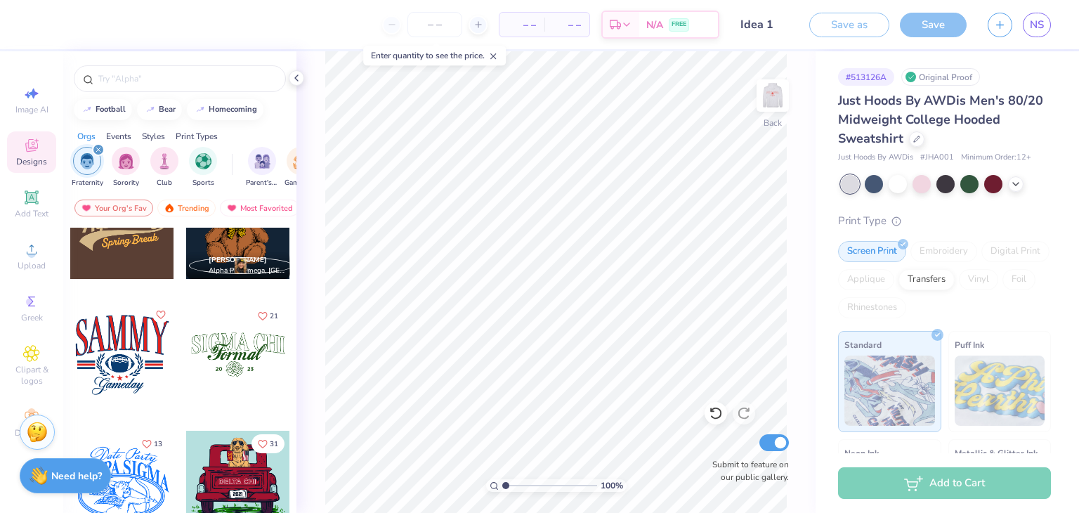
scroll to position [2482, 0]
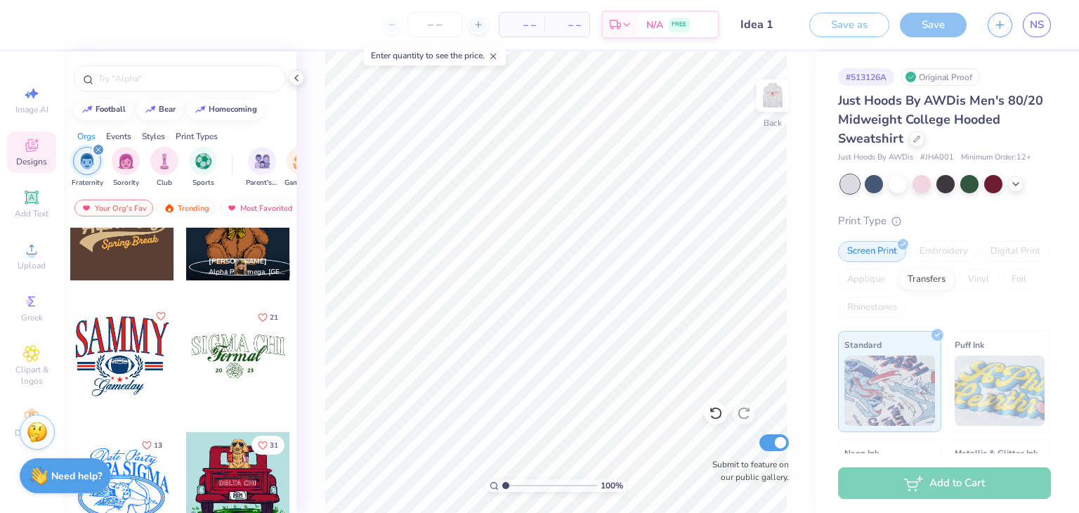
click at [234, 368] on div at bounding box center [238, 356] width 104 height 104
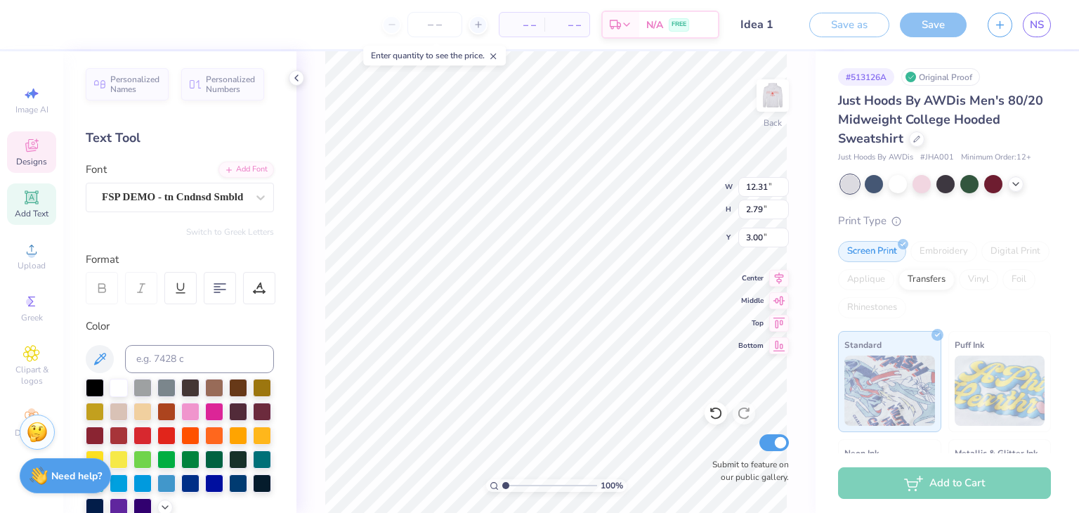
scroll to position [11, 4]
type textarea "S"
type textarea "PGN"
type input "4.90"
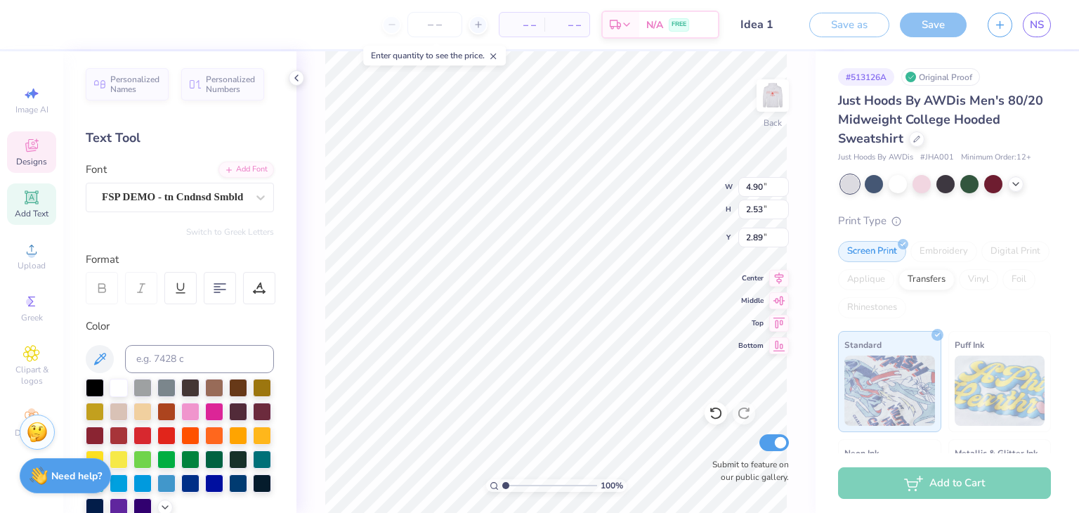
type input "2.53"
type input "2.89"
click at [176, 431] on div at bounding box center [166, 434] width 18 height 18
type input "3.08"
type input "1.59"
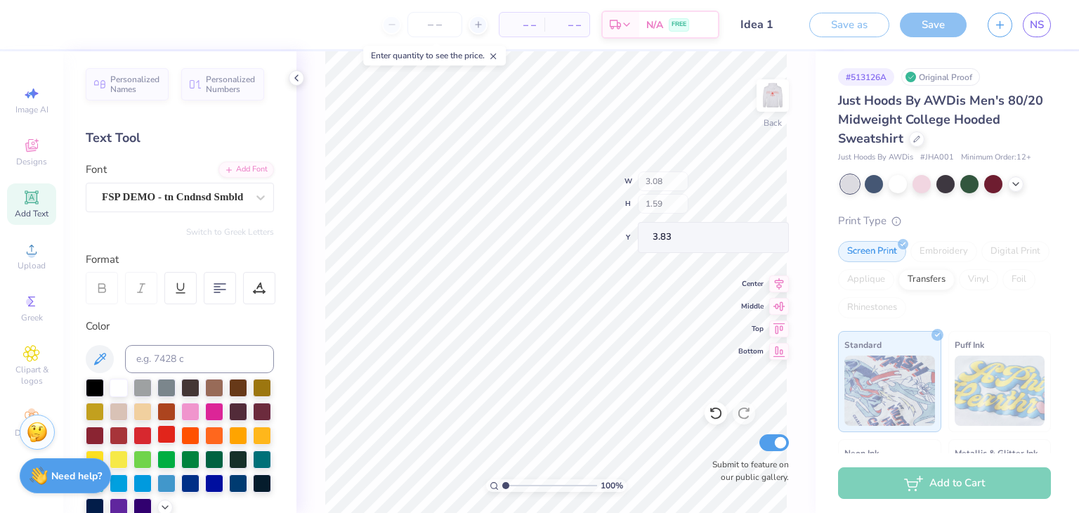
type input "3.92"
click at [39, 30] on div at bounding box center [38, 23] width 20 height 20
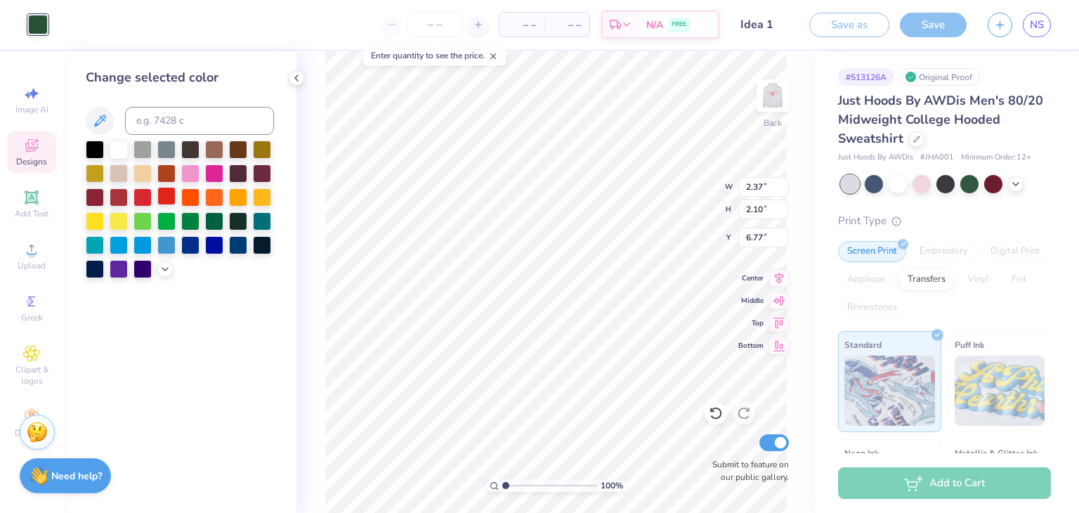
click at [164, 196] on div at bounding box center [166, 196] width 18 height 18
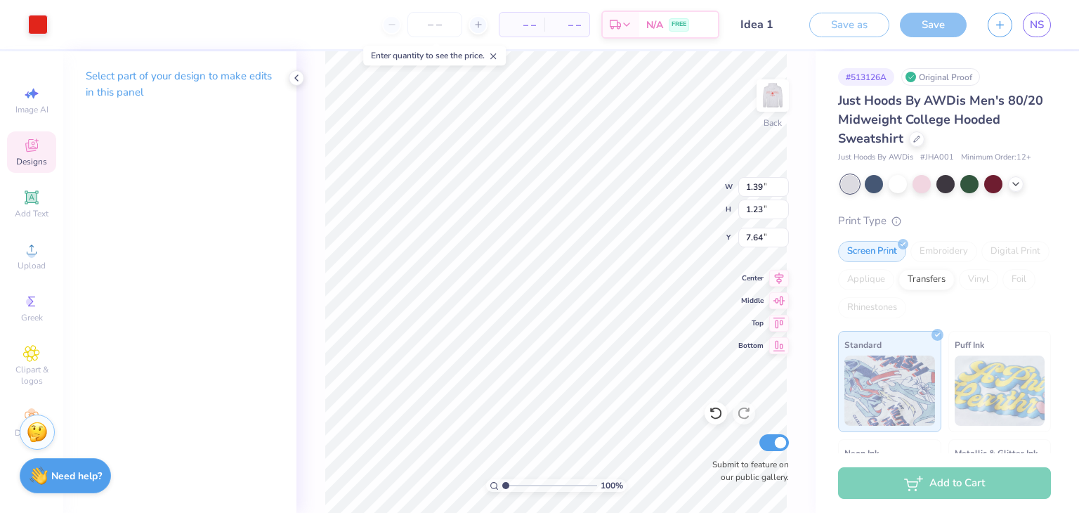
type input "1.39"
type input "1.23"
click at [682, 189] on div "100 % Back W 1.39 1.39 " H 1.23 1.23 " Y 7.64 7.64 " Center Middle Top Bottom S…" at bounding box center [556, 282] width 519 height 462
type input "5.52"
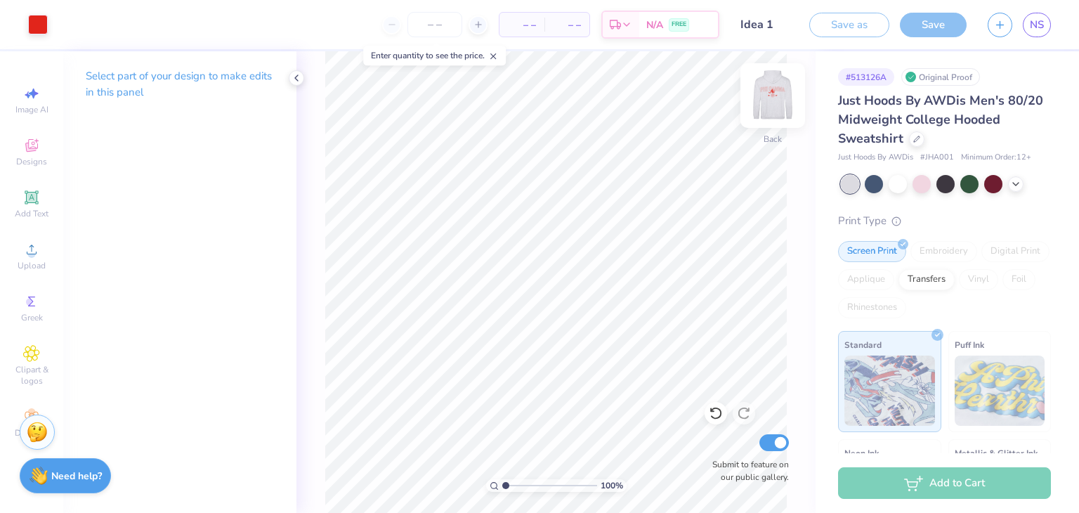
click at [766, 100] on img at bounding box center [773, 95] width 56 height 56
